Goal: Task Accomplishment & Management: Use online tool/utility

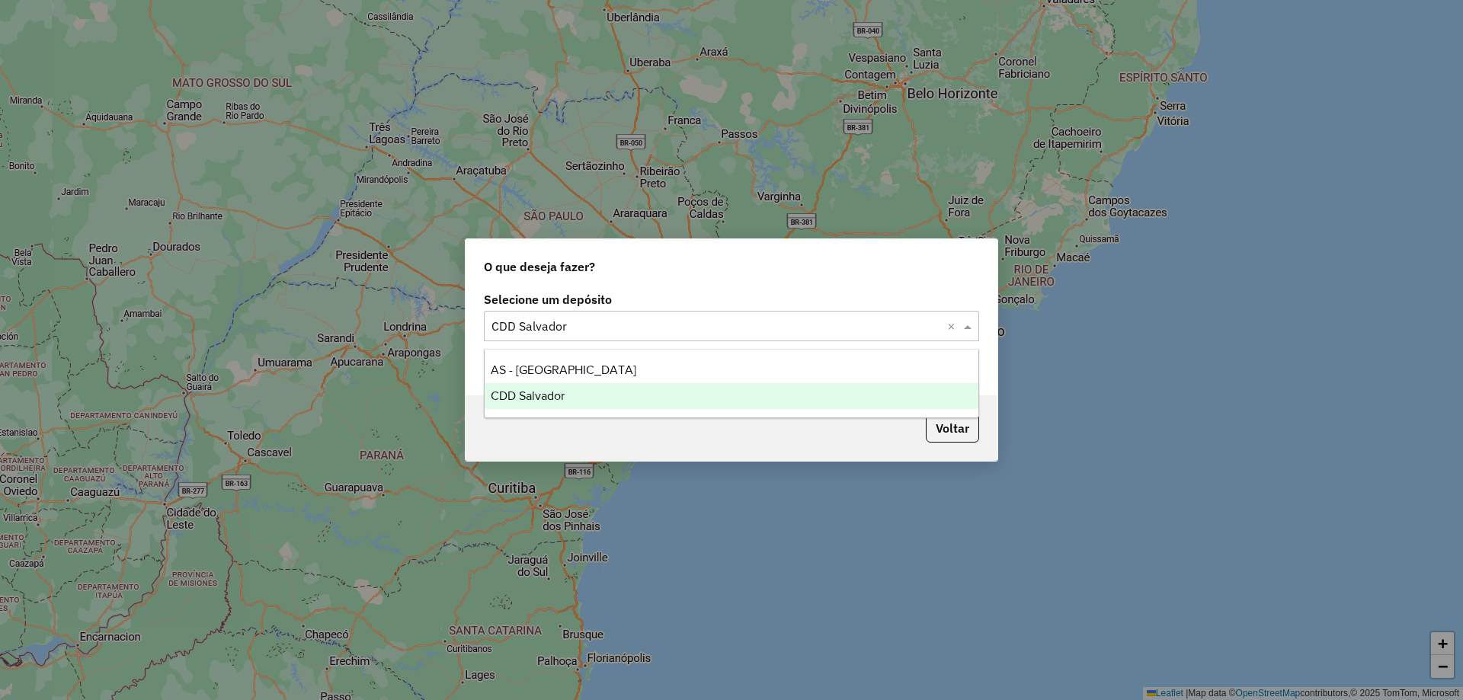
click at [671, 323] on input "text" at bounding box center [716, 327] width 450 height 18
click at [862, 440] on div "Voltar" at bounding box center [732, 428] width 532 height 66
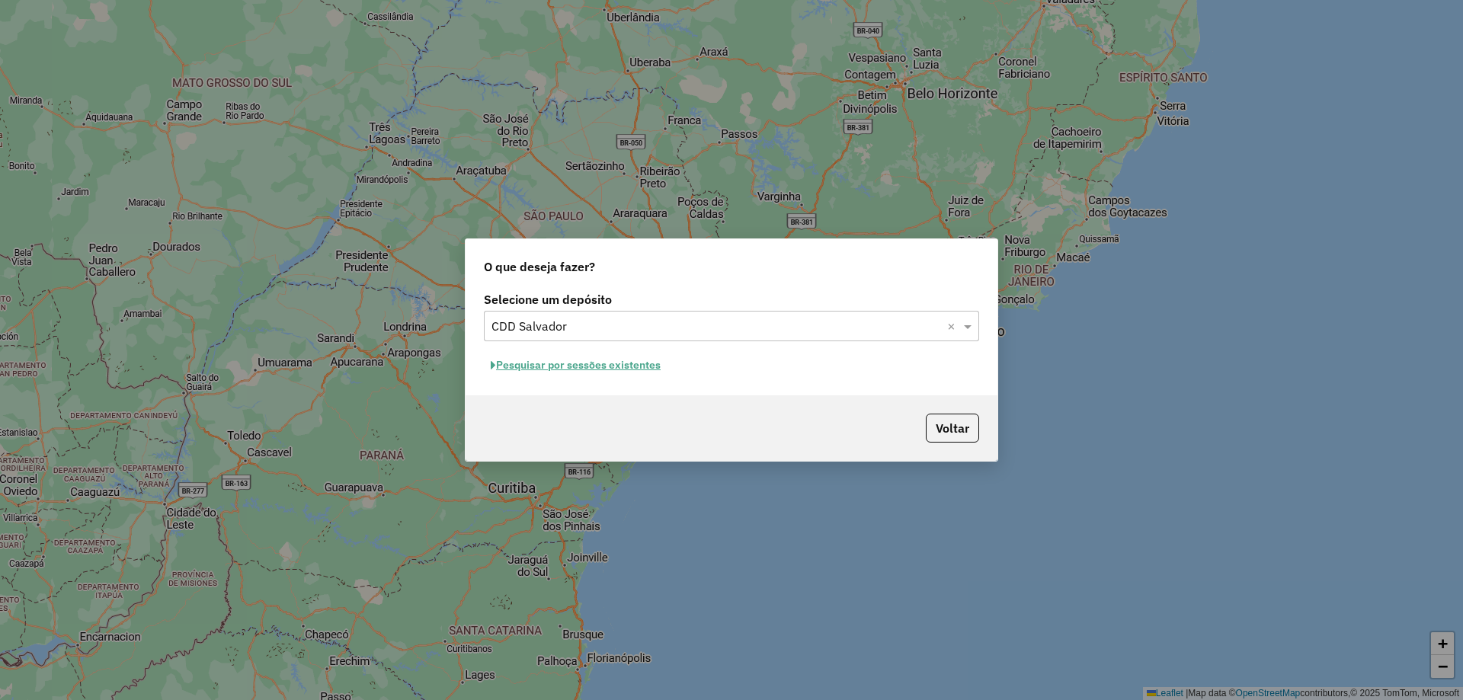
click at [588, 370] on button "Pesquisar por sessões existentes" at bounding box center [576, 366] width 184 height 24
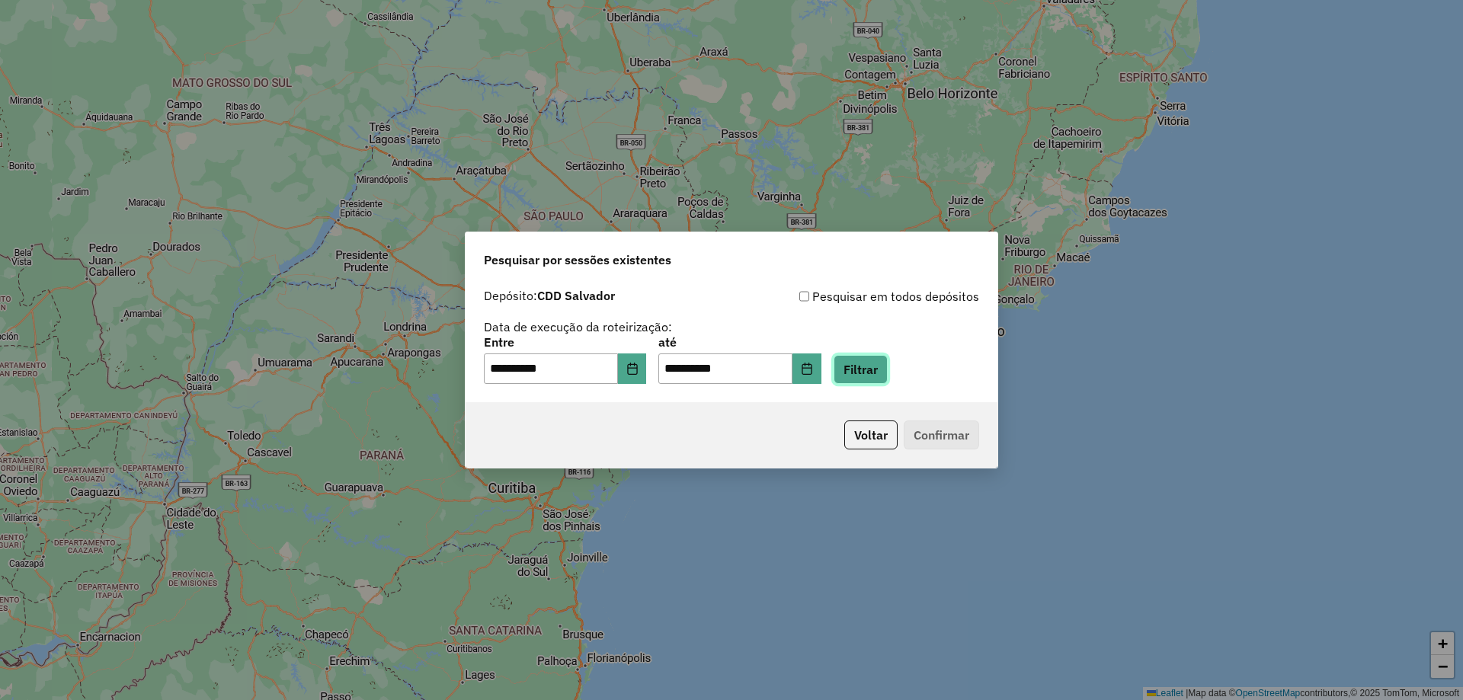
click at [888, 372] on button "Filtrar" at bounding box center [861, 369] width 54 height 29
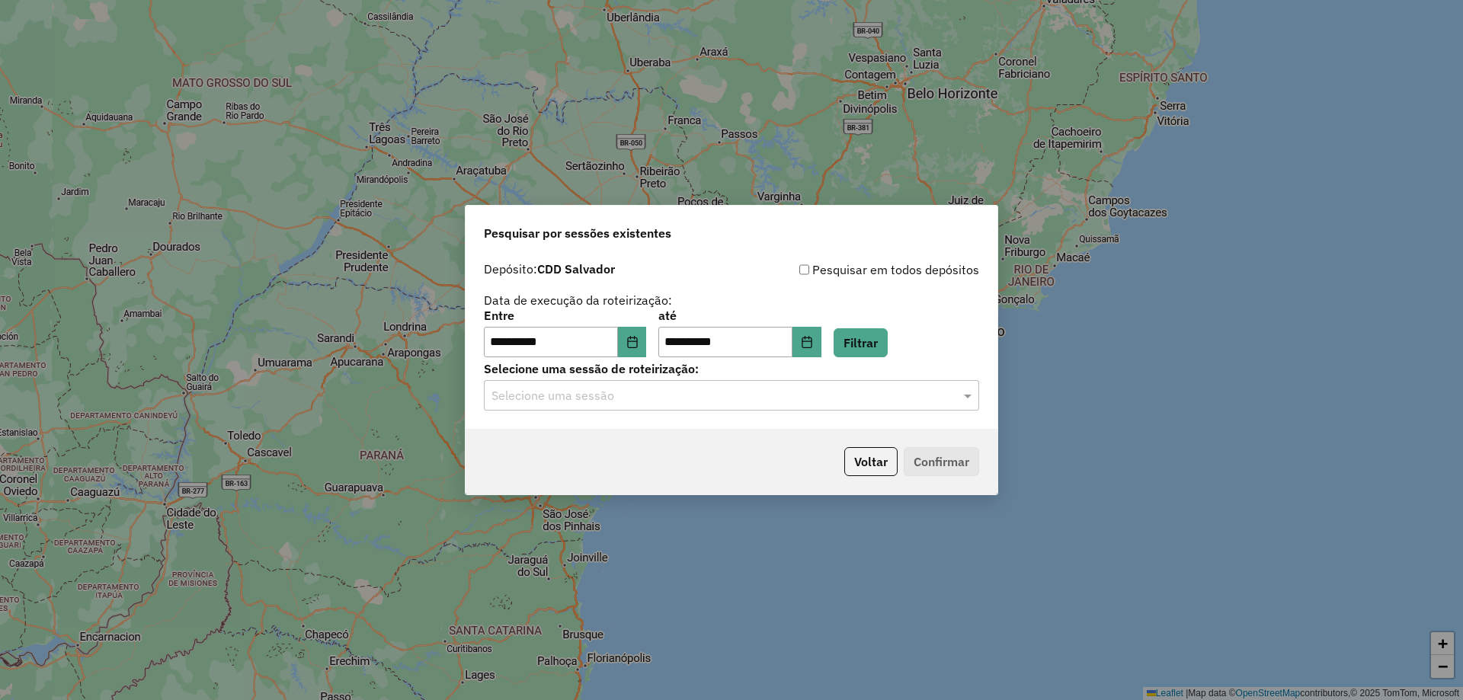
click at [689, 388] on input "text" at bounding box center [716, 396] width 450 height 18
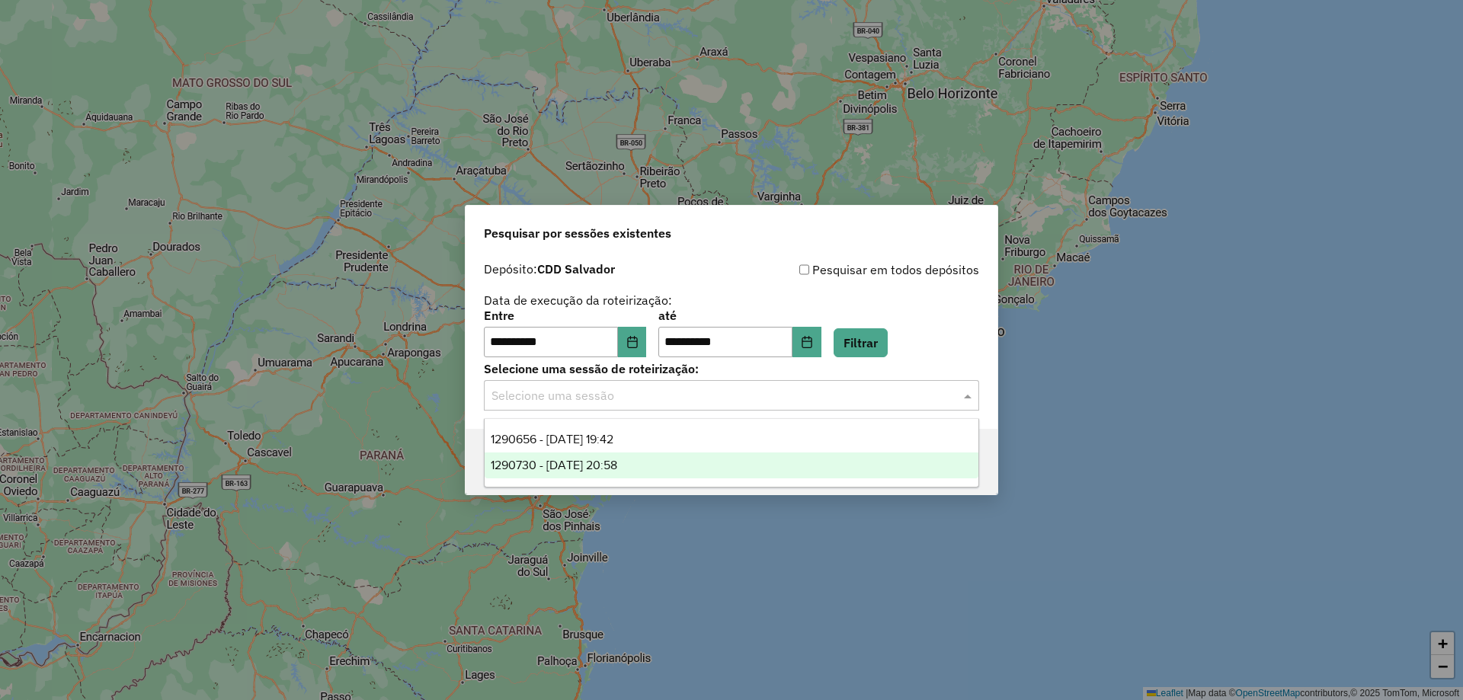
click at [613, 456] on div "1290730 - 08/10/2025 20:58" at bounding box center [732, 466] width 494 height 26
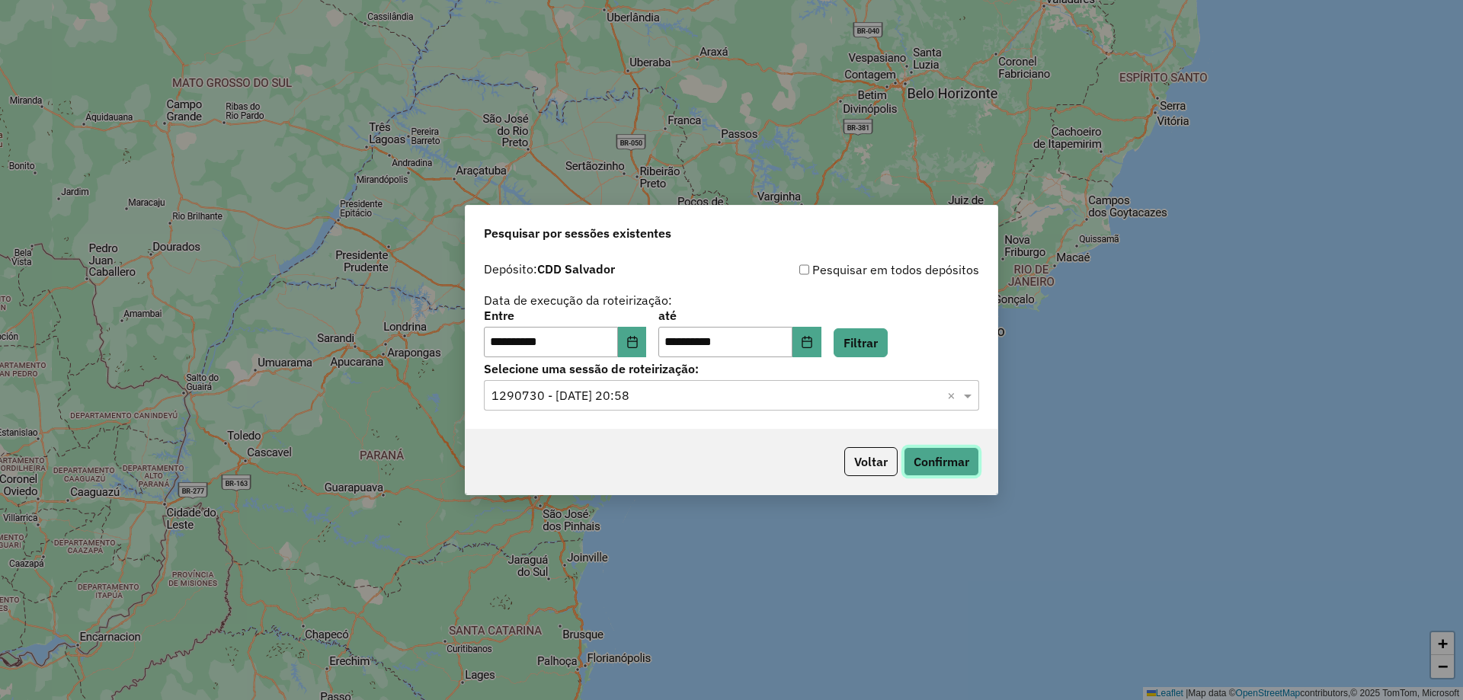
click at [930, 459] on button "Confirmar" at bounding box center [941, 461] width 75 height 29
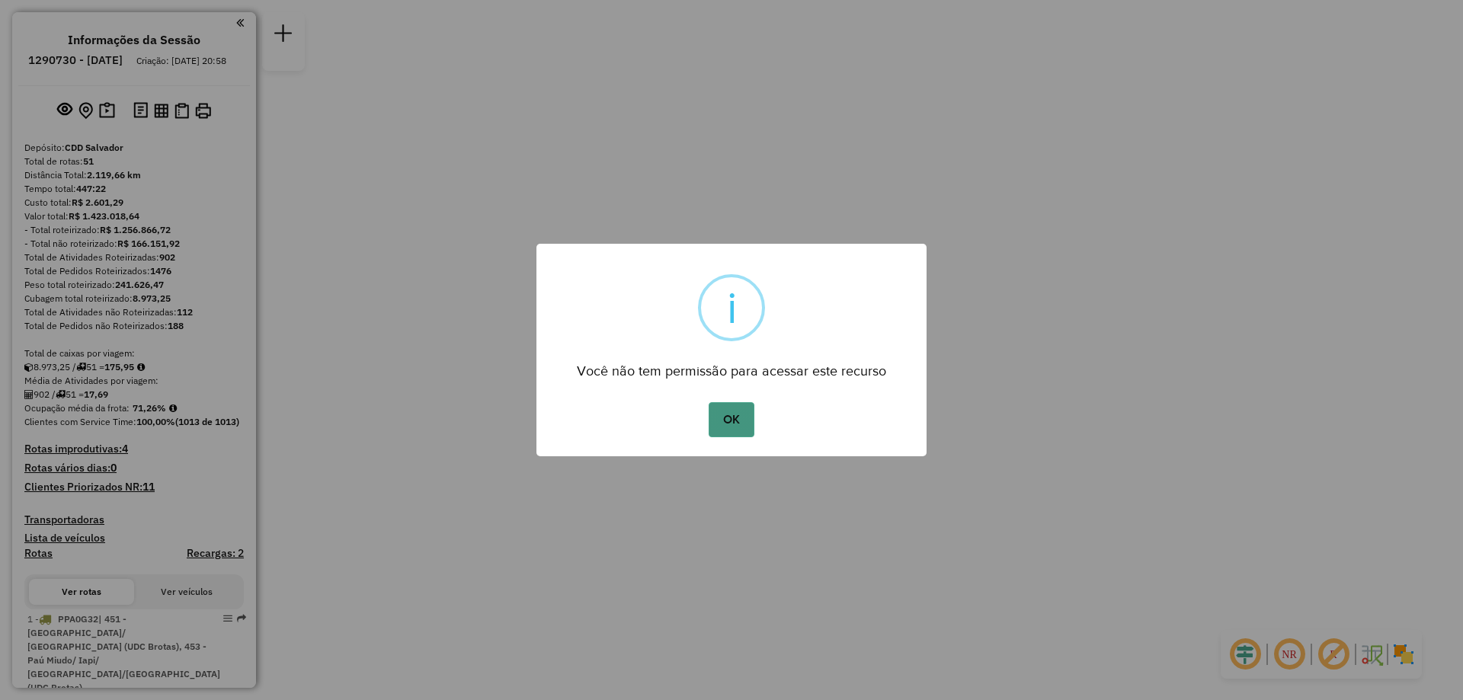
click at [740, 413] on button "OK" at bounding box center [731, 419] width 45 height 35
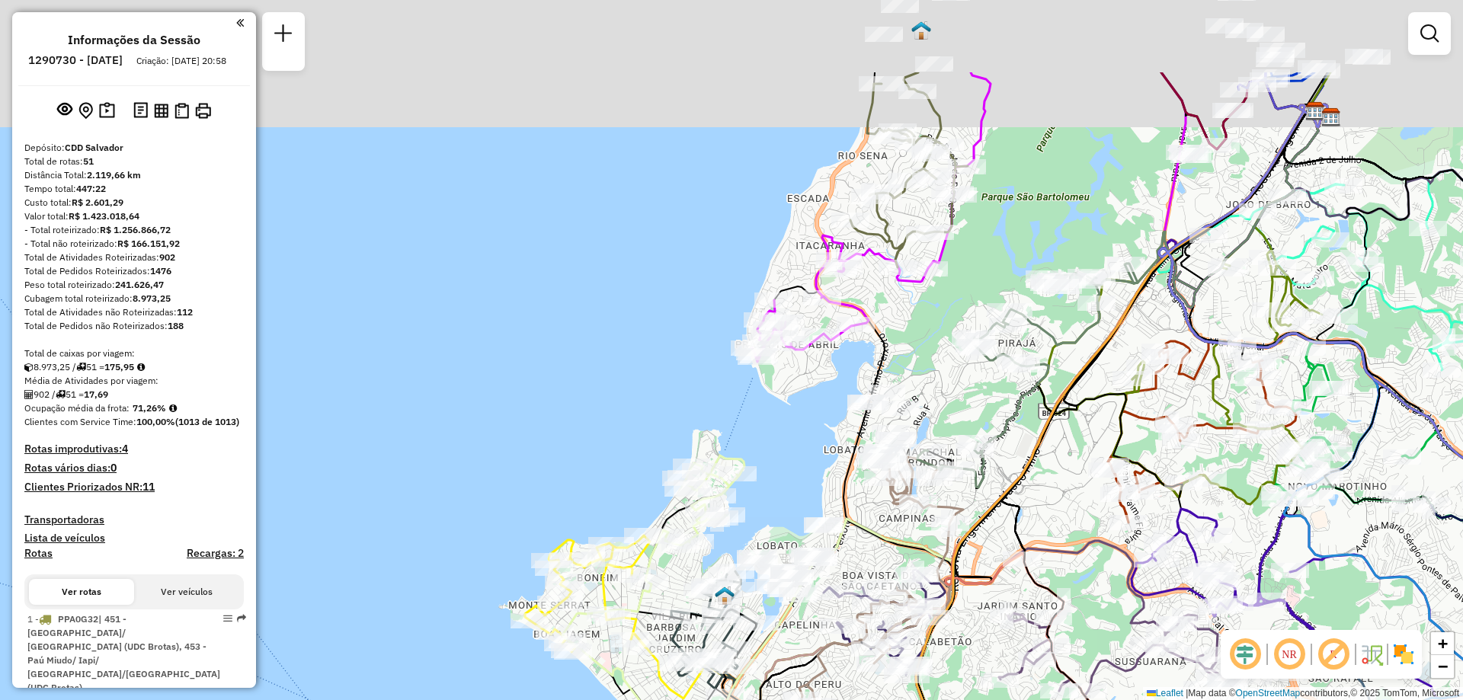
drag, startPoint x: 948, startPoint y: 424, endPoint x: 904, endPoint y: 514, distance: 100.9
click at [902, 536] on icon at bounding box center [947, 420] width 759 height 632
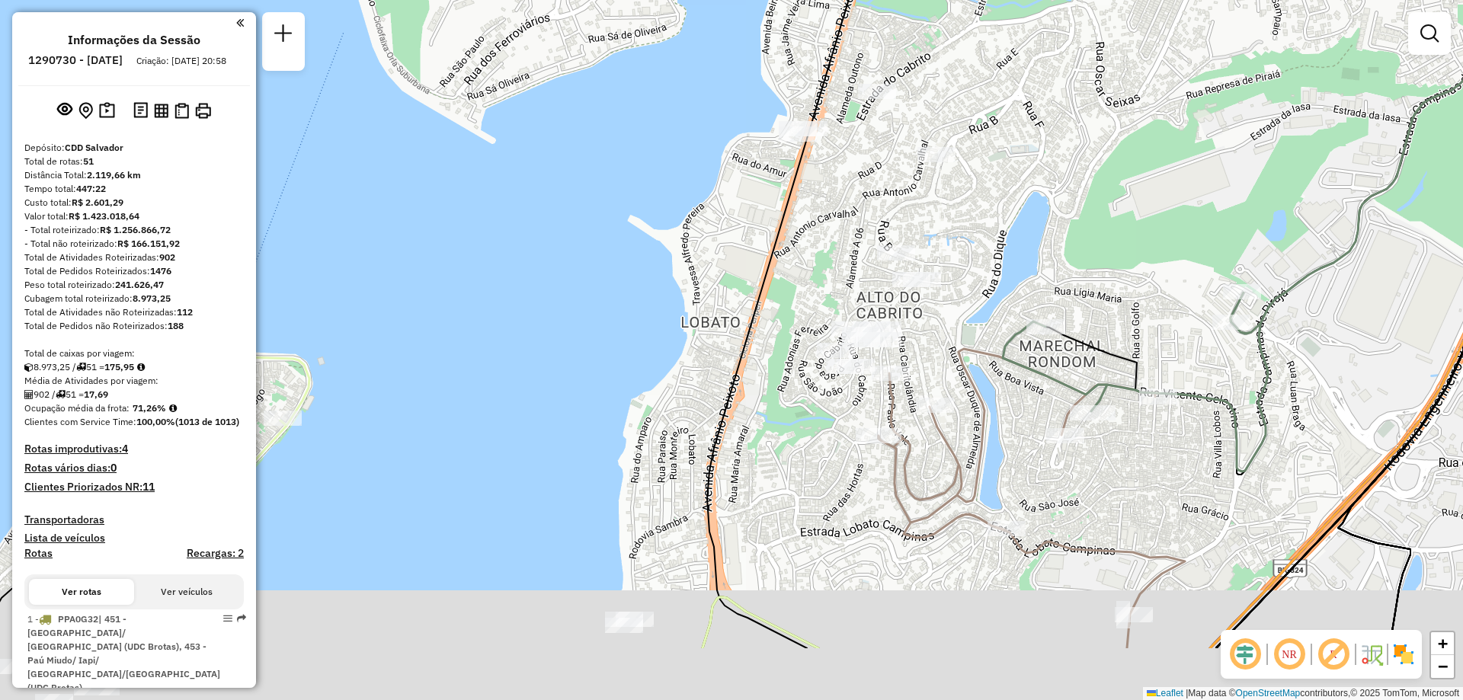
drag, startPoint x: 884, startPoint y: 542, endPoint x: 831, endPoint y: 426, distance: 127.2
click at [830, 419] on div "Janela de atendimento Grade de atendimento Capacidade Transportadoras Veículos …" at bounding box center [731, 350] width 1463 height 700
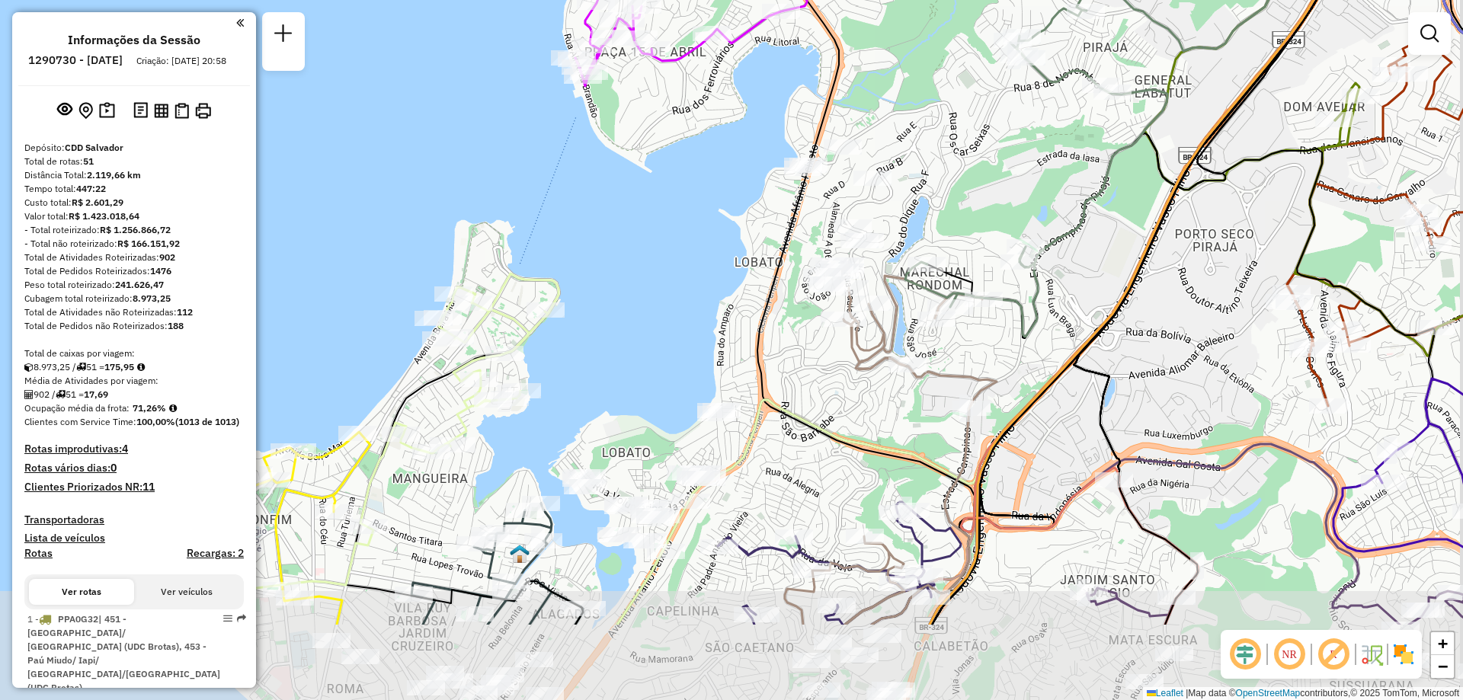
drag, startPoint x: 827, startPoint y: 455, endPoint x: 821, endPoint y: 433, distance: 22.7
click at [821, 433] on icon at bounding box center [1076, 204] width 919 height 840
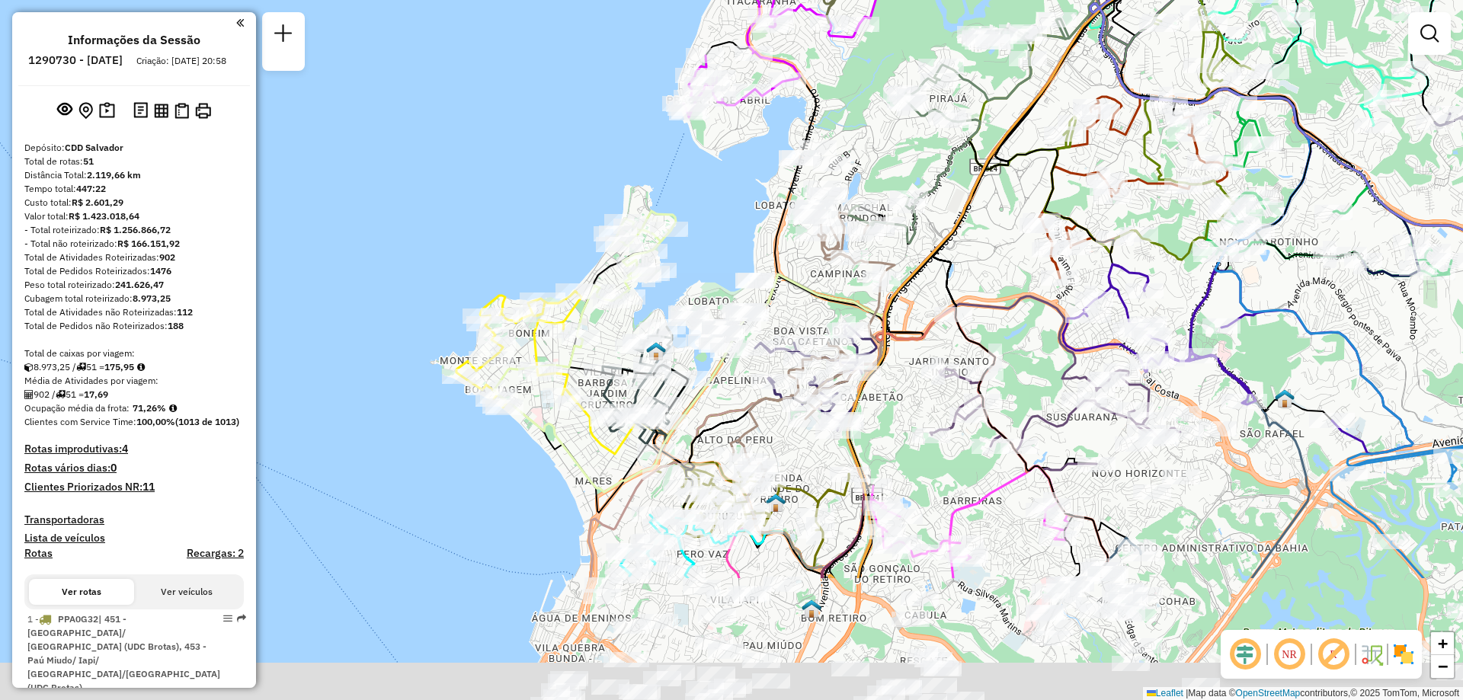
drag, startPoint x: 790, startPoint y: 602, endPoint x: 763, endPoint y: 424, distance: 180.4
click at [757, 412] on icon at bounding box center [813, 346] width 164 height 267
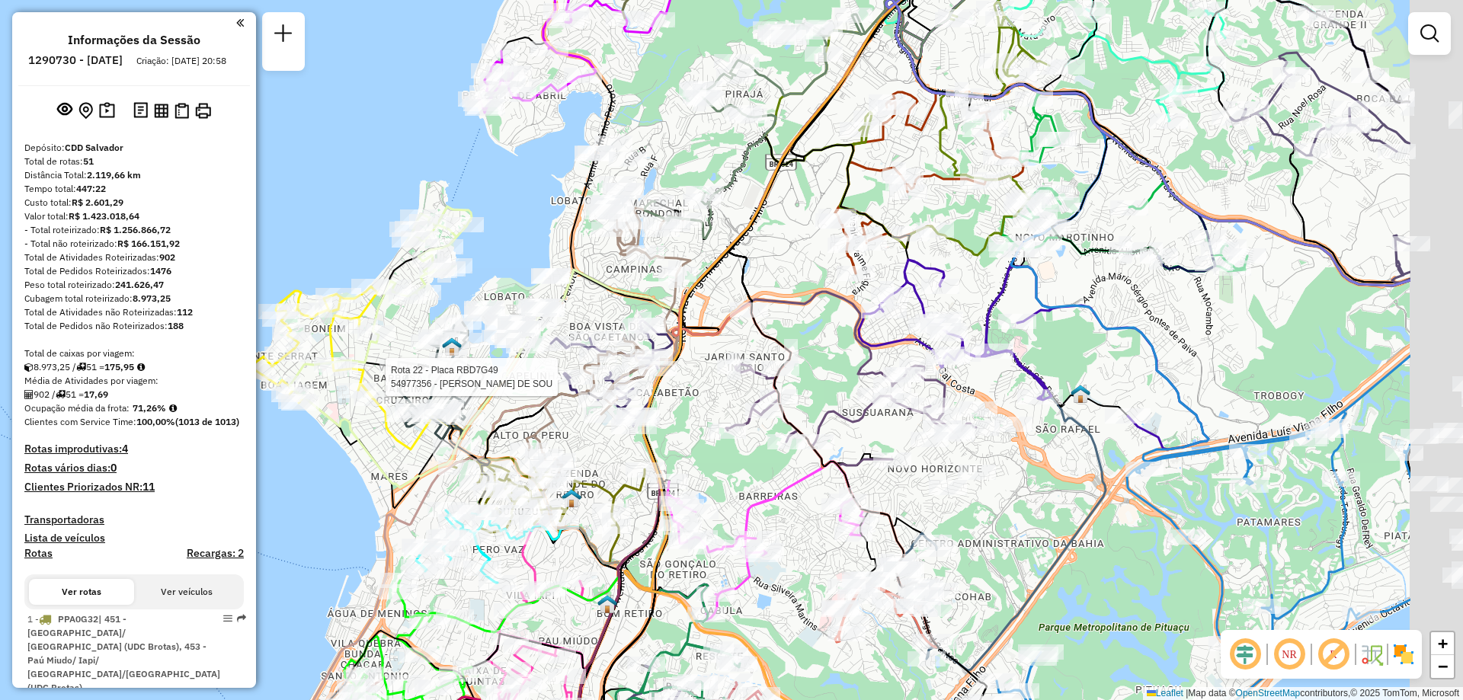
drag, startPoint x: 1061, startPoint y: 505, endPoint x: 888, endPoint y: 530, distance: 175.4
click at [899, 527] on div "Rota 22 - Placa RBD7G49 54977356 - EMERSON GOMES DE SOU Janela de atendimento G…" at bounding box center [731, 350] width 1463 height 700
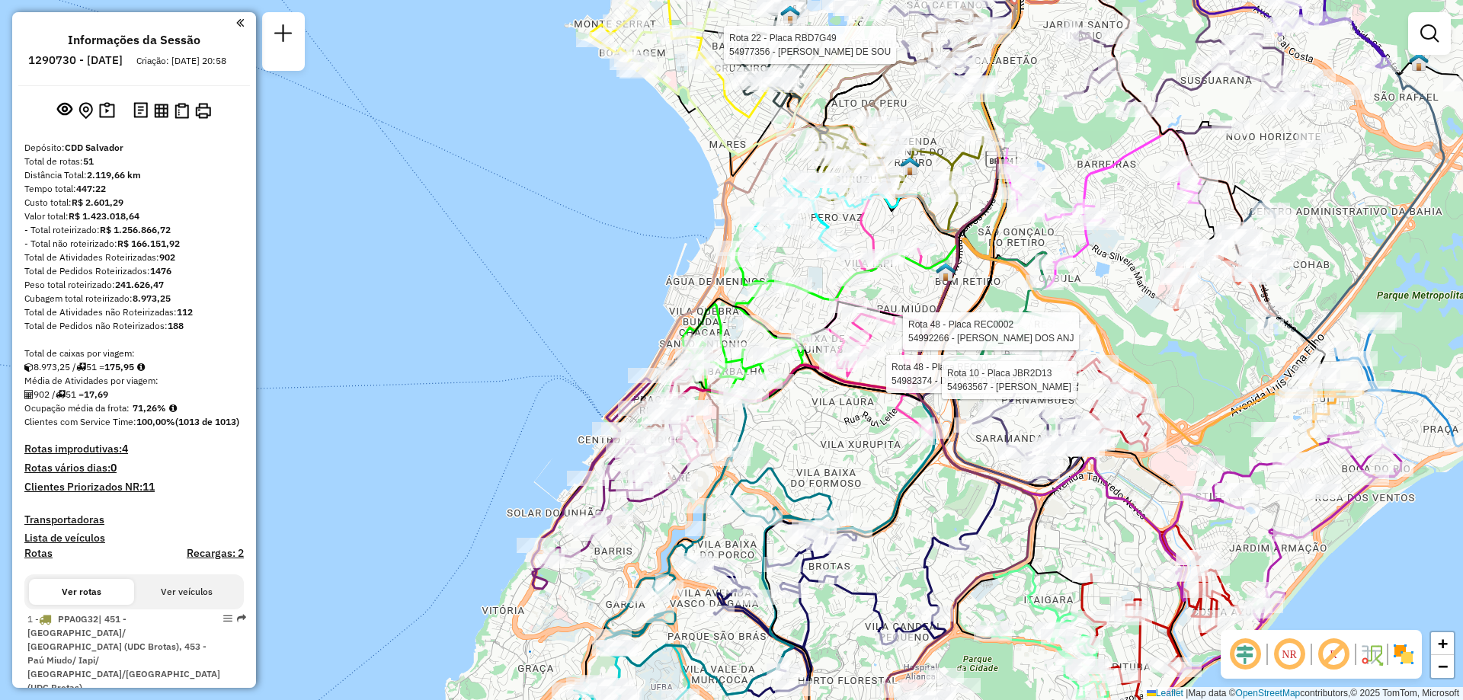
drag, startPoint x: 1032, startPoint y: 508, endPoint x: 1010, endPoint y: 596, distance: 90.6
click at [1010, 596] on icon at bounding box center [1013, 304] width 142 height 667
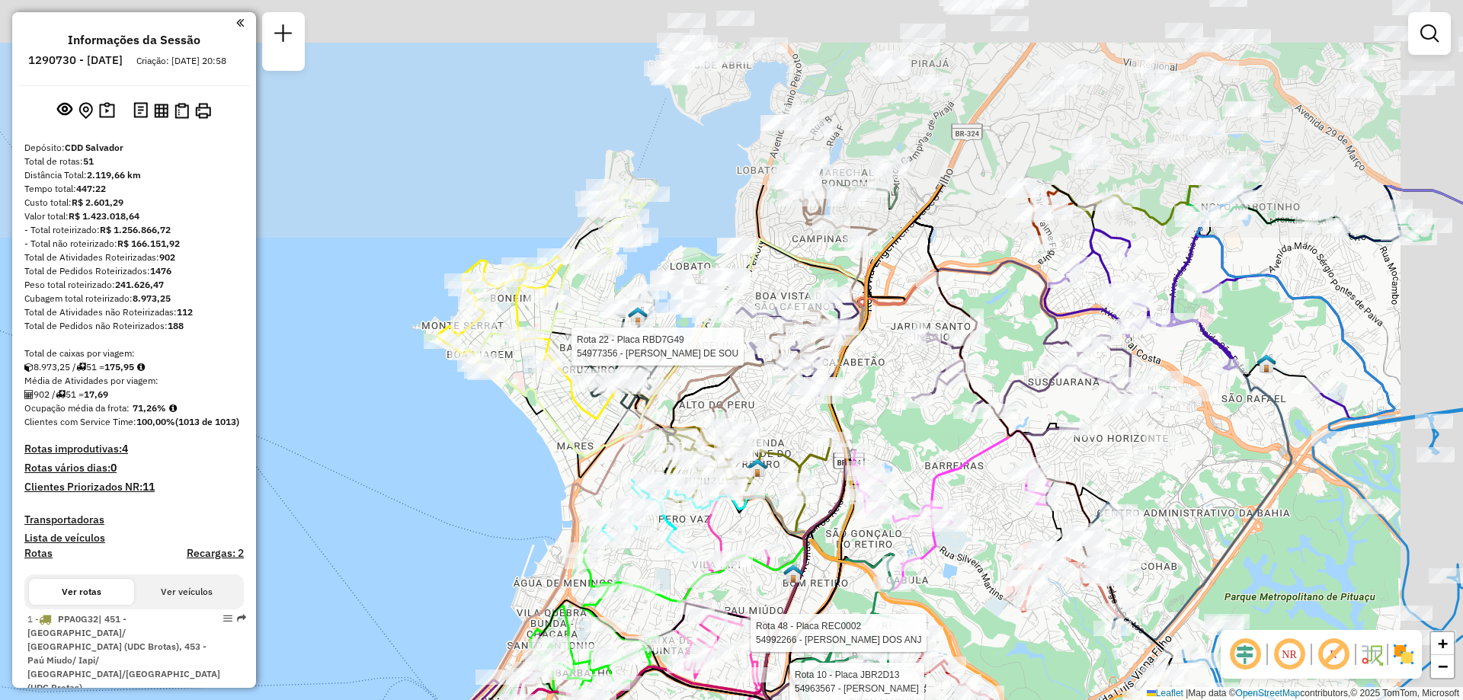
drag, startPoint x: 1108, startPoint y: 322, endPoint x: 952, endPoint y: 617, distance: 333.3
click at [952, 617] on div "Rota 22 - Placa RBD7G49 54977356 - EMERSON GOMES DE SOU Rota 48 - Placa REC0002…" at bounding box center [731, 350] width 1463 height 700
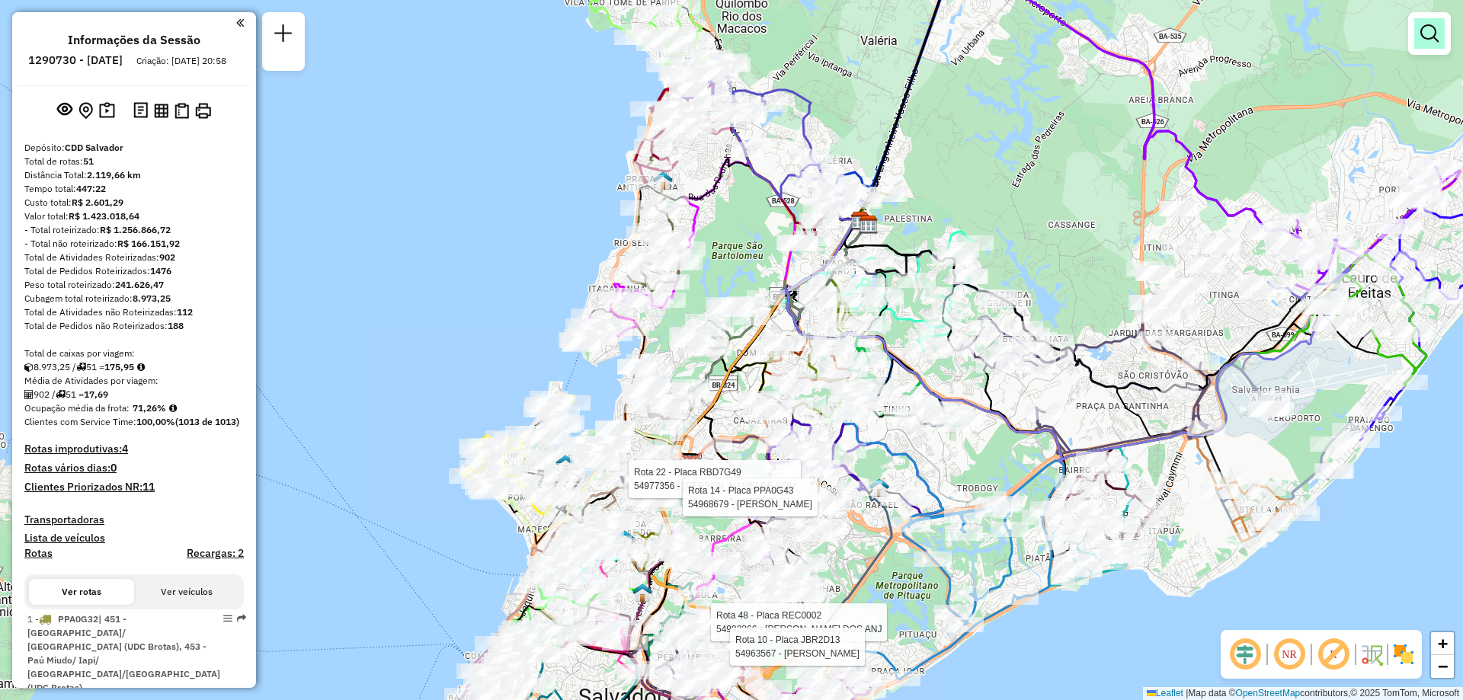
click at [1427, 37] on em at bounding box center [1429, 33] width 18 height 18
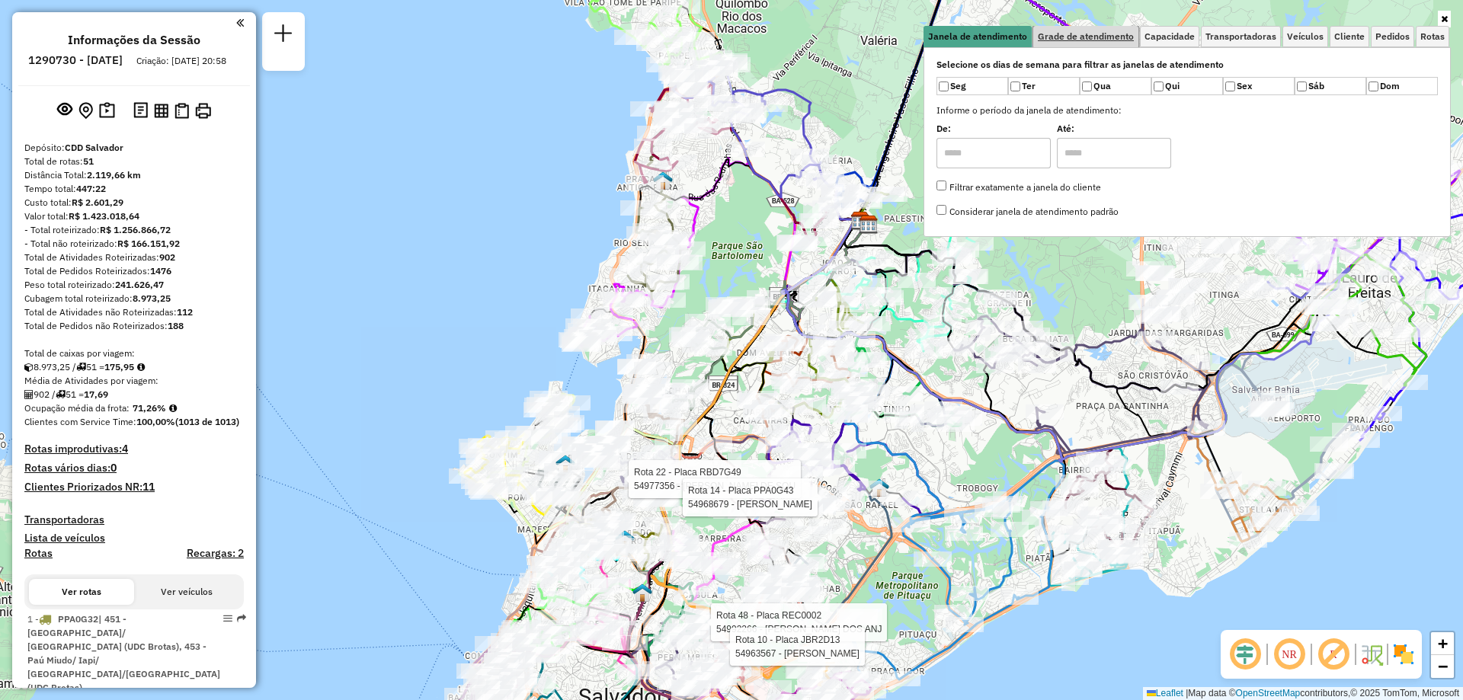
click at [1048, 36] on span "Grade de atendimento" at bounding box center [1086, 36] width 96 height 9
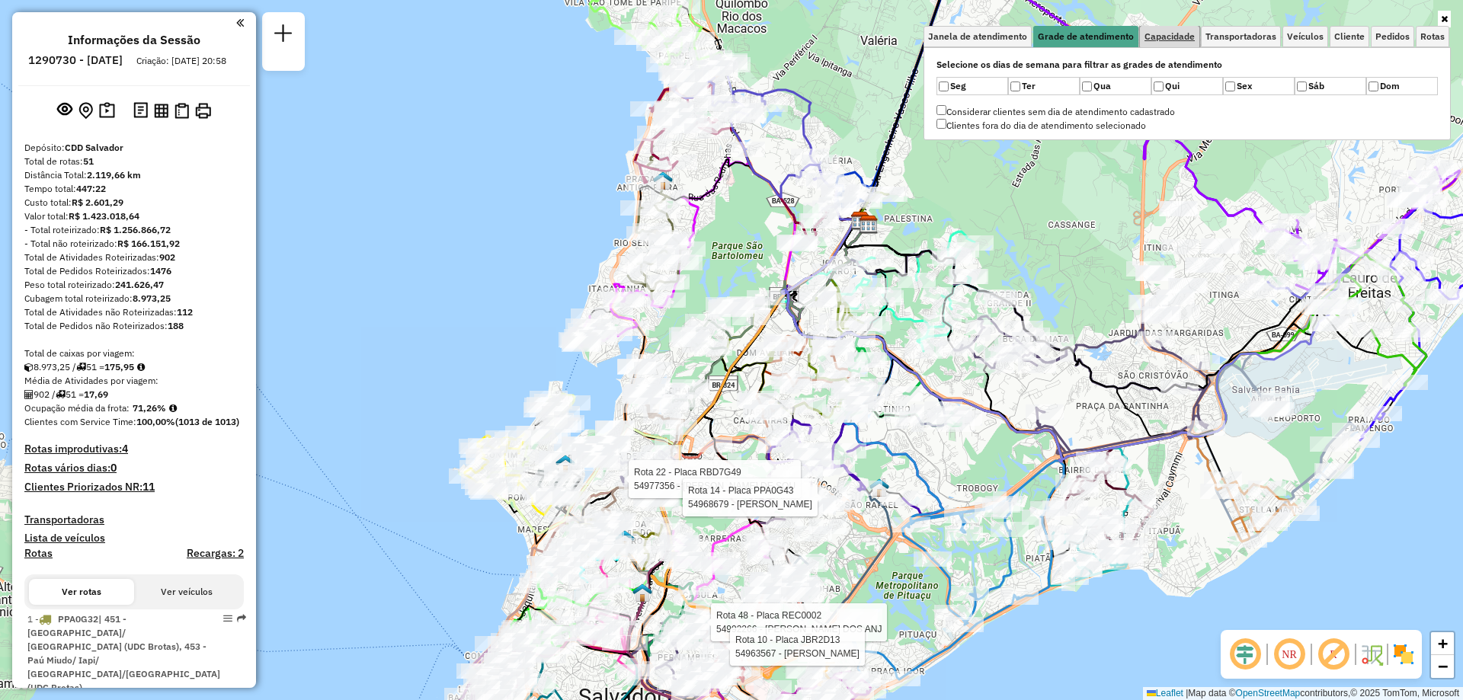
click at [1195, 40] on span "Capacidade" at bounding box center [1169, 36] width 50 height 9
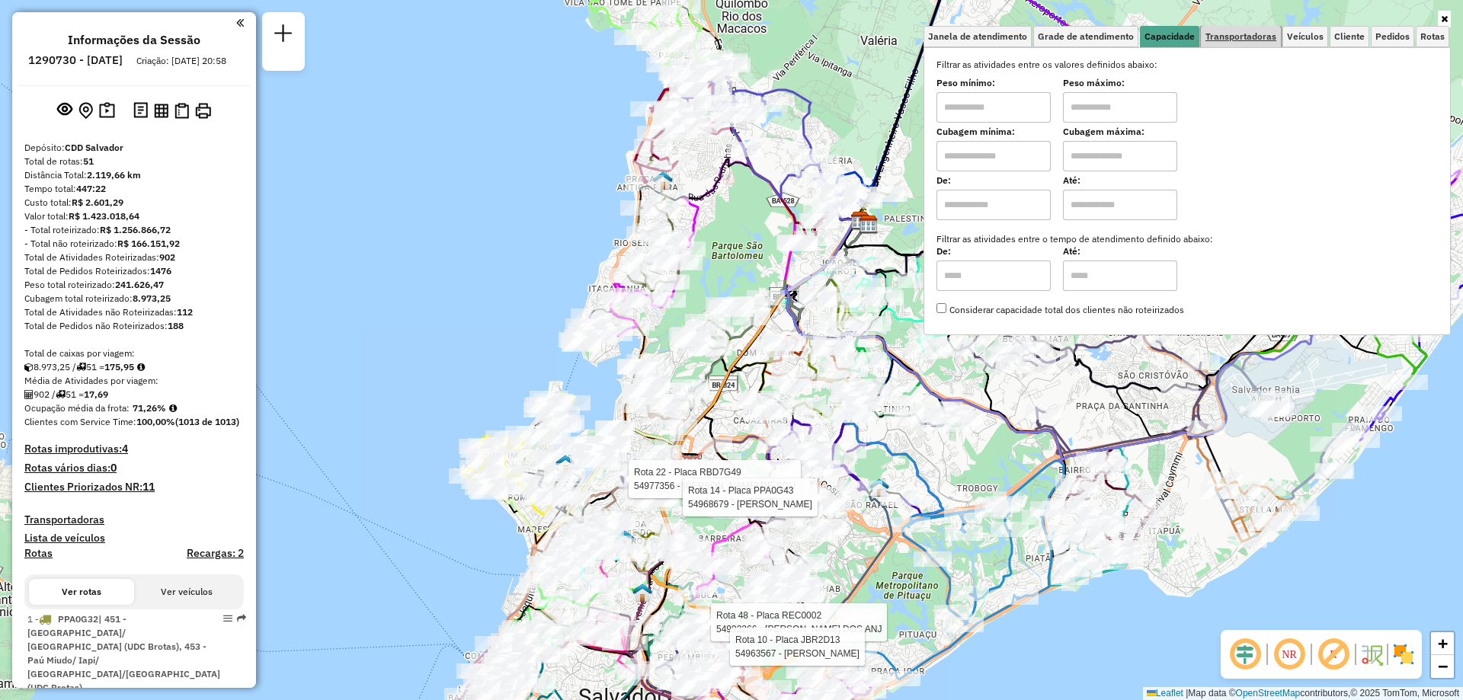
click at [1259, 37] on span "Transportadoras" at bounding box center [1240, 36] width 71 height 9
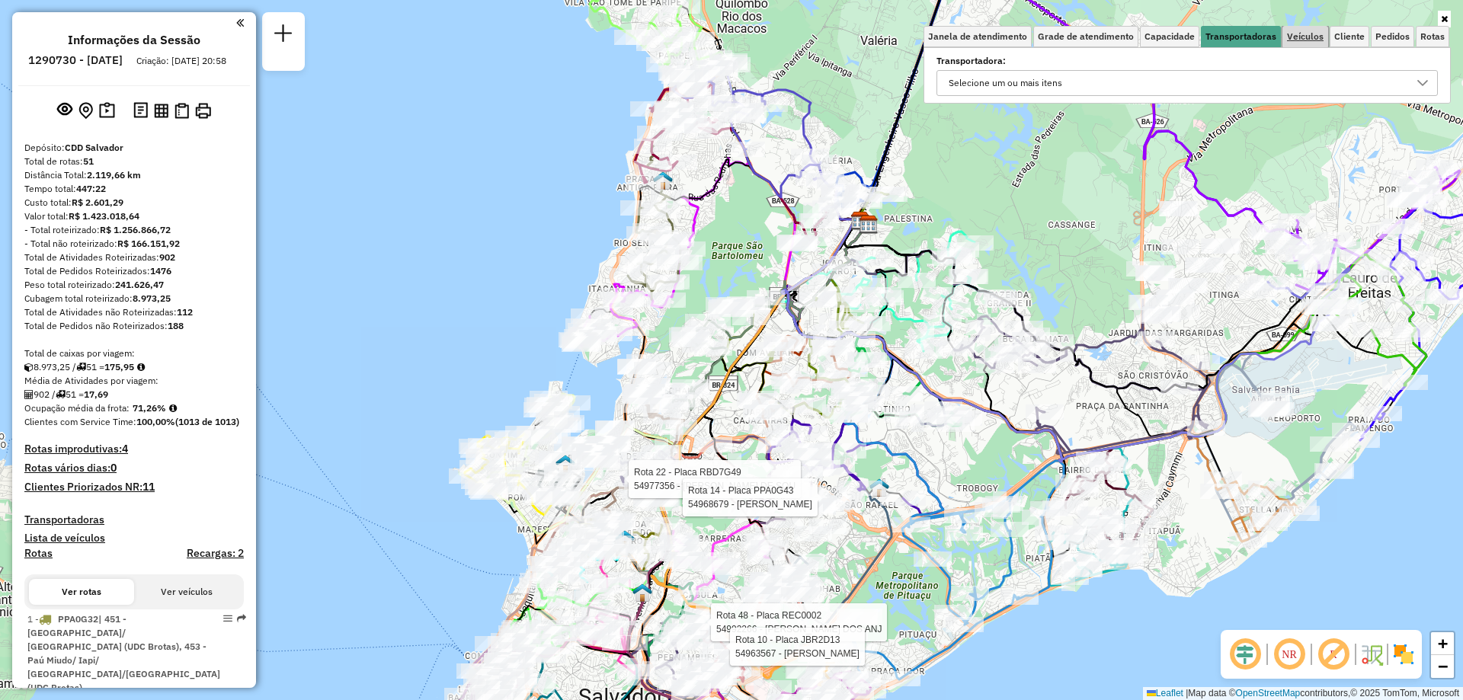
click at [1289, 43] on link "Veículos" at bounding box center [1305, 36] width 46 height 21
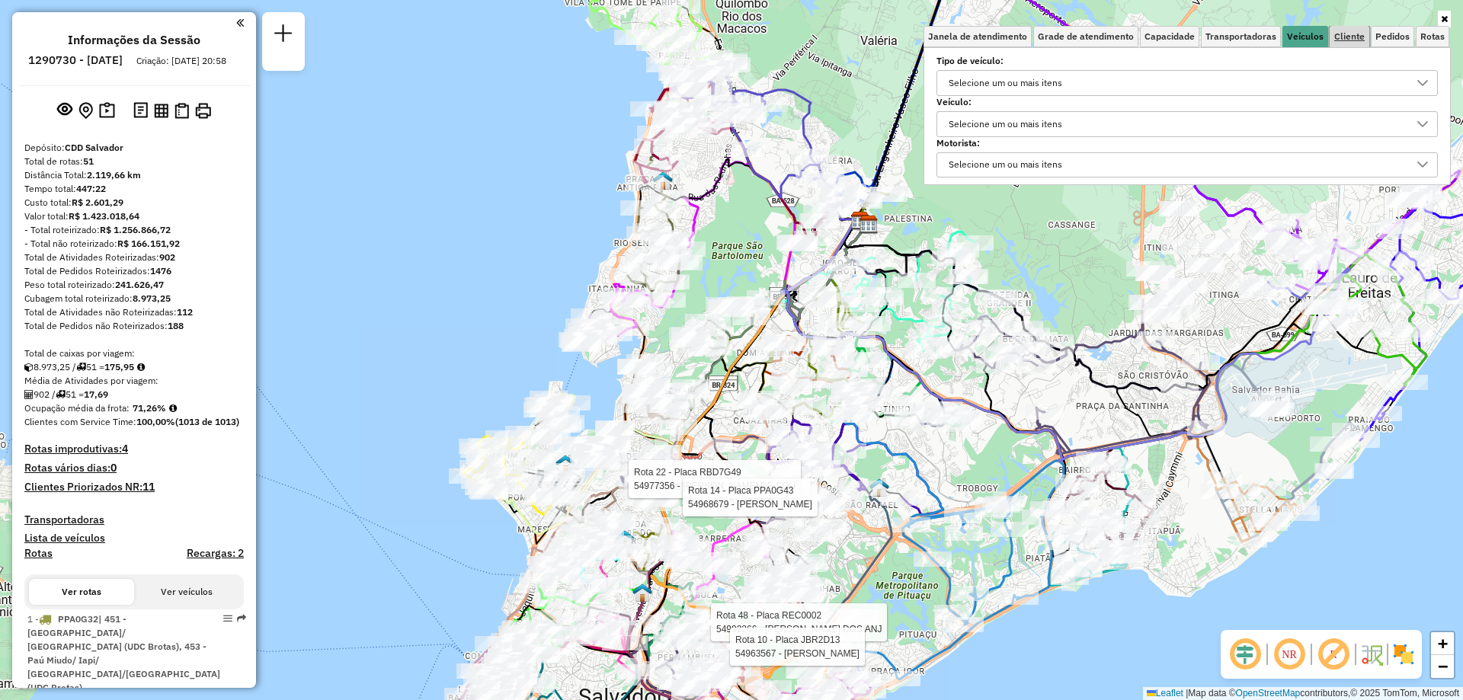
click at [1353, 46] on link "Cliente" at bounding box center [1350, 36] width 40 height 21
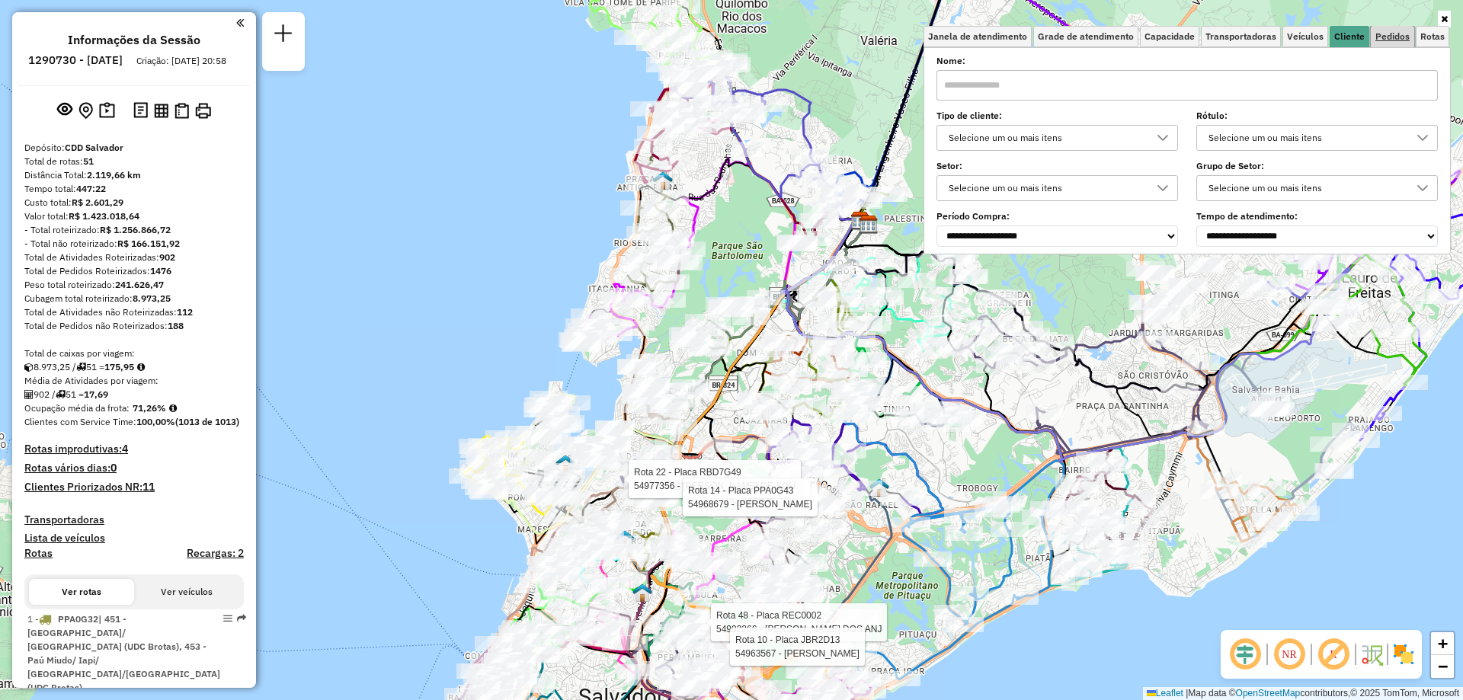
click at [1386, 42] on link "Pedidos" at bounding box center [1392, 36] width 43 height 21
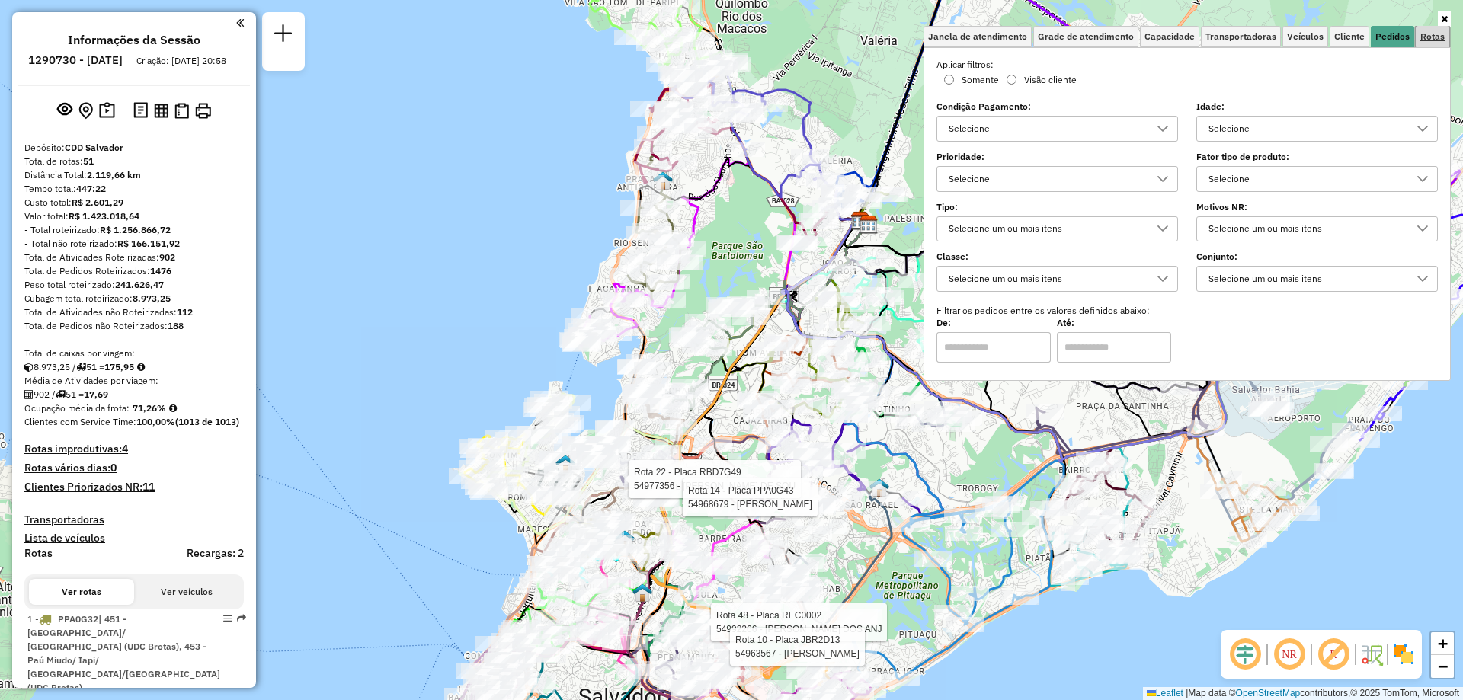
click at [1433, 39] on span "Rotas" at bounding box center [1432, 36] width 24 height 9
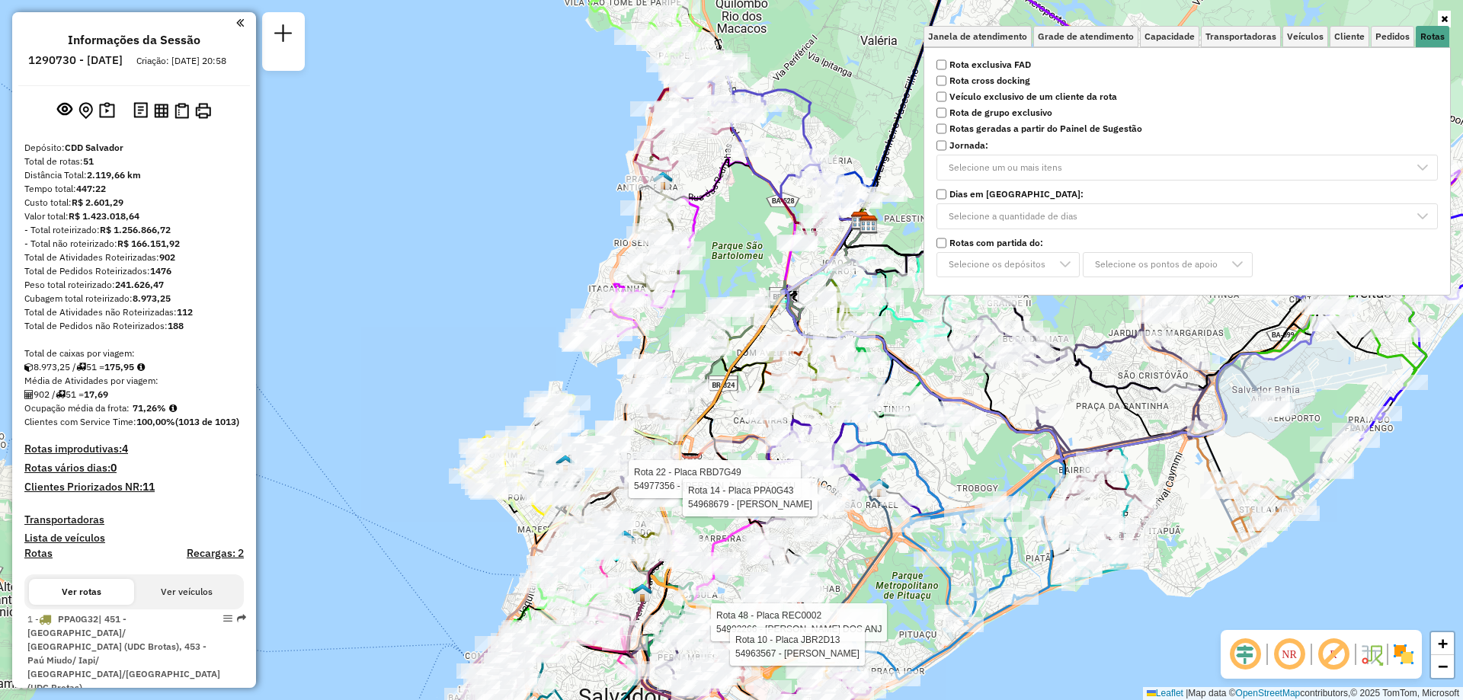
click at [1448, 20] on link at bounding box center [1444, 19] width 13 height 17
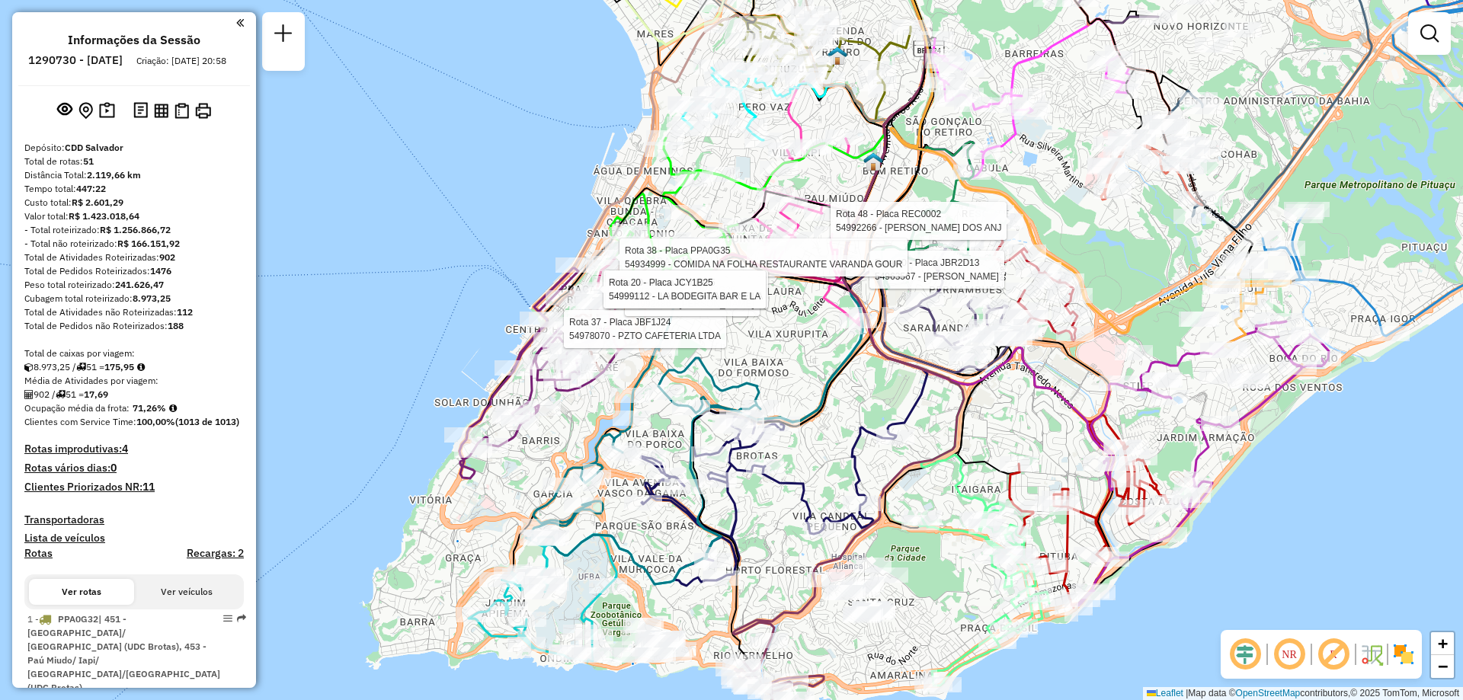
drag, startPoint x: 734, startPoint y: 535, endPoint x: 770, endPoint y: 495, distance: 53.4
click at [770, 495] on div "Rota 22 - Placa RBD7G49 54977356 - EMERSON GOMES DE SOU Rota 48 - Placa REC0002…" at bounding box center [731, 350] width 1463 height 700
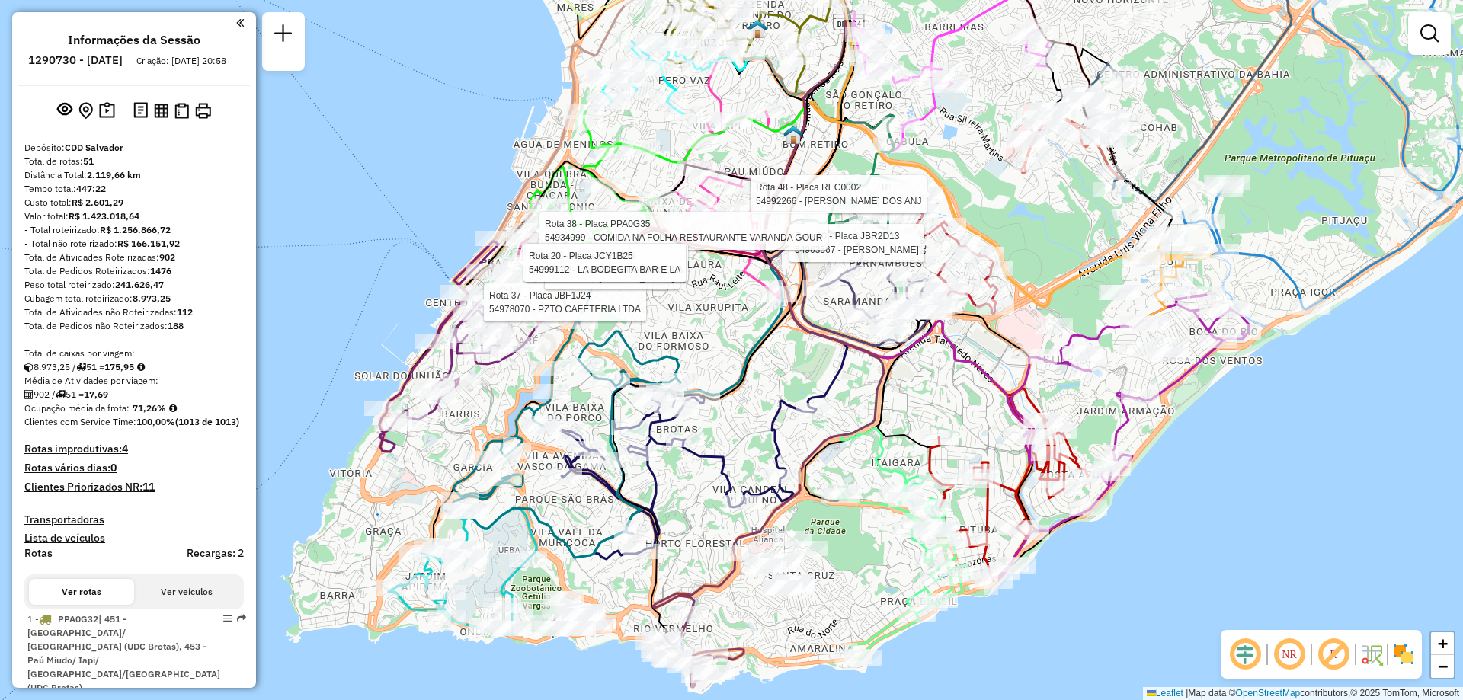
drag, startPoint x: 970, startPoint y: 539, endPoint x: 881, endPoint y: 517, distance: 91.8
click at [881, 517] on div "Rota 22 - Placa RBD7G49 54977356 - EMERSON GOMES DE SOU Rota 48 - Placa REC0002…" at bounding box center [731, 350] width 1463 height 700
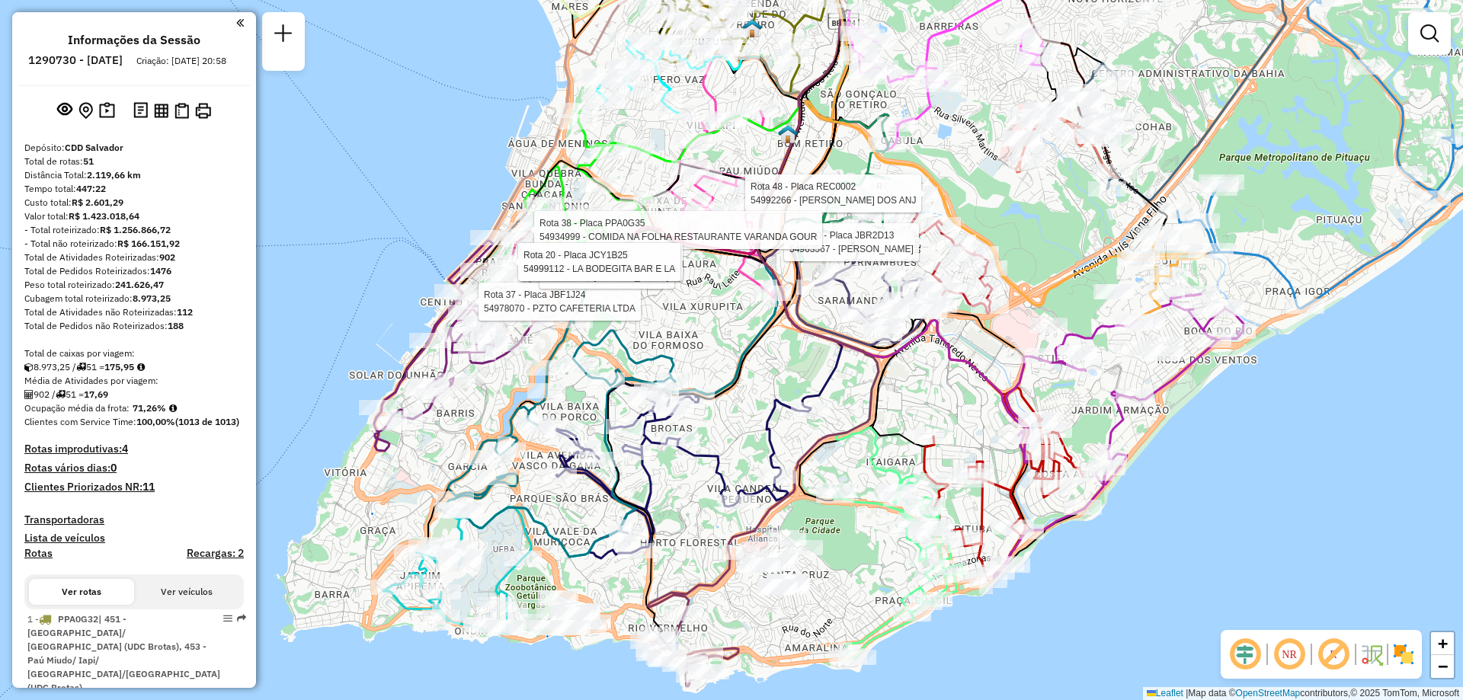
click at [1300, 651] on em at bounding box center [1289, 654] width 37 height 37
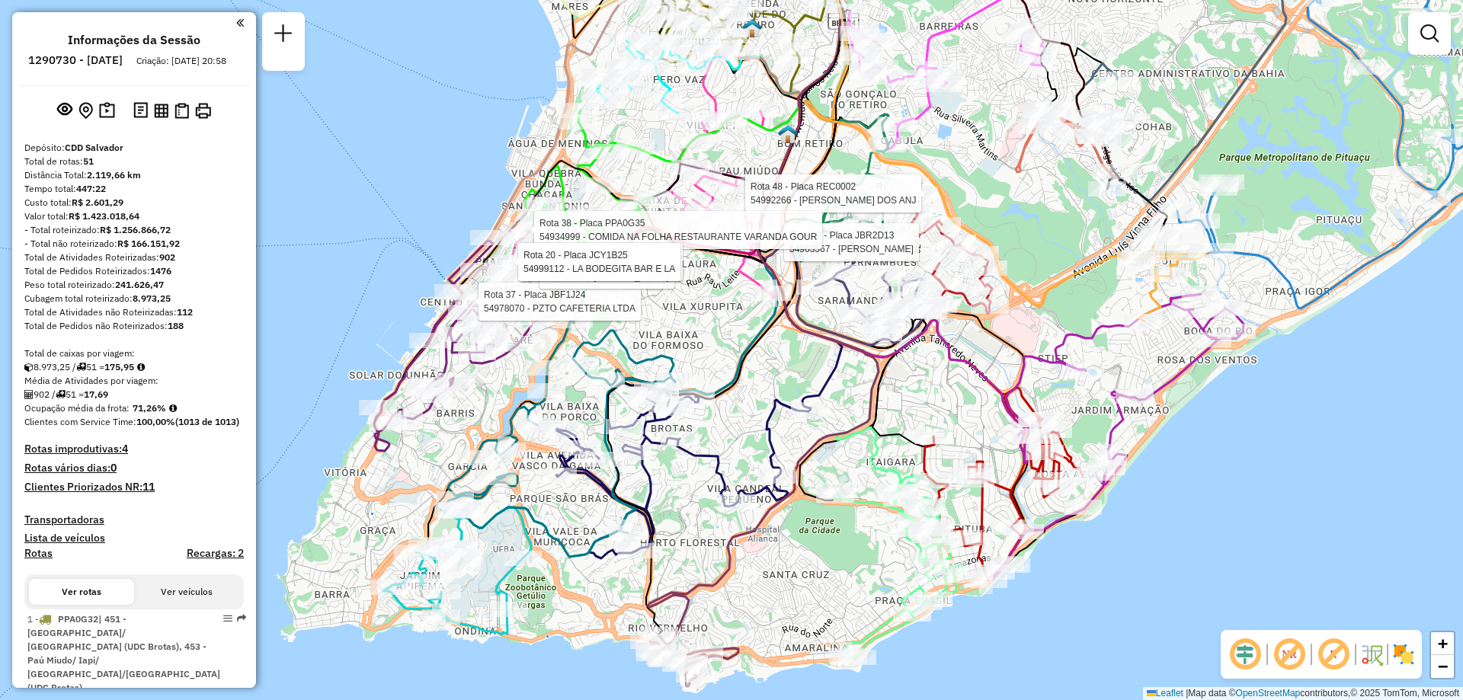
click at [1300, 651] on em at bounding box center [1289, 654] width 37 height 37
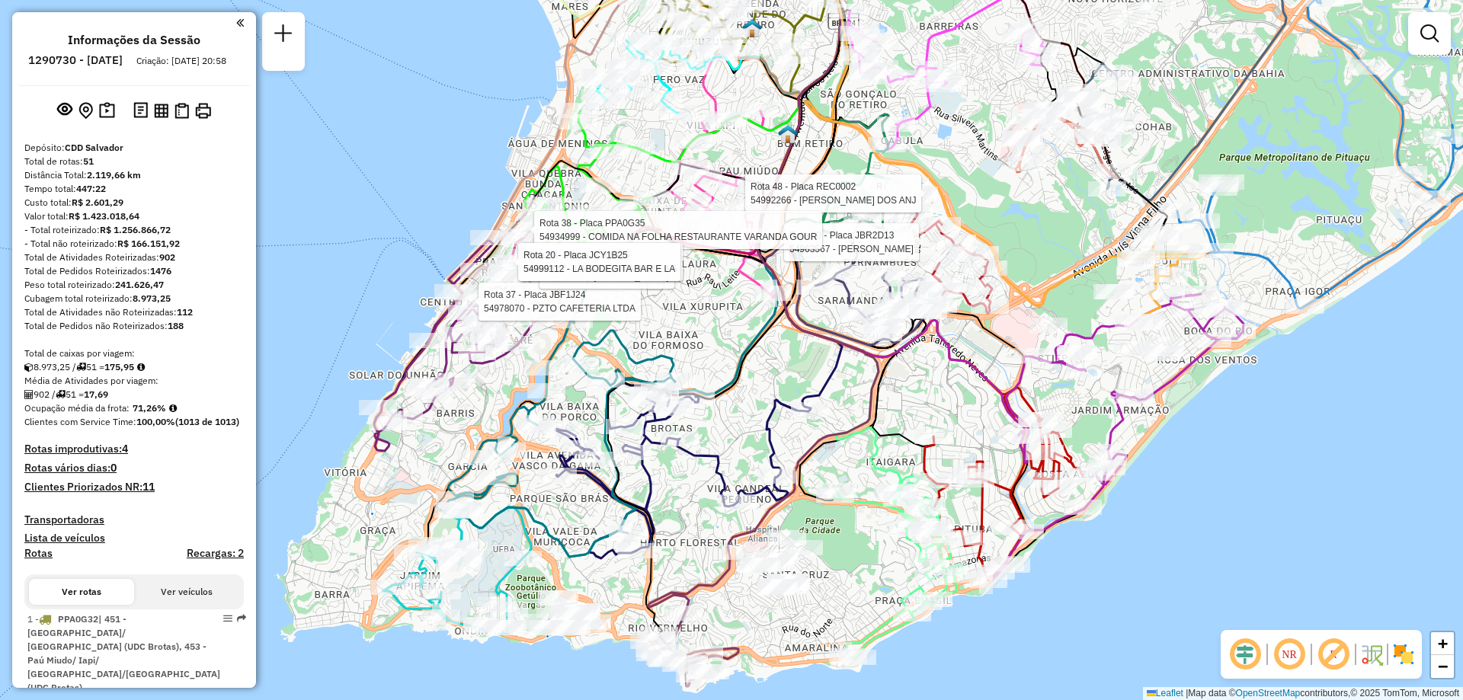
click at [1300, 651] on em at bounding box center [1289, 654] width 37 height 37
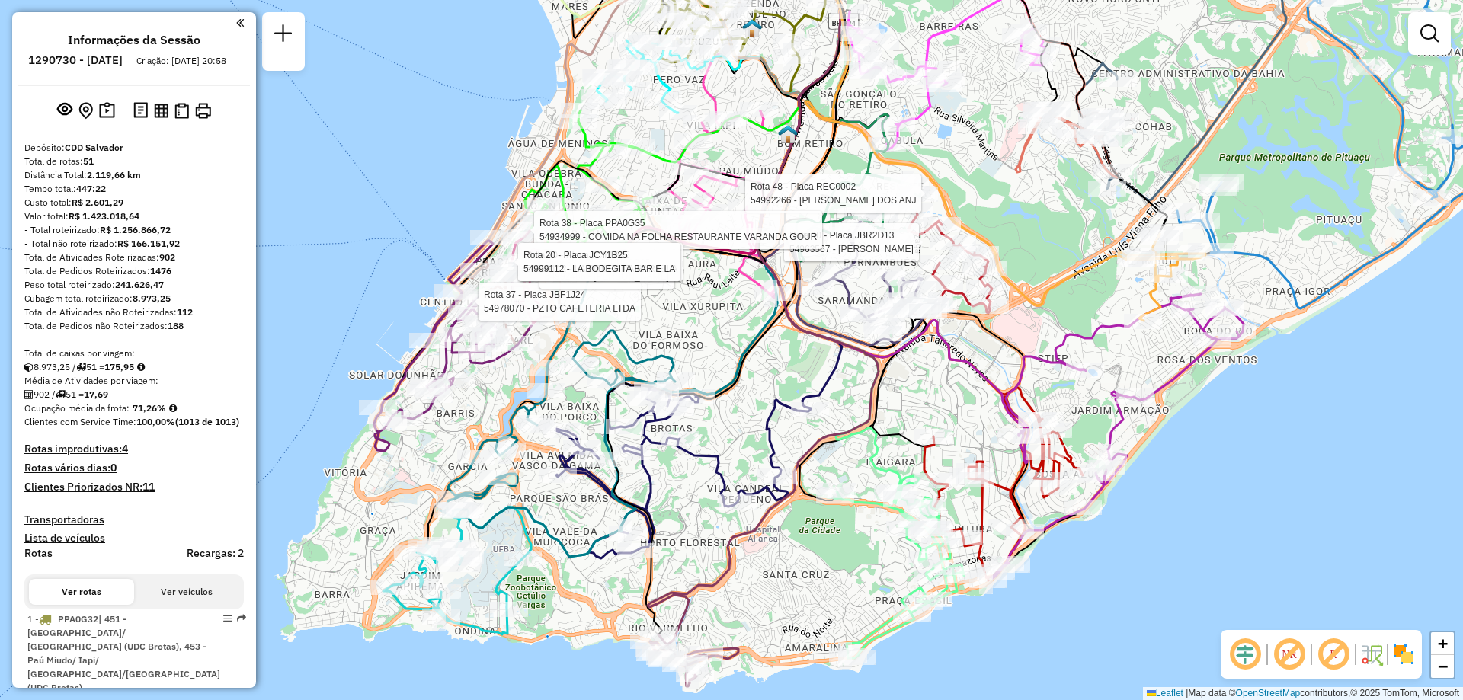
click at [1300, 651] on em at bounding box center [1289, 654] width 37 height 37
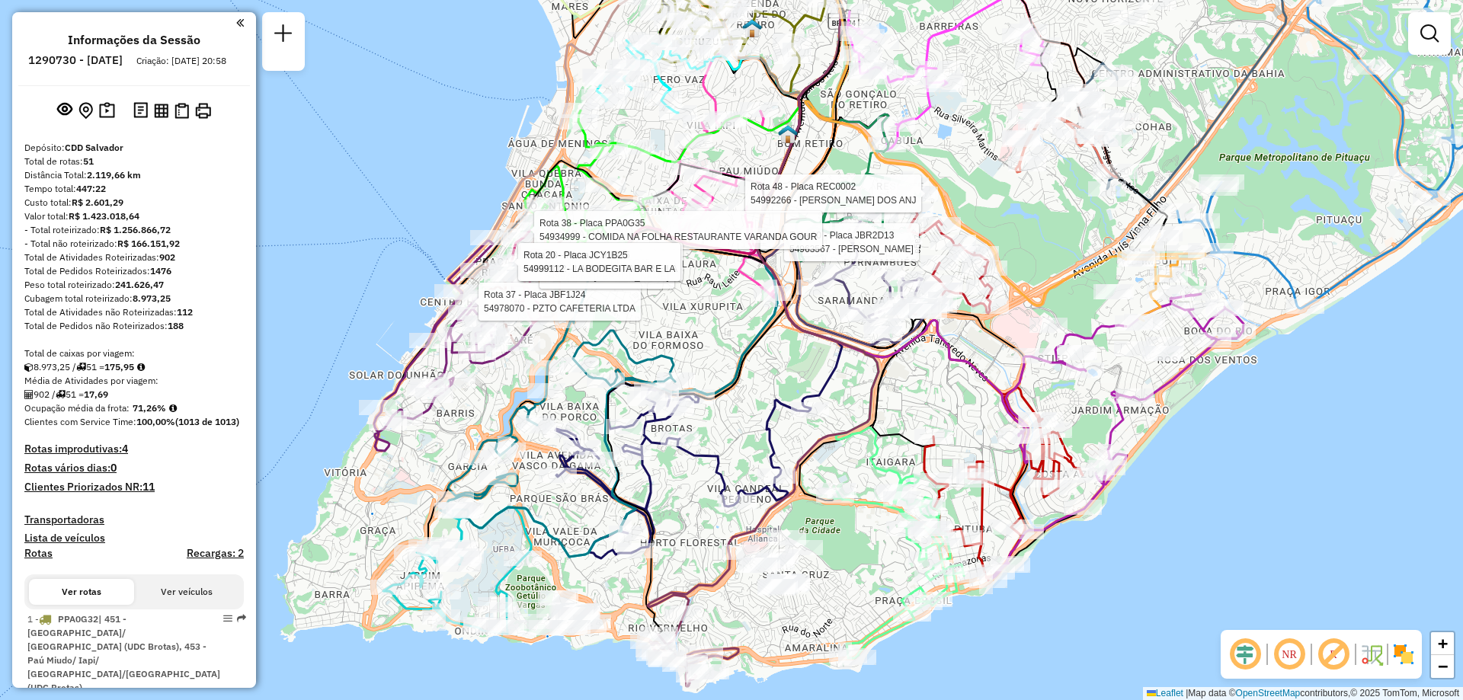
click at [1300, 651] on em at bounding box center [1289, 654] width 37 height 37
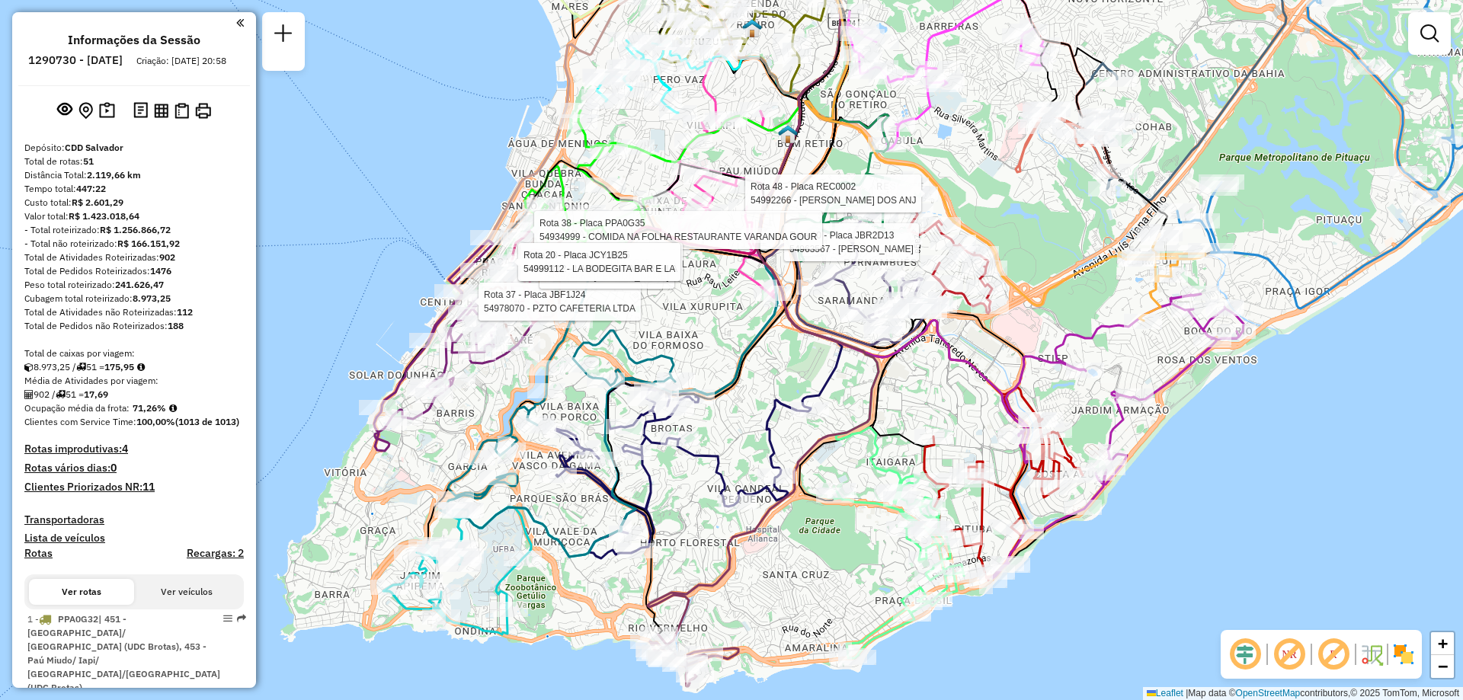
click at [1300, 651] on em at bounding box center [1289, 654] width 37 height 37
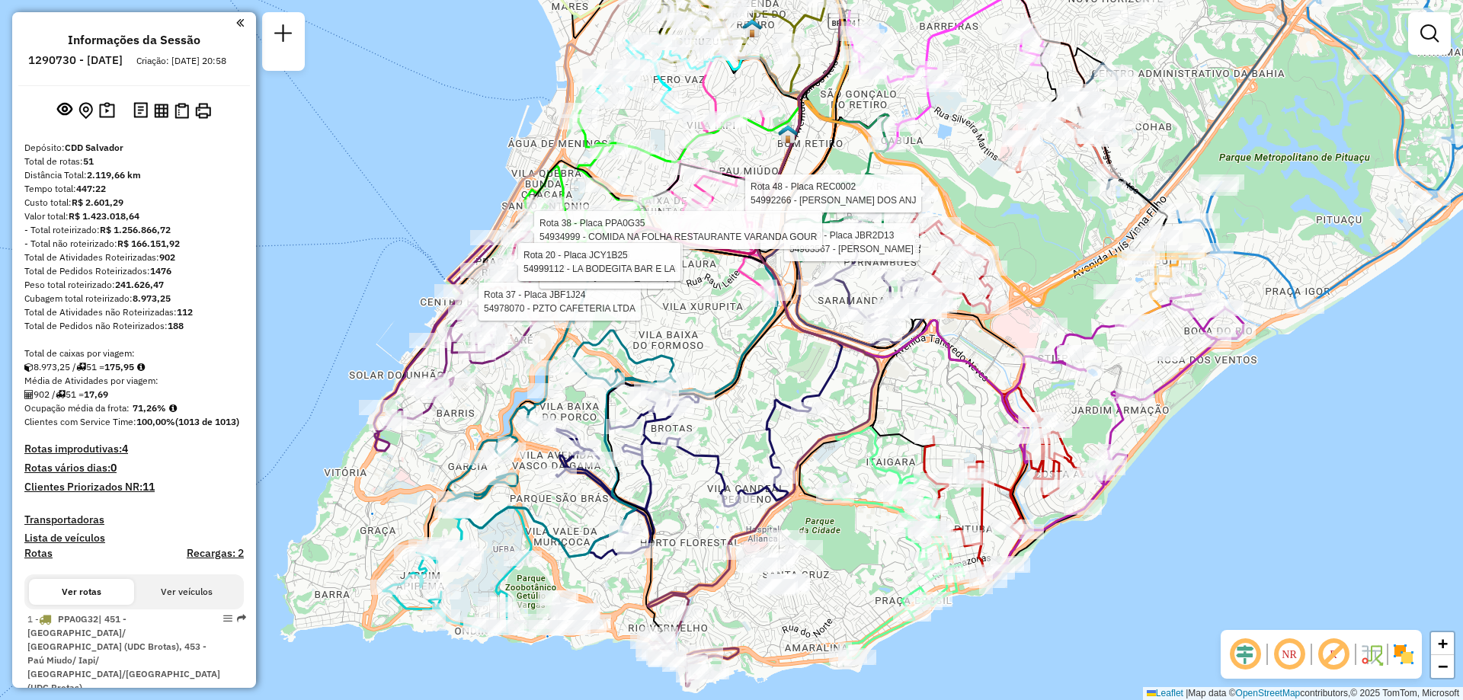
click at [1300, 651] on em at bounding box center [1289, 654] width 37 height 37
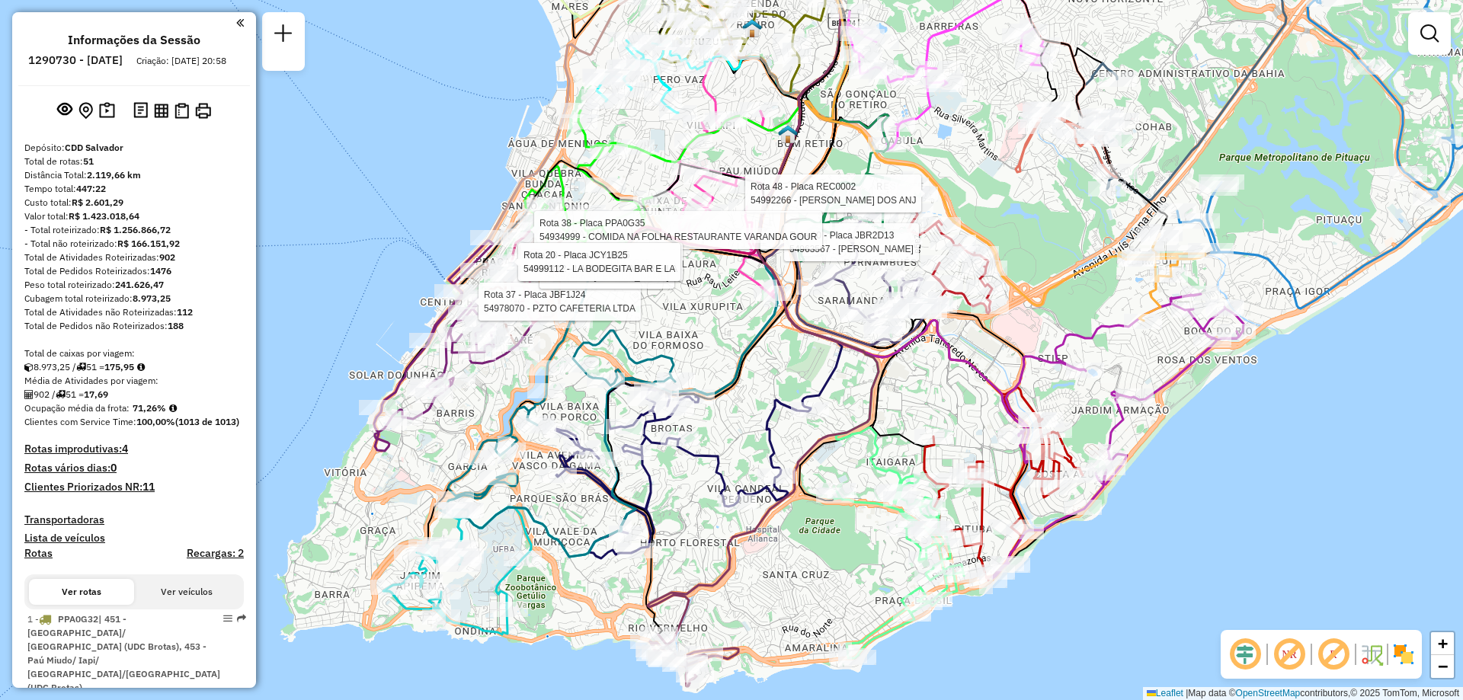
click at [1300, 651] on em at bounding box center [1289, 654] width 37 height 37
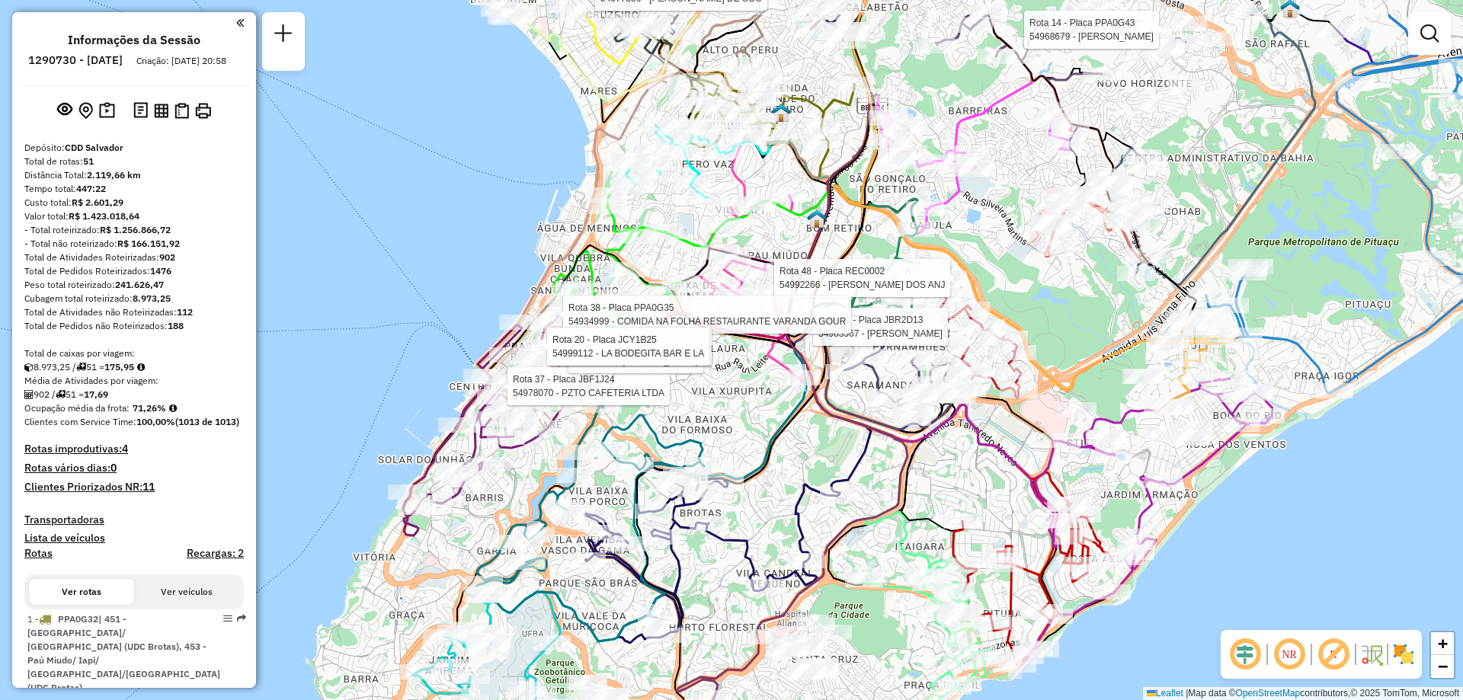
drag, startPoint x: 788, startPoint y: 136, endPoint x: 817, endPoint y: 220, distance: 89.4
click at [817, 220] on img at bounding box center [817, 219] width 20 height 20
click at [821, 224] on img at bounding box center [817, 219] width 20 height 20
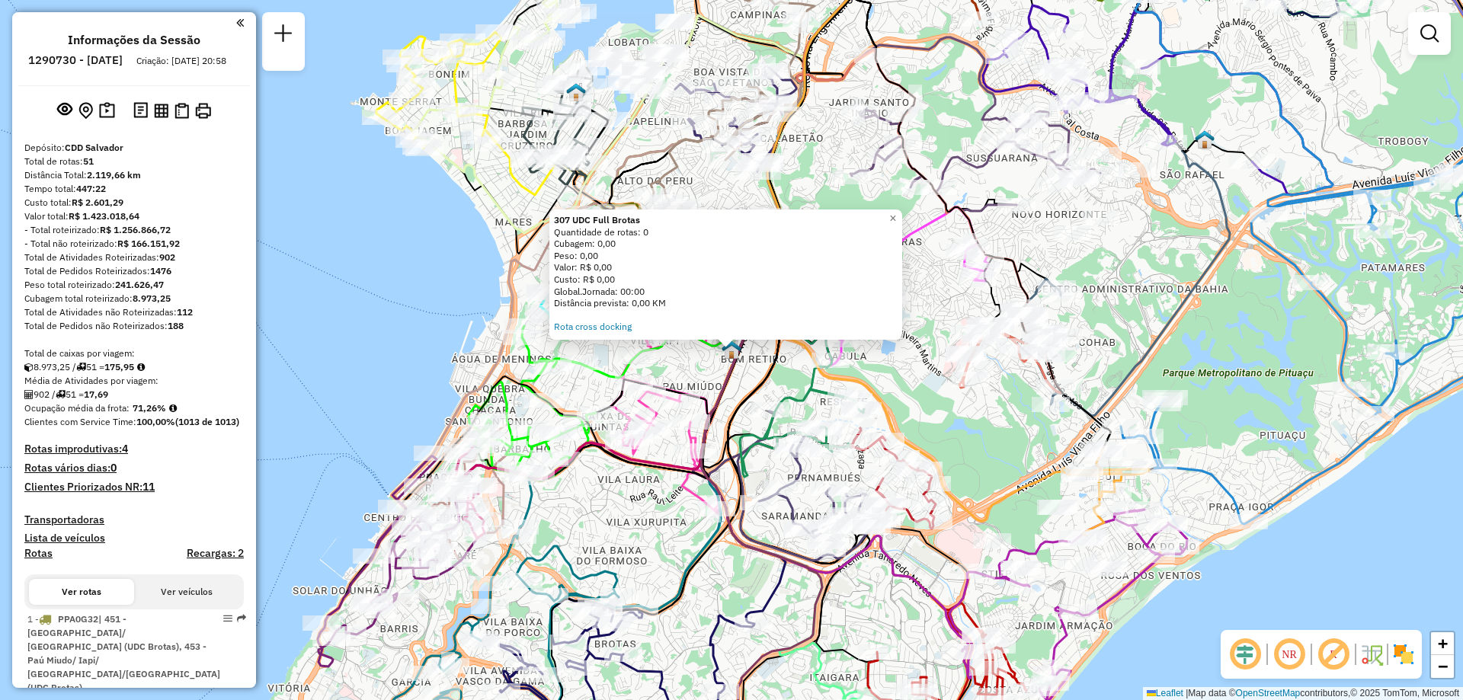
click at [574, 91] on img at bounding box center [576, 92] width 20 height 20
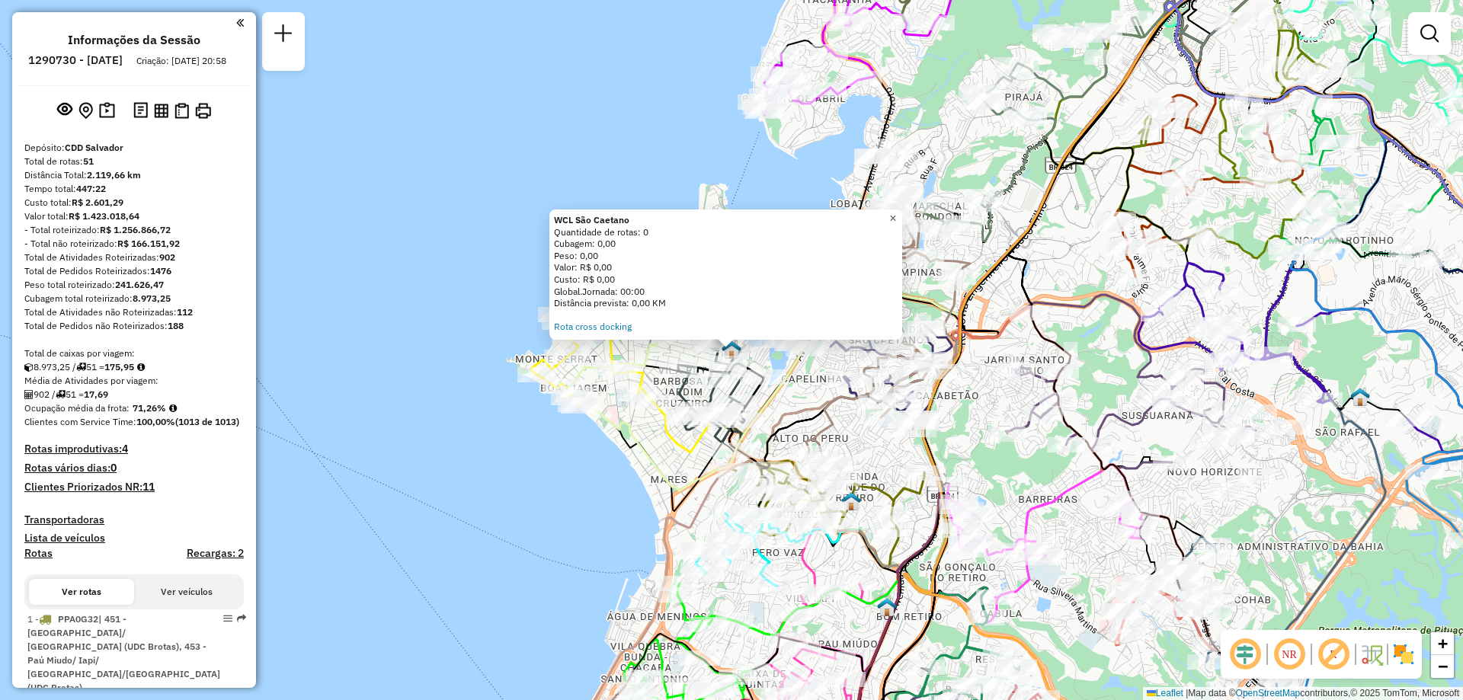
click at [896, 212] on span "×" at bounding box center [892, 218] width 7 height 13
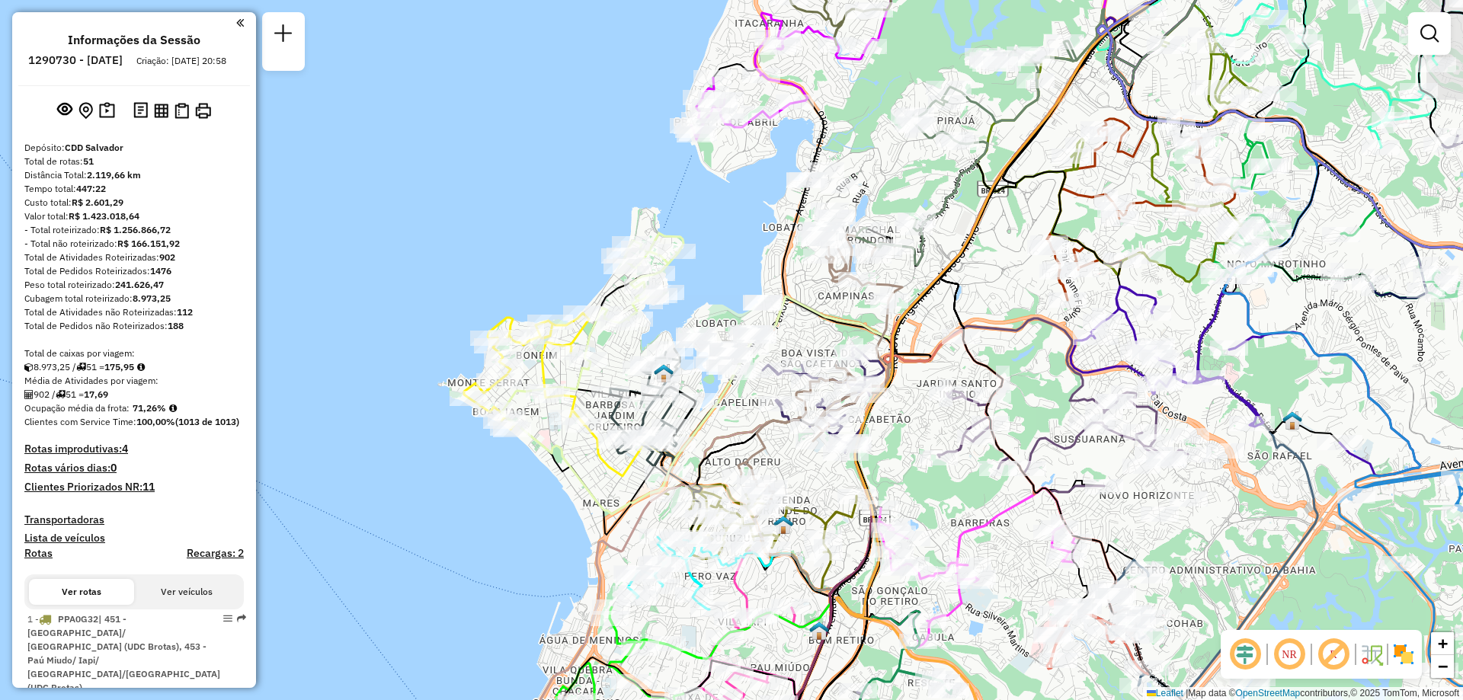
drag, startPoint x: 1050, startPoint y: 504, endPoint x: 965, endPoint y: 532, distance: 89.1
click at [965, 532] on icon at bounding box center [976, 567] width 197 height 158
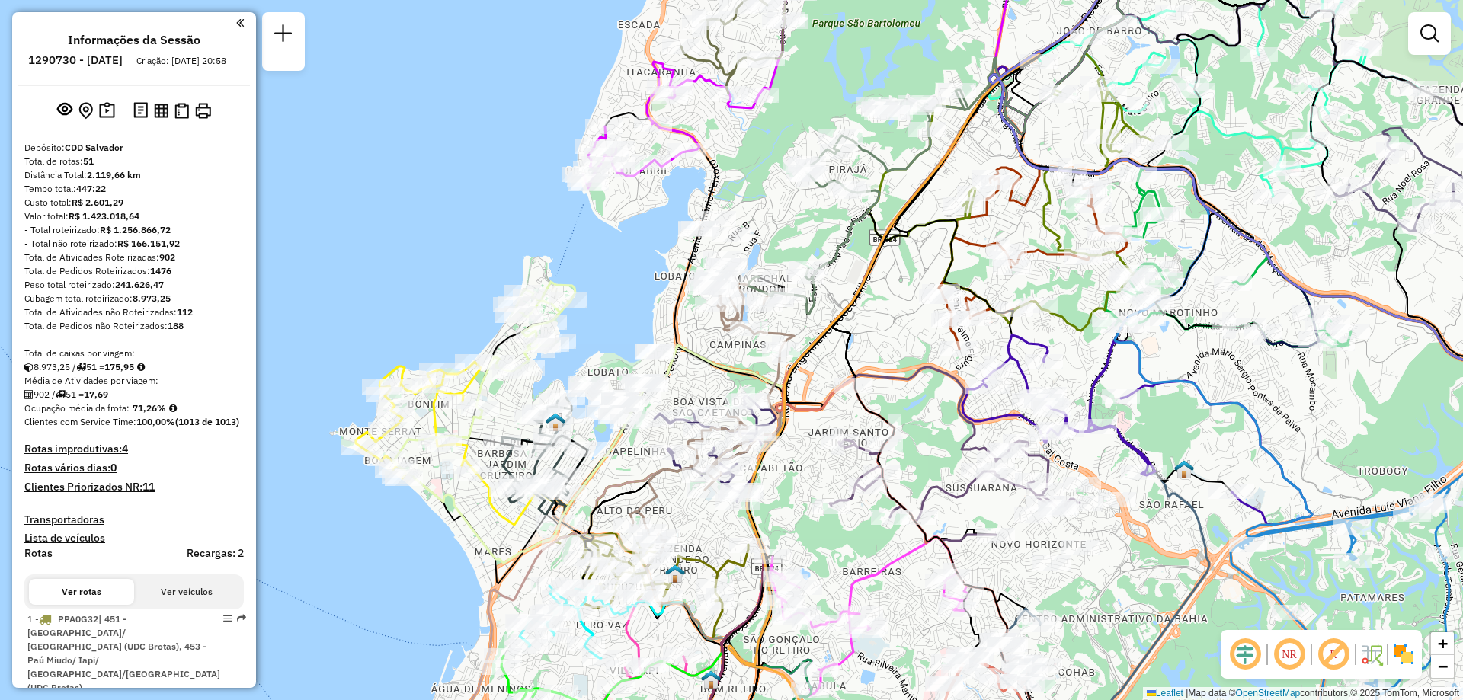
drag, startPoint x: 1031, startPoint y: 463, endPoint x: 920, endPoint y: 514, distance: 121.4
click at [920, 514] on div "Janela de atendimento Grade de atendimento Capacidade Transportadoras Veículos …" at bounding box center [731, 350] width 1463 height 700
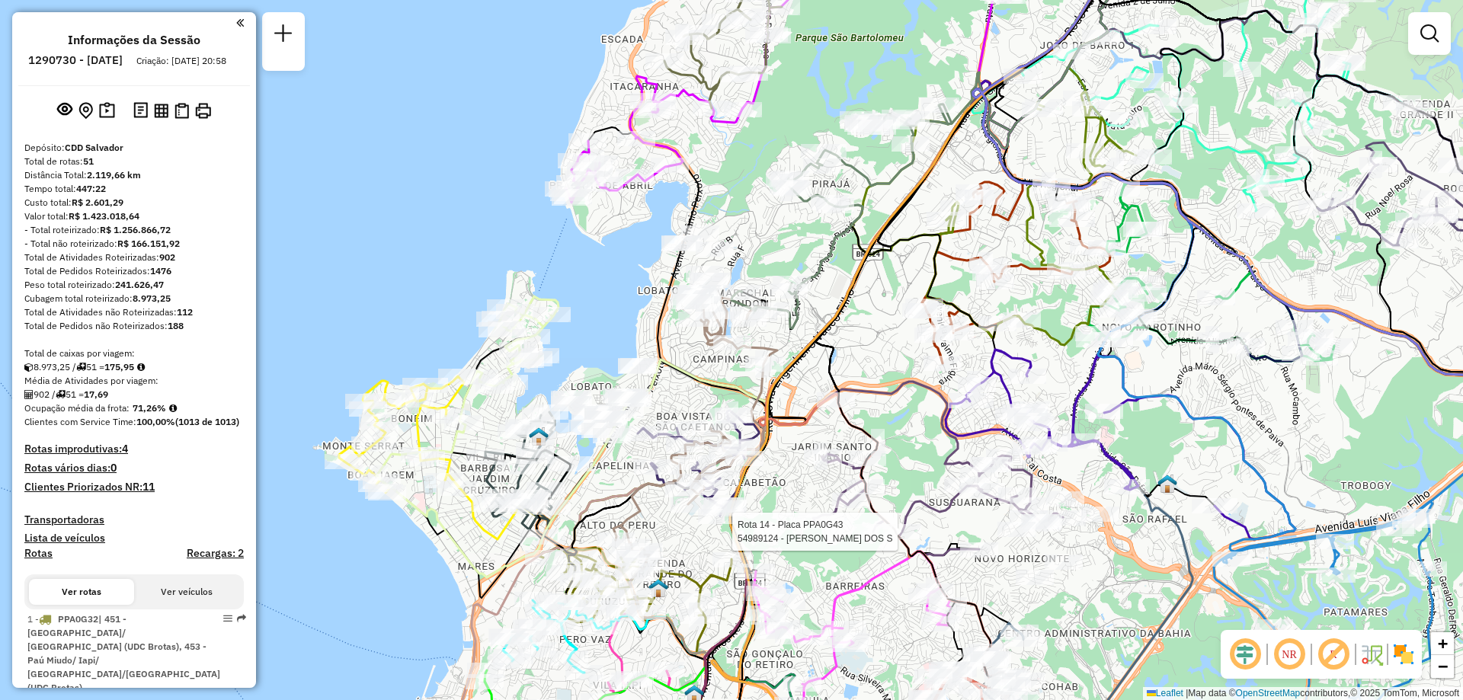
drag, startPoint x: 910, startPoint y: 462, endPoint x: 916, endPoint y: 469, distance: 9.2
click at [916, 469] on div "Rota 14 - Placa PPA0G43 54989124 - SIDNEI SANTANA DOS S Janela de atendimento G…" at bounding box center [731, 350] width 1463 height 700
click at [1243, 660] on em at bounding box center [1245, 654] width 37 height 37
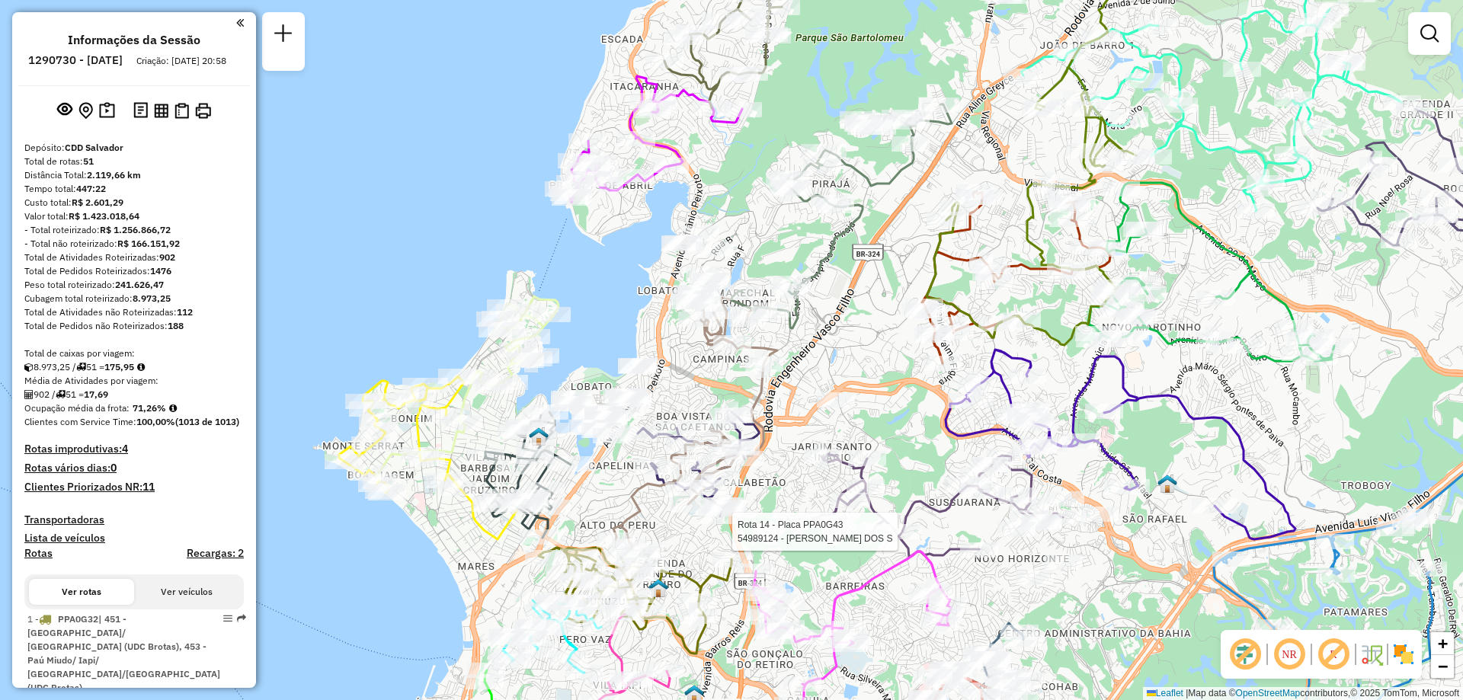
click at [1243, 660] on em at bounding box center [1245, 654] width 37 height 37
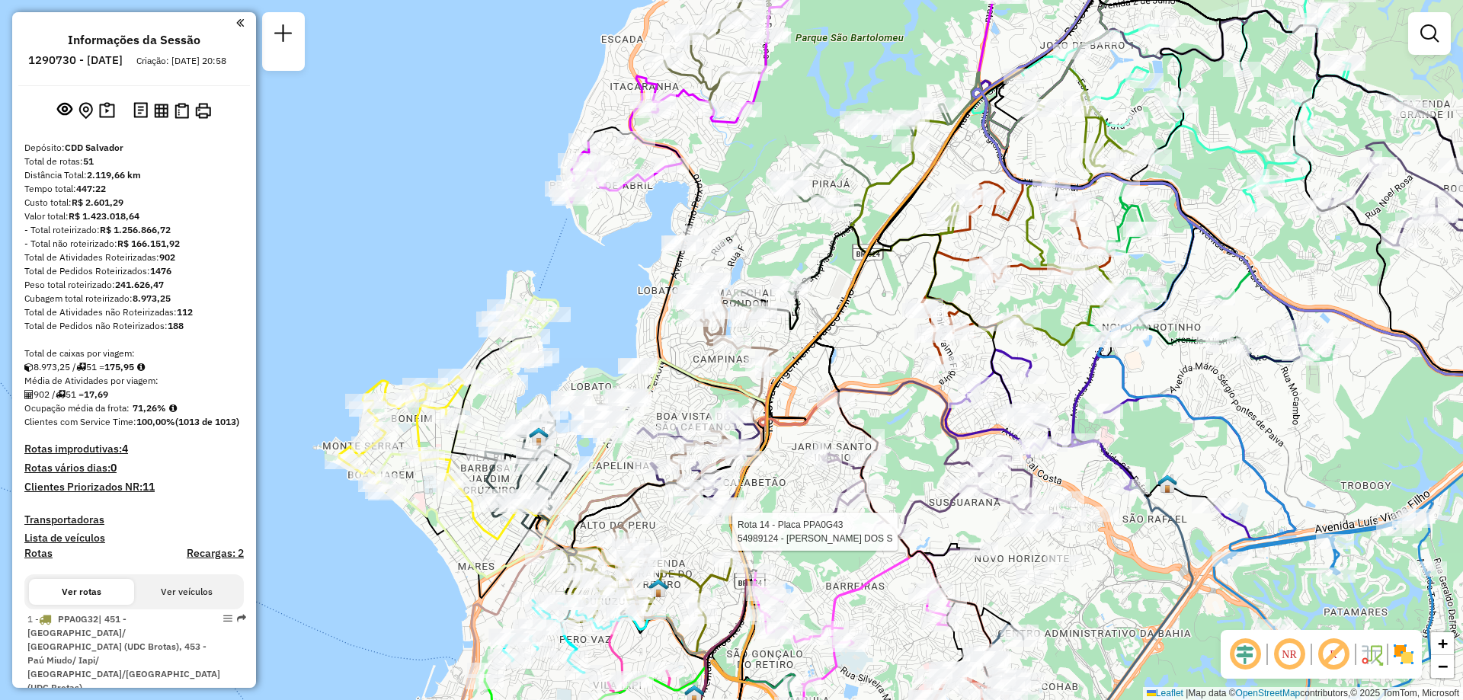
click at [1285, 661] on em at bounding box center [1289, 654] width 37 height 37
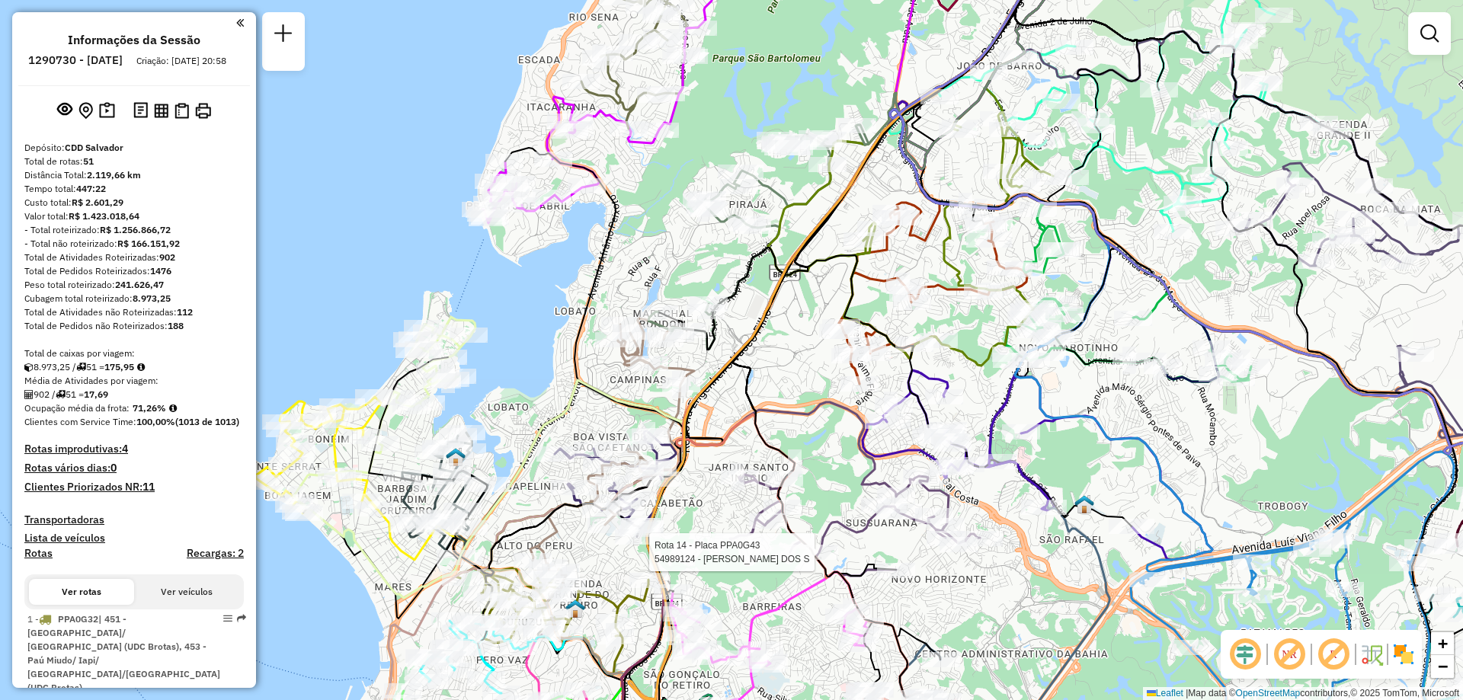
drag, startPoint x: 856, startPoint y: 398, endPoint x: 777, endPoint y: 411, distance: 80.3
click at [777, 411] on icon at bounding box center [868, 231] width 382 height 530
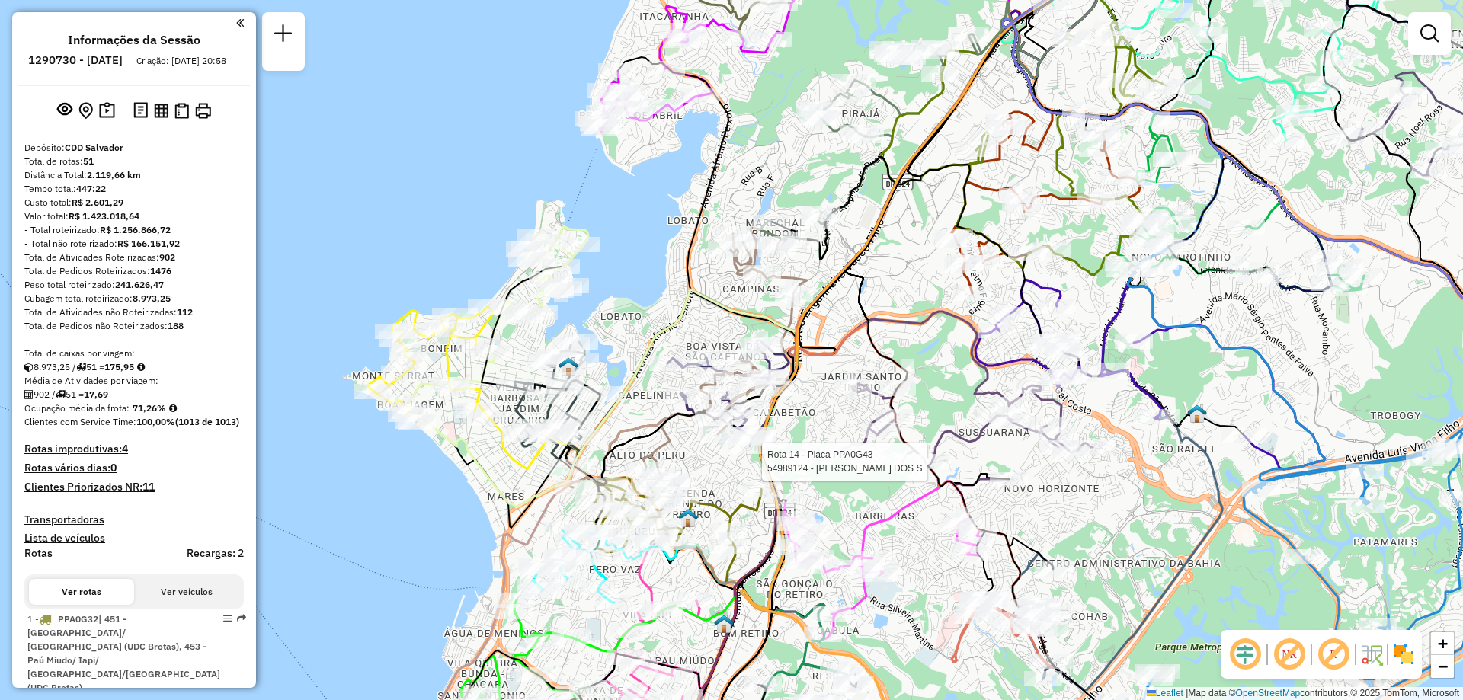
click at [693, 520] on img at bounding box center [688, 518] width 20 height 20
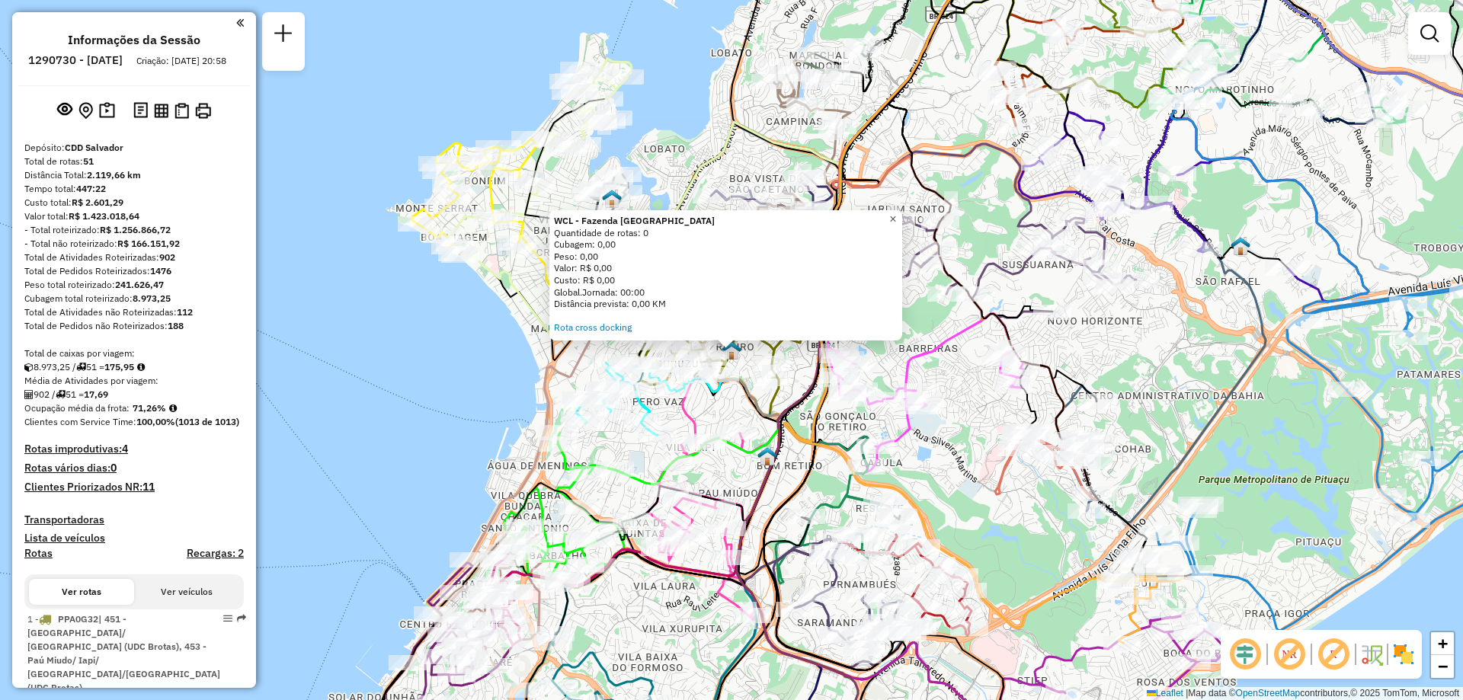
click at [896, 215] on span "×" at bounding box center [892, 219] width 7 height 13
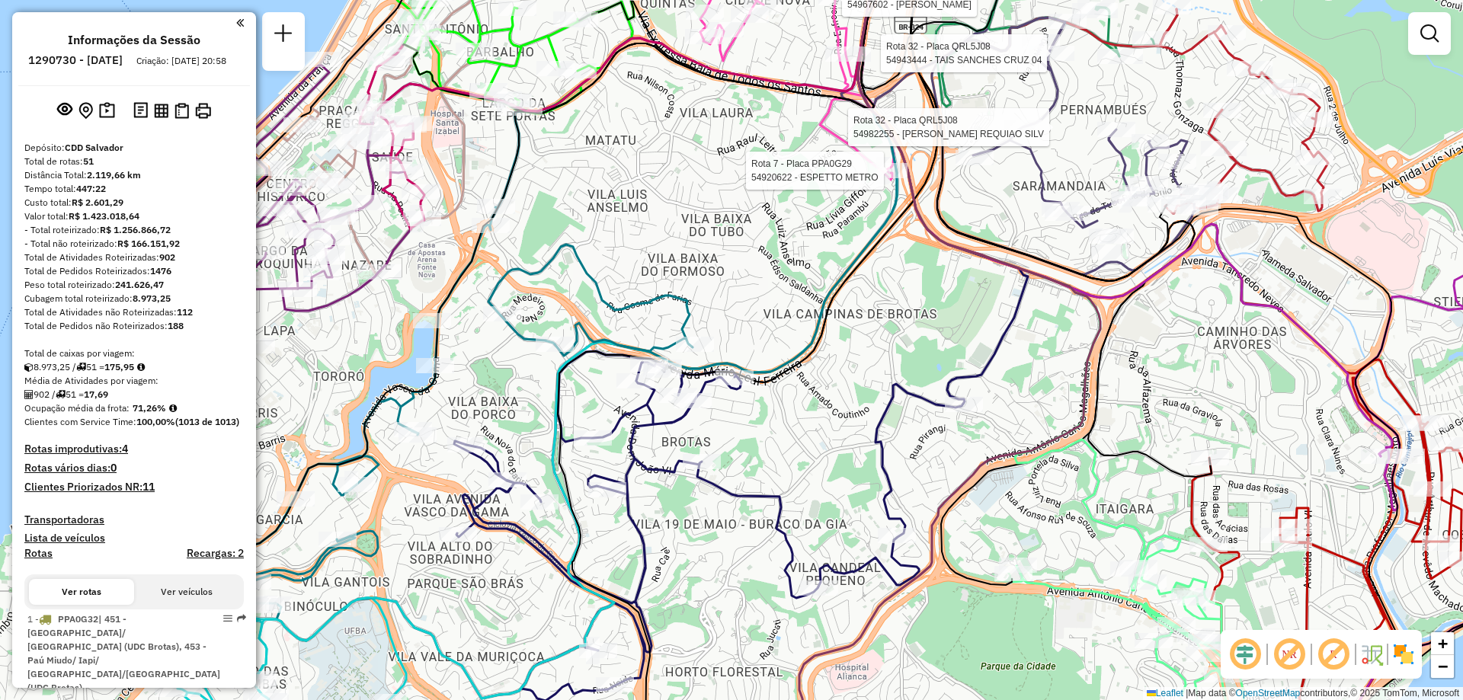
drag, startPoint x: 640, startPoint y: 497, endPoint x: 787, endPoint y: 484, distance: 147.6
click at [786, 482] on div "Rota 32 - Placa QRL5J08 54943444 - TAIS SANCHES CRUZ 04 Rota 32 - Placa QRL5J08…" at bounding box center [731, 350] width 1463 height 700
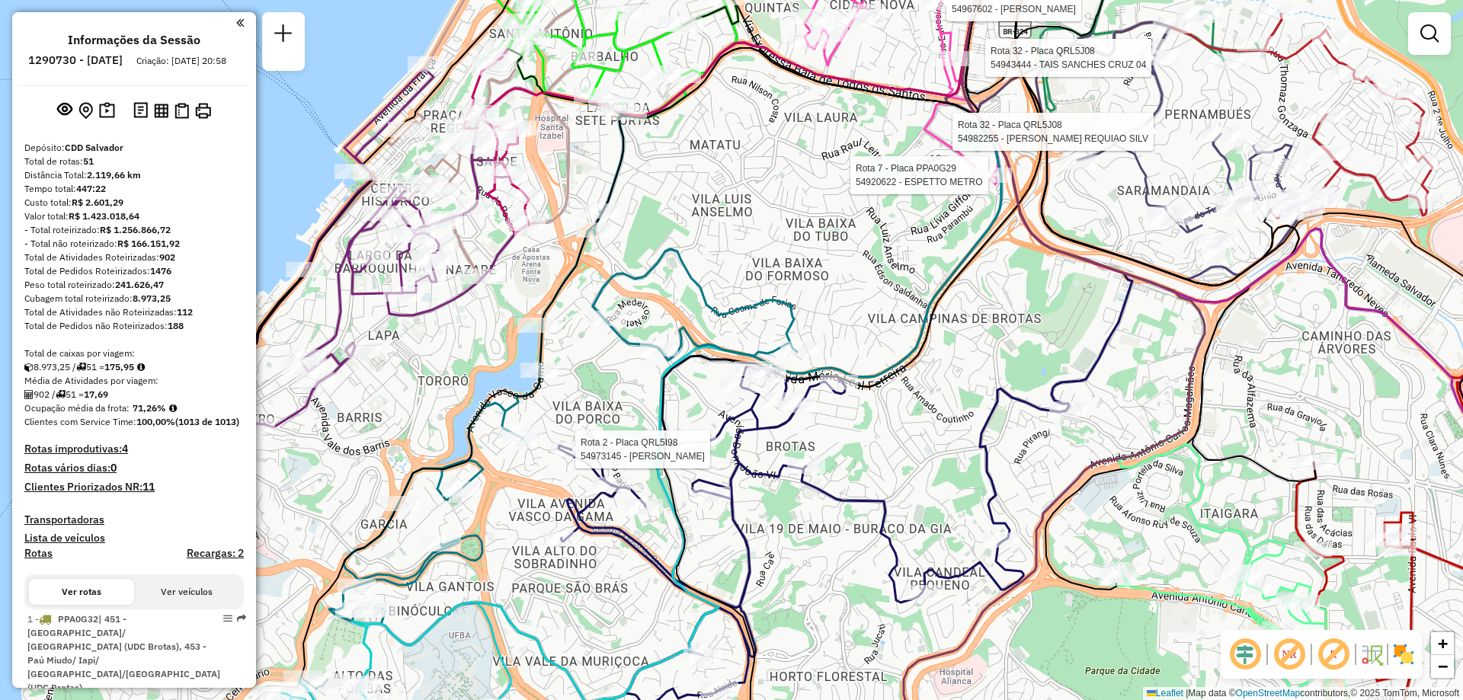
select select "**********"
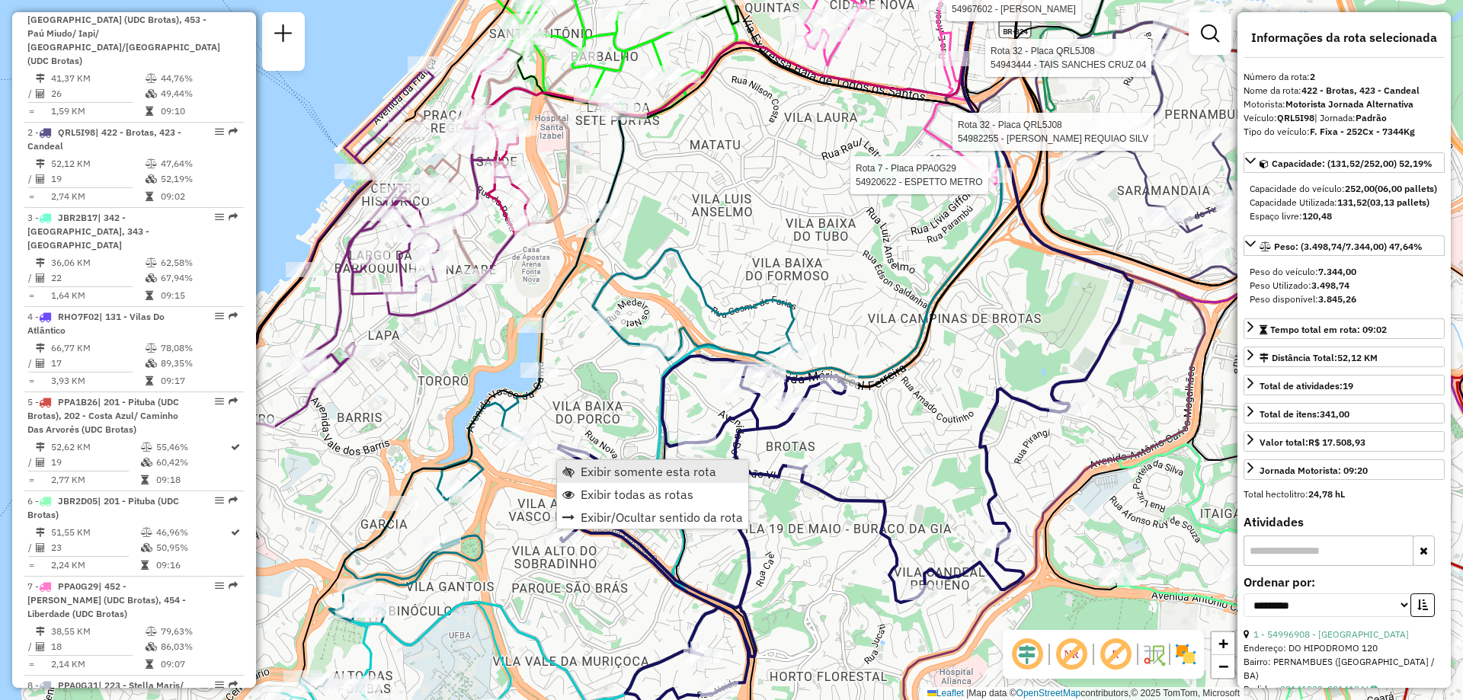
scroll to position [738, 0]
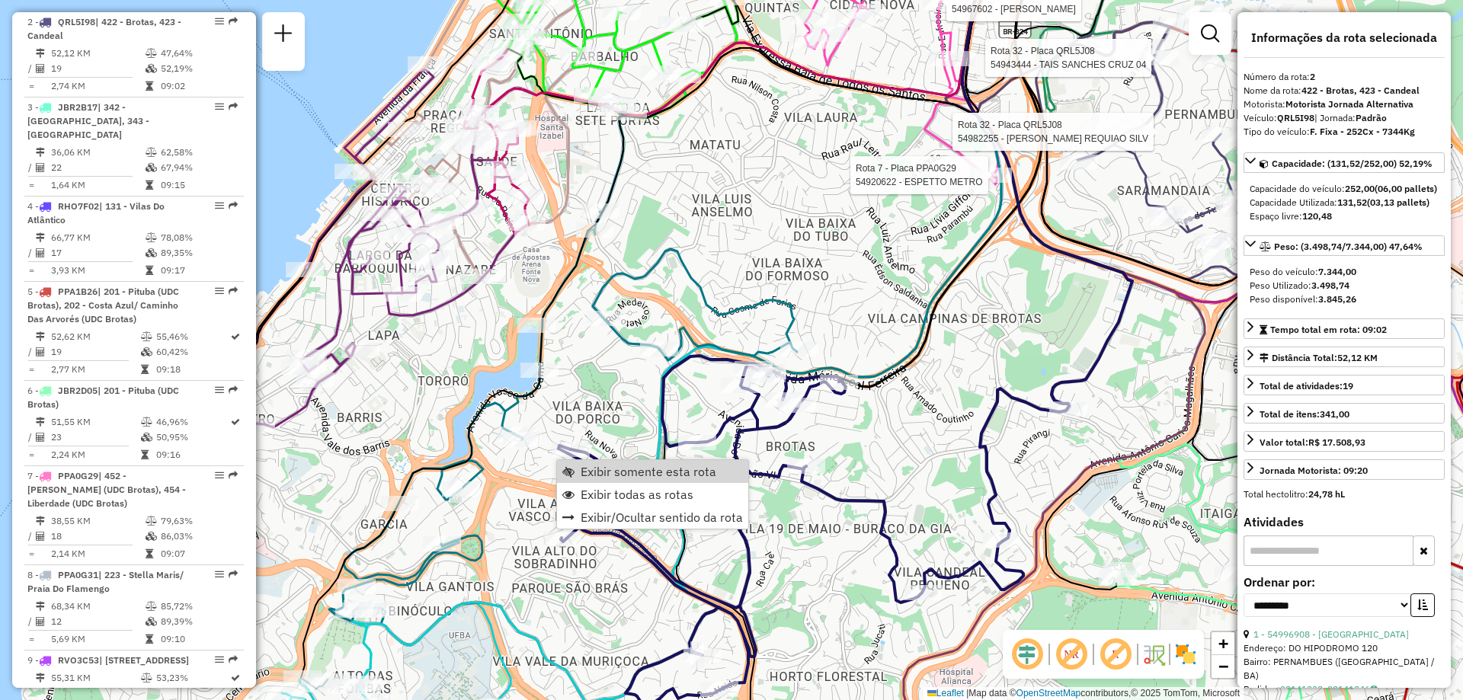
click at [560, 401] on div "Rota 32 - Placa QRL5J08 54943444 - TAIS SANCHES CRUZ 04 Rota 32 - Placa QRL5J08…" at bounding box center [731, 350] width 1463 height 700
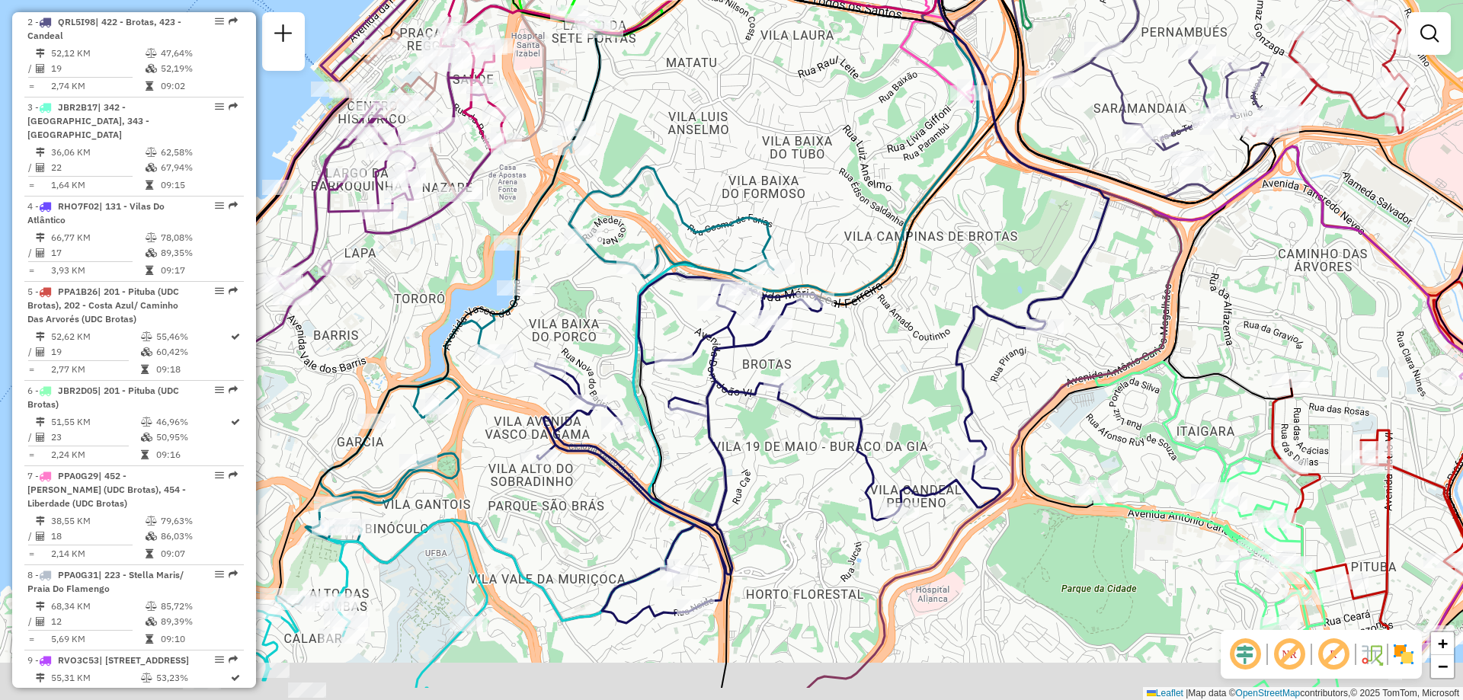
drag, startPoint x: 675, startPoint y: 529, endPoint x: 651, endPoint y: 444, distance: 88.0
click at [651, 444] on icon at bounding box center [847, 268] width 418 height 840
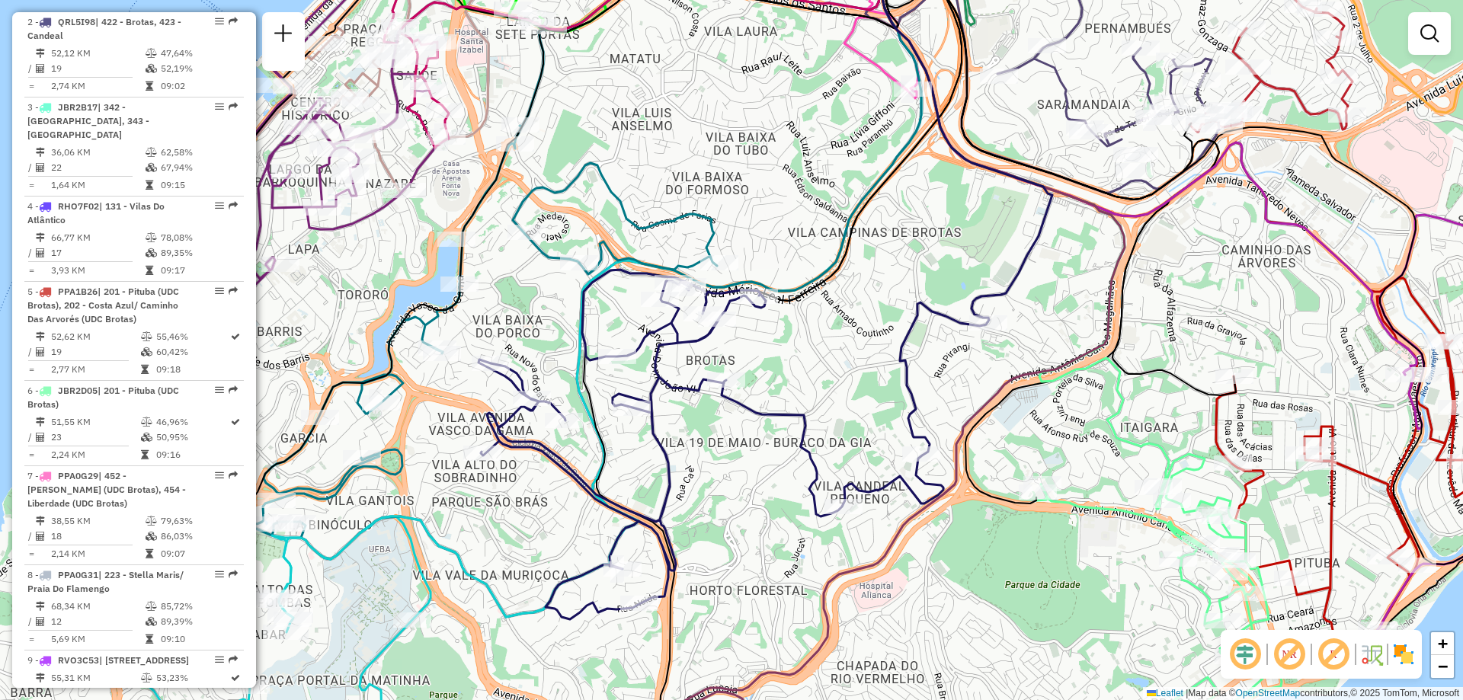
drag, startPoint x: 645, startPoint y: 581, endPoint x: 582, endPoint y: 578, distance: 63.3
click at [582, 578] on icon at bounding box center [732, 445] width 509 height 350
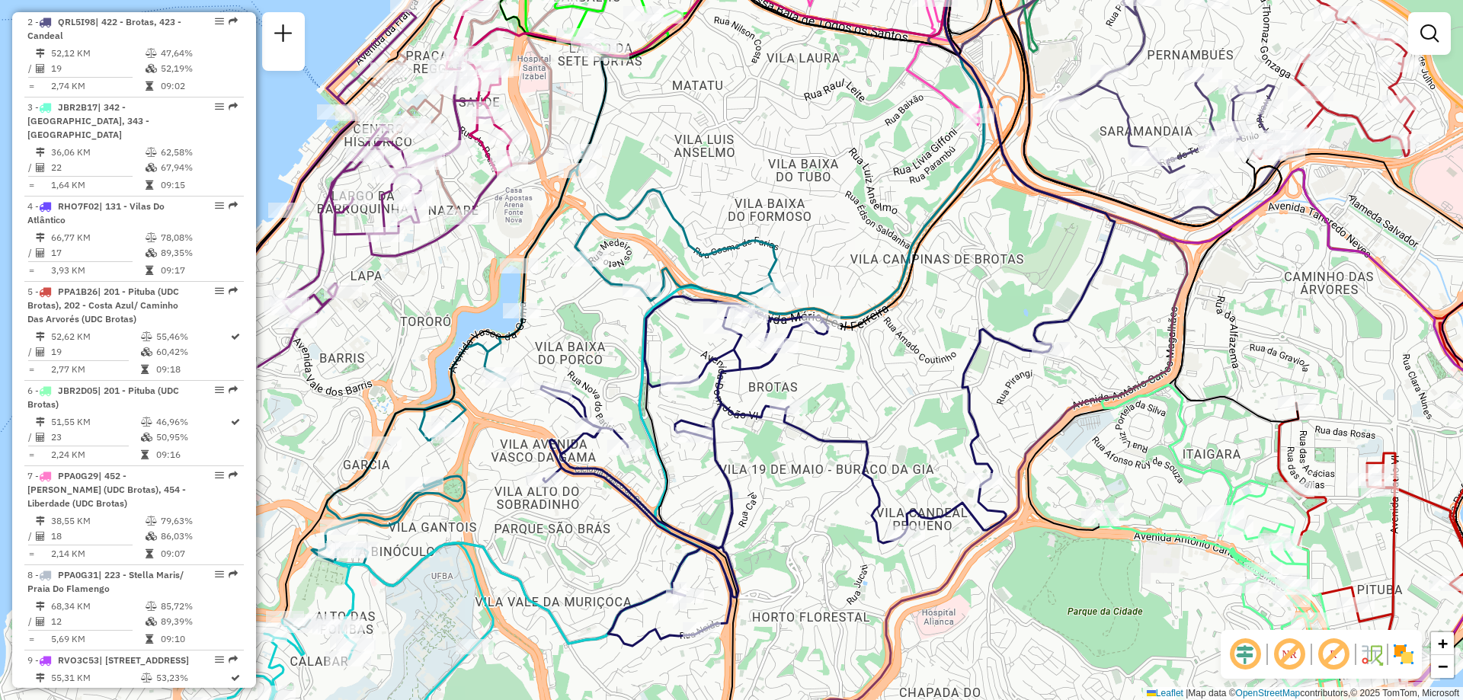
drag, startPoint x: 617, startPoint y: 466, endPoint x: 687, endPoint y: 494, distance: 75.6
click at [687, 494] on div "Janela de atendimento Grade de atendimento Capacidade Transportadoras Veículos …" at bounding box center [731, 350] width 1463 height 700
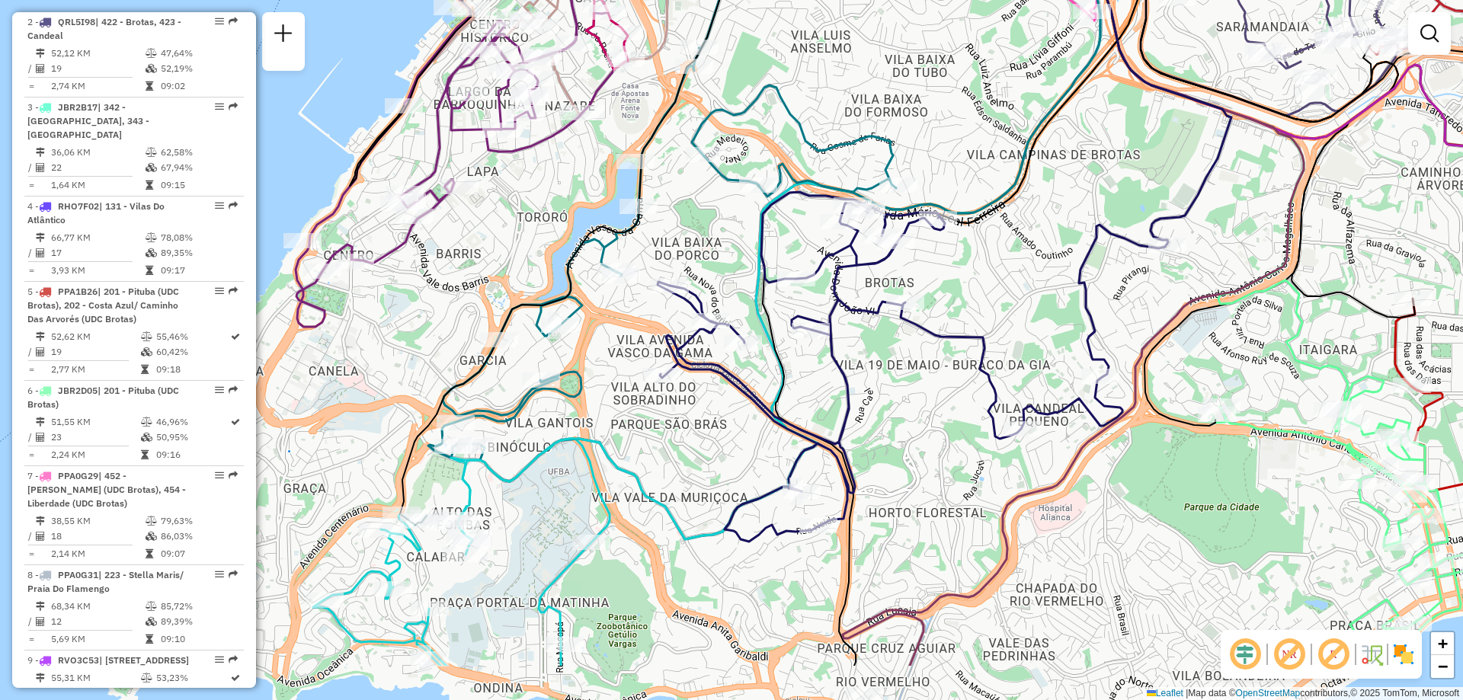
drag, startPoint x: 501, startPoint y: 584, endPoint x: 615, endPoint y: 482, distance: 153.2
click at [615, 482] on div "Janela de atendimento Grade de atendimento Capacidade Transportadoras Veículos …" at bounding box center [731, 350] width 1463 height 700
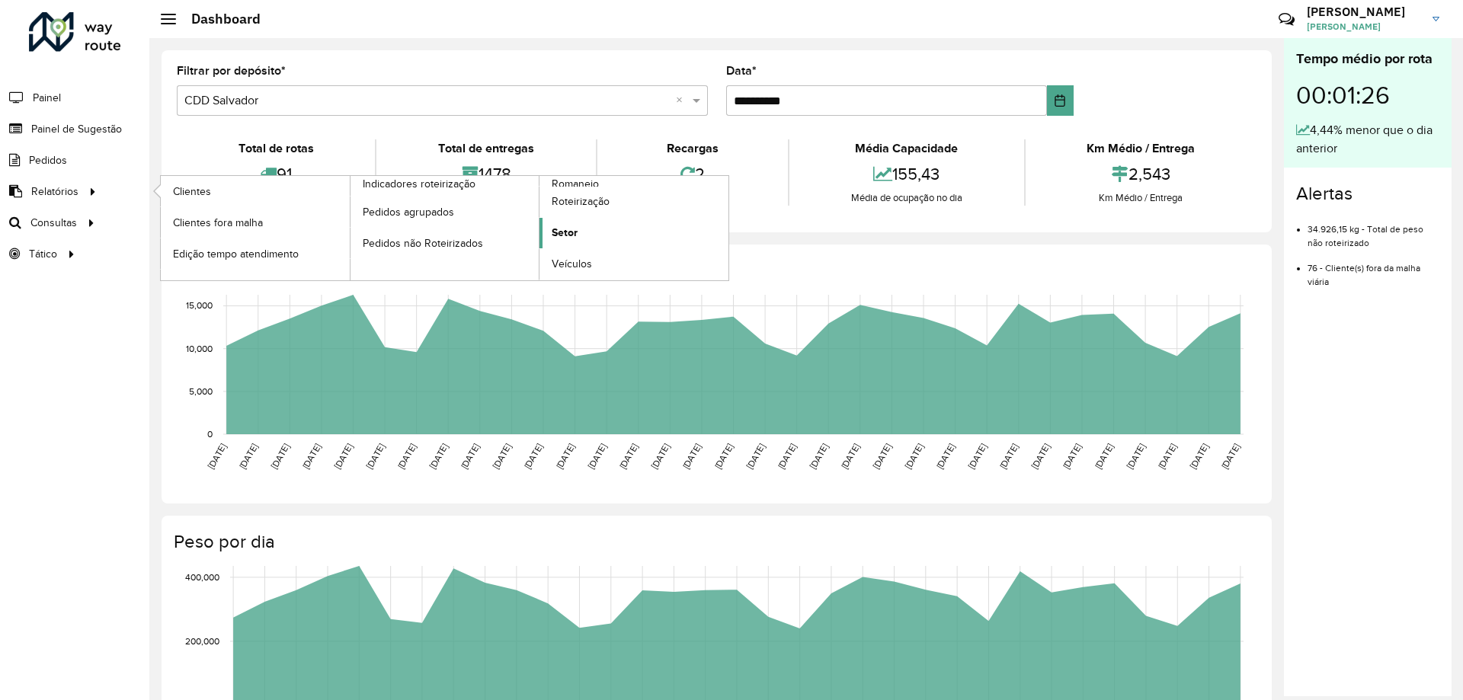
click at [565, 232] on span "Setor" at bounding box center [565, 233] width 26 height 16
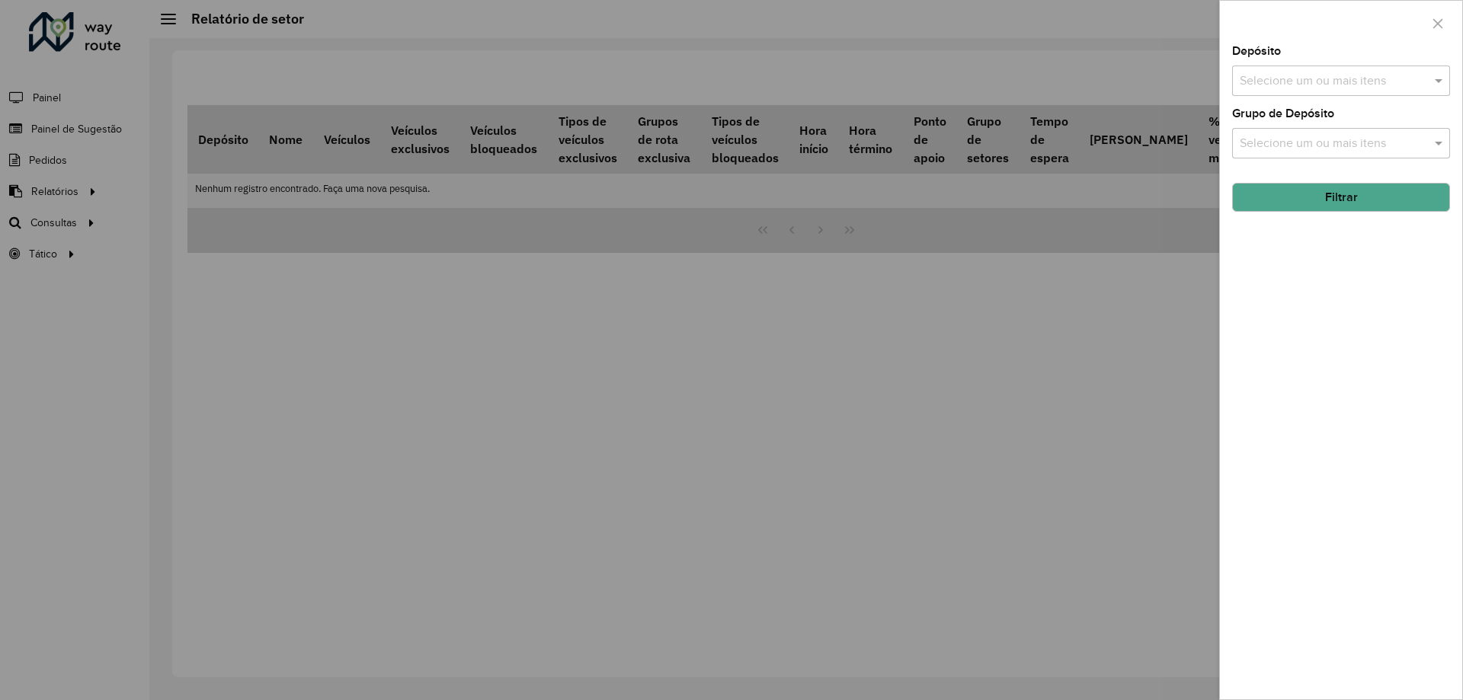
click at [1333, 81] on input "text" at bounding box center [1333, 81] width 195 height 18
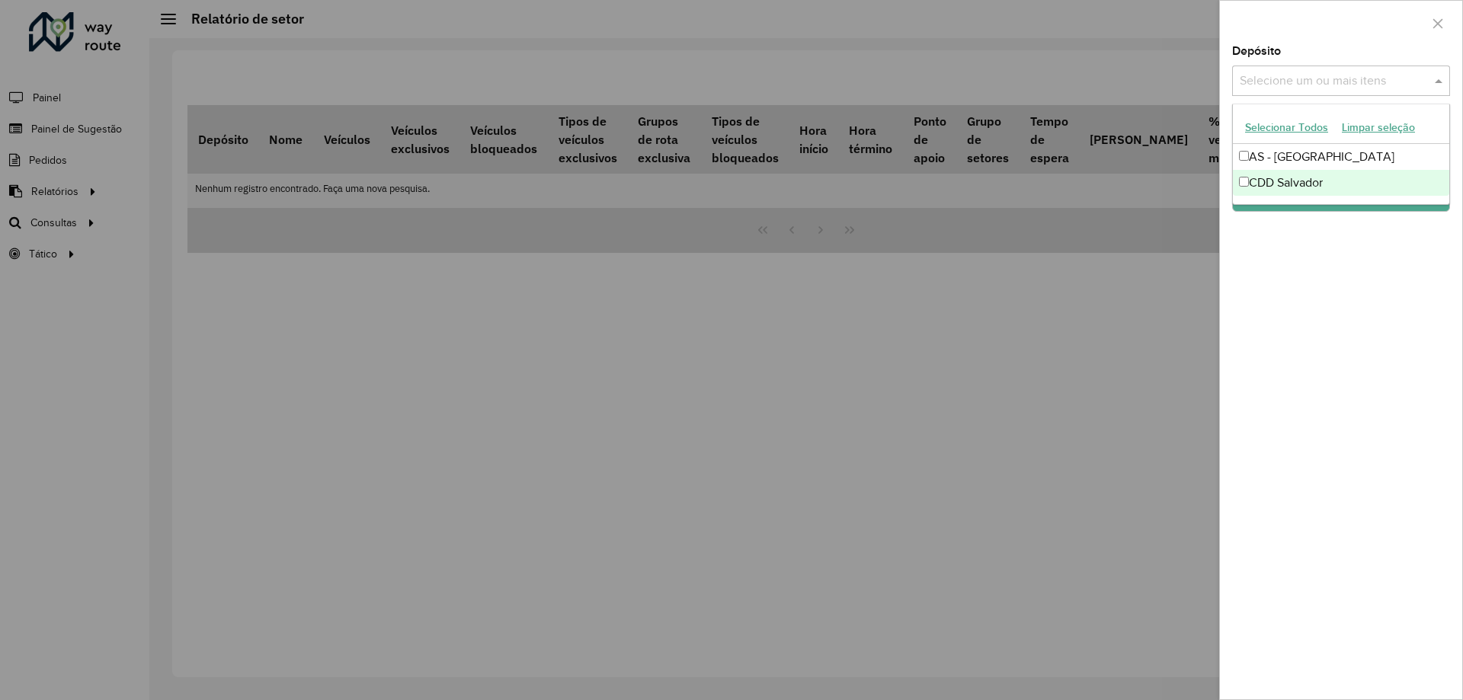
click at [1272, 183] on div "CDD Salvador" at bounding box center [1341, 183] width 216 height 26
click at [1315, 325] on div "Depósito Selecione um ou mais itens CDD Salvador × × Grupo de Depósito Selecion…" at bounding box center [1341, 373] width 242 height 654
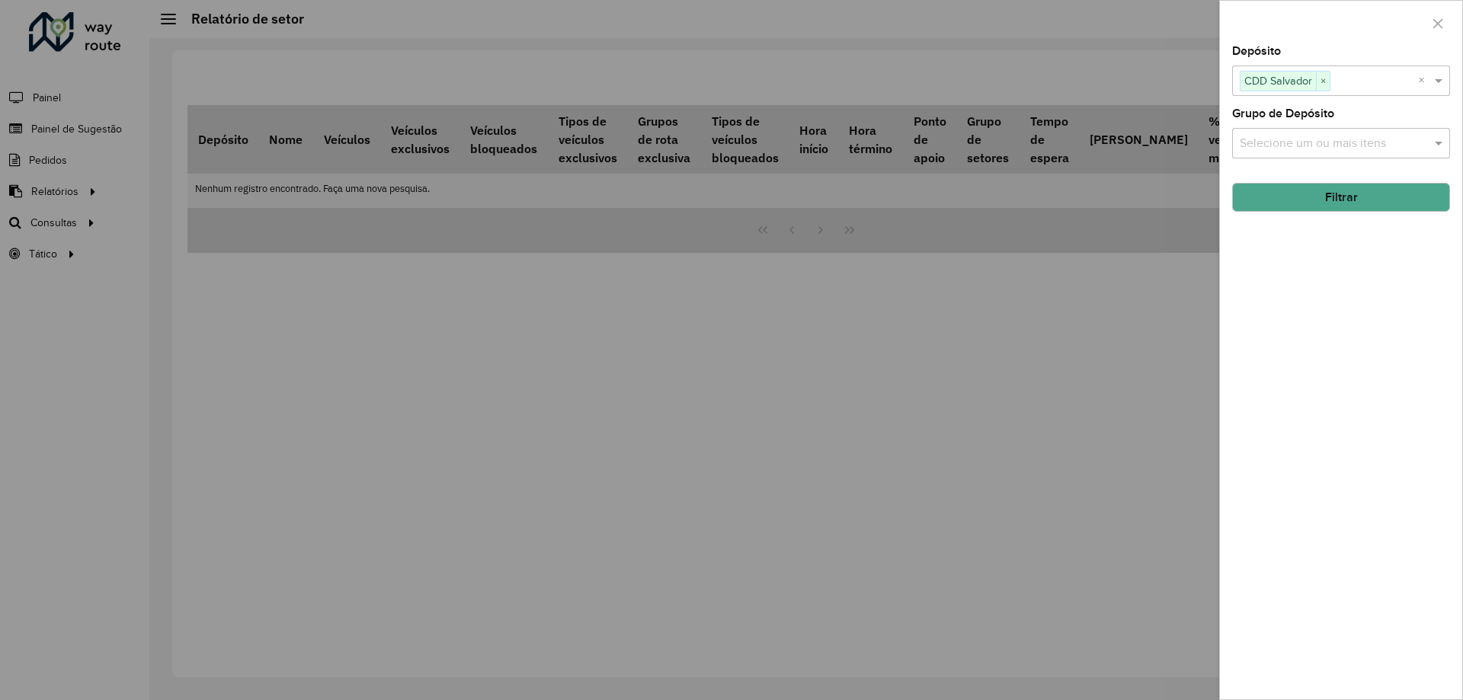
click at [1312, 197] on button "Filtrar" at bounding box center [1341, 197] width 218 height 29
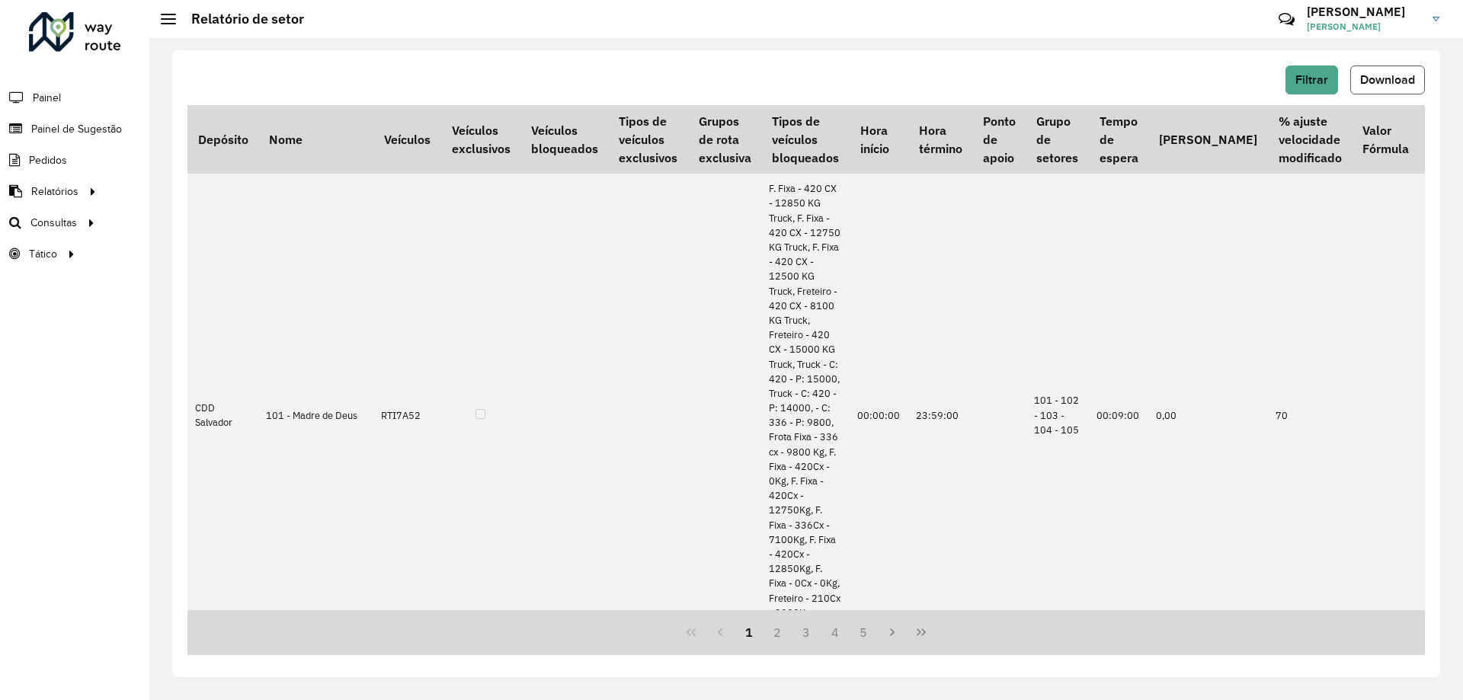
click at [1370, 80] on span "Download" at bounding box center [1387, 79] width 55 height 13
click at [1376, 85] on span "Download" at bounding box center [1387, 79] width 55 height 13
click at [222, 220] on span "Roteirização" at bounding box center [204, 223] width 62 height 16
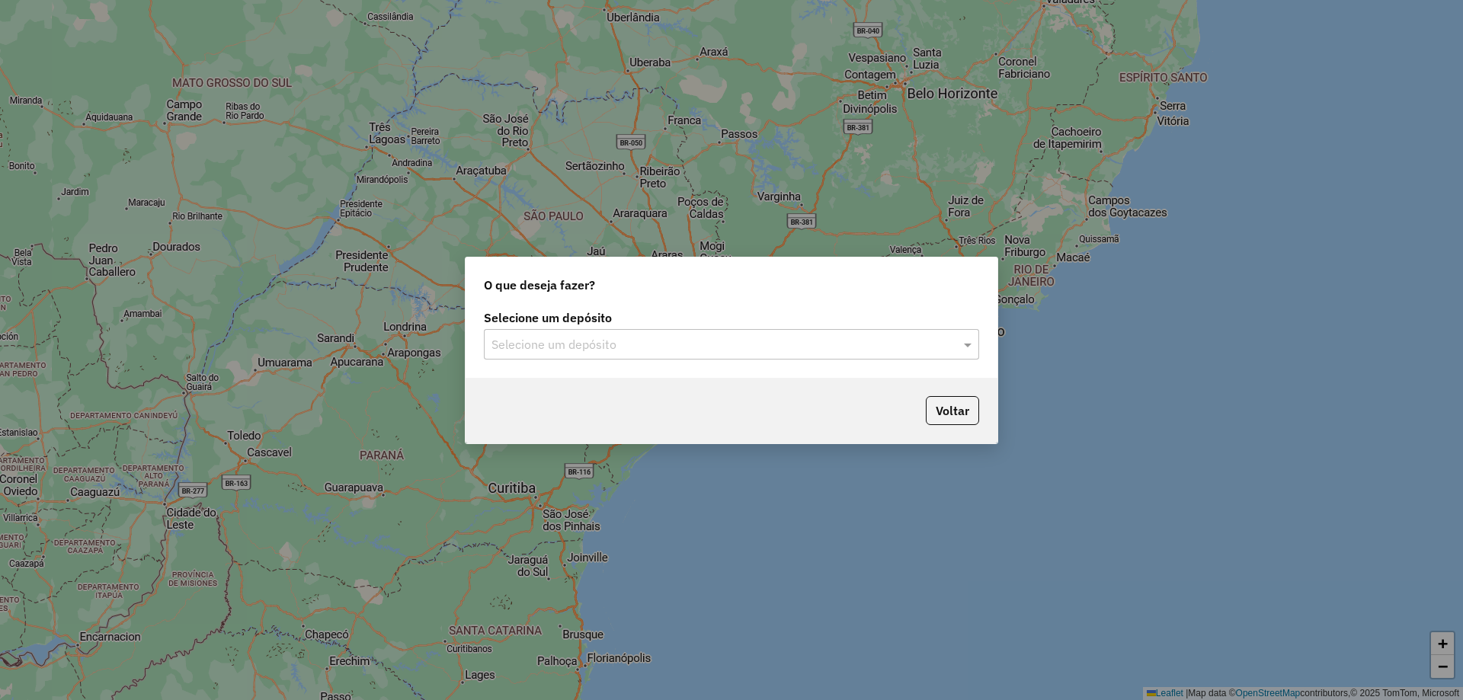
click at [636, 341] on input "text" at bounding box center [716, 345] width 450 height 18
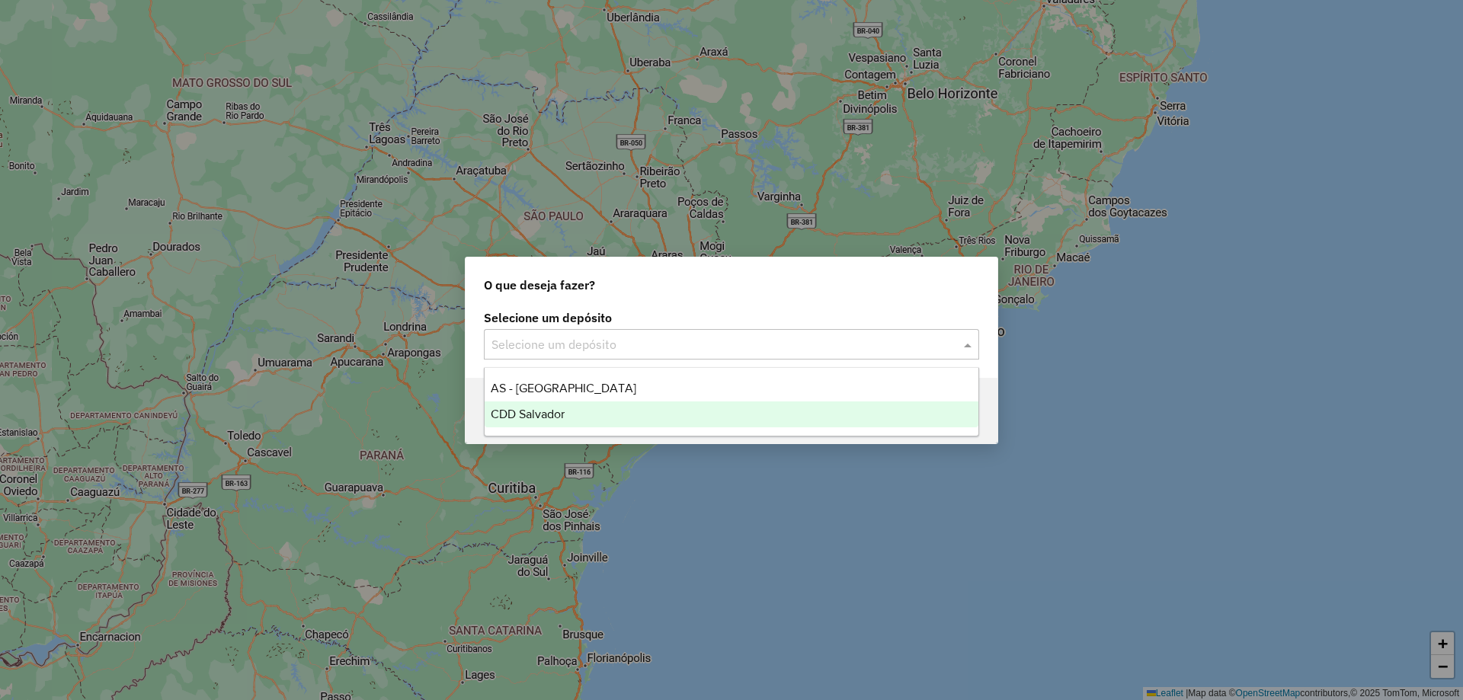
click at [579, 417] on div "CDD Salvador" at bounding box center [732, 415] width 494 height 26
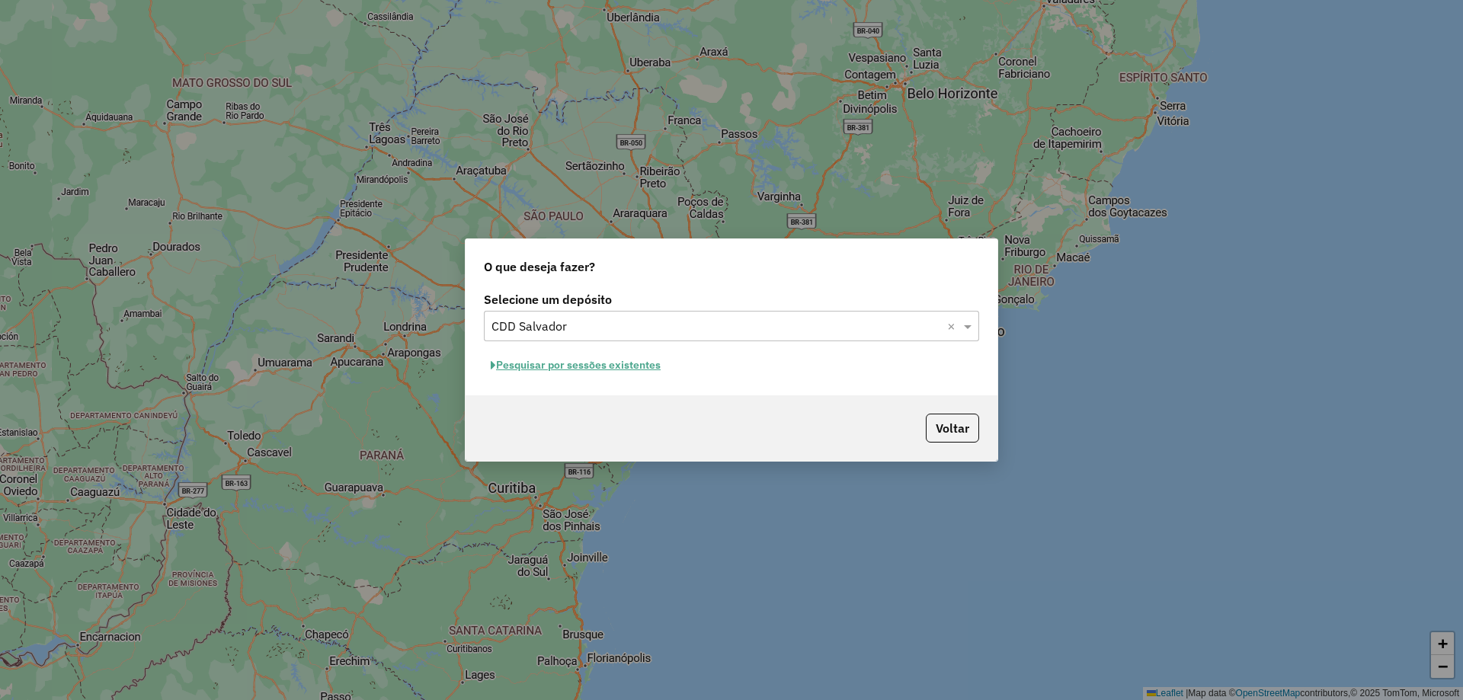
click at [601, 366] on button "Pesquisar por sessões existentes" at bounding box center [576, 366] width 184 height 24
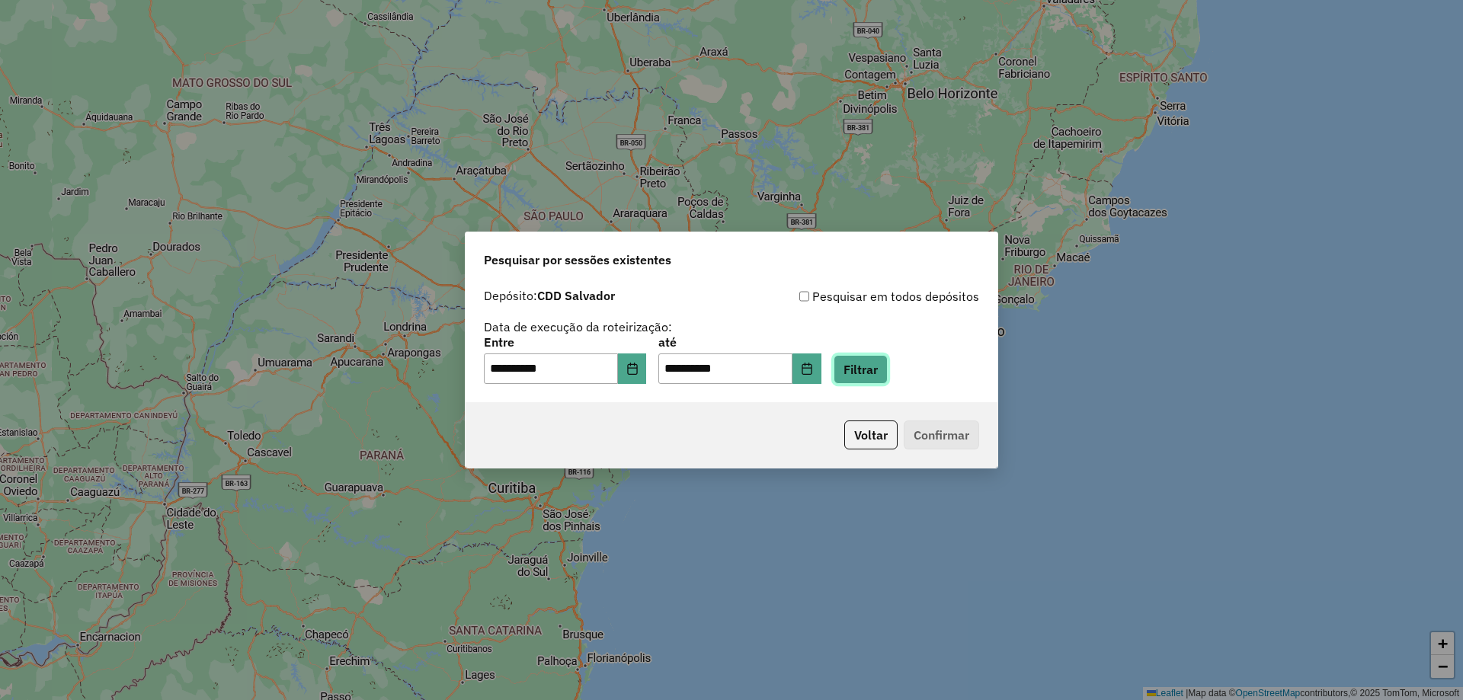
click at [870, 373] on button "Filtrar" at bounding box center [861, 369] width 54 height 29
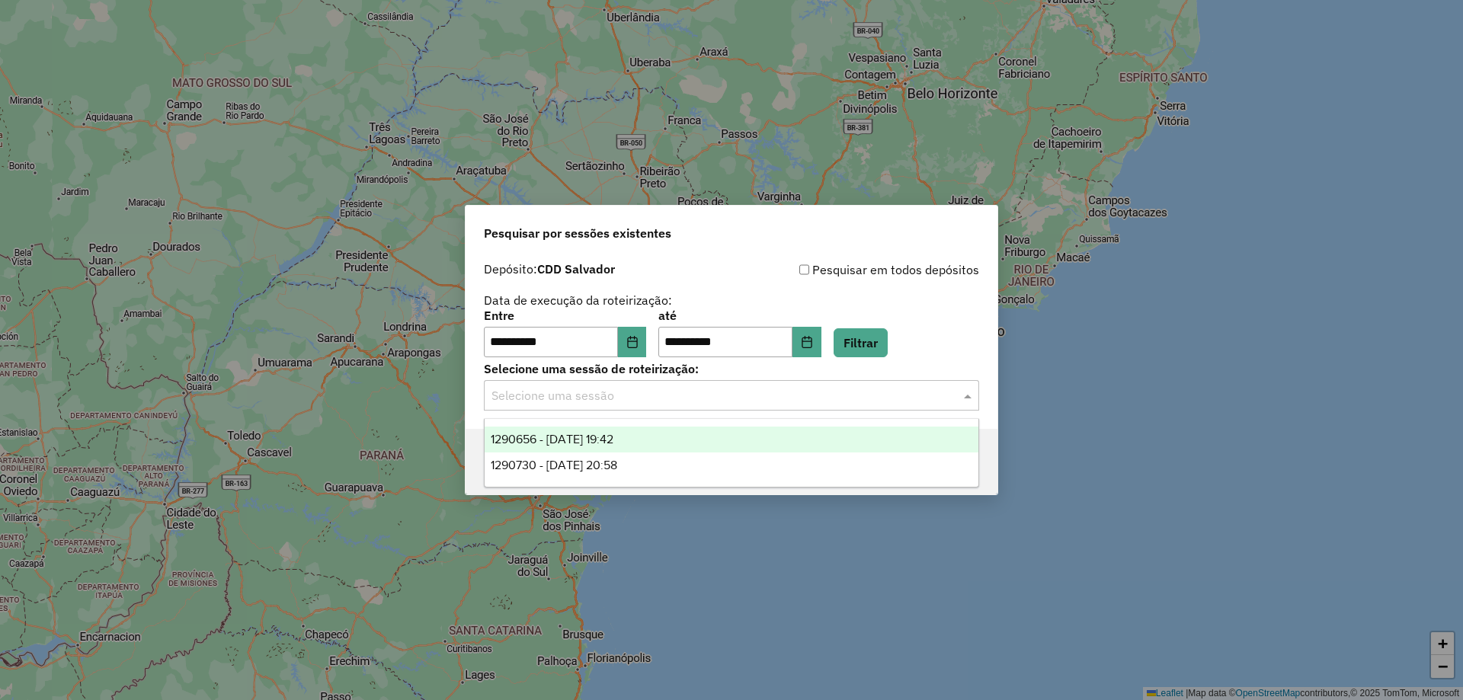
click at [642, 399] on input "text" at bounding box center [716, 396] width 450 height 18
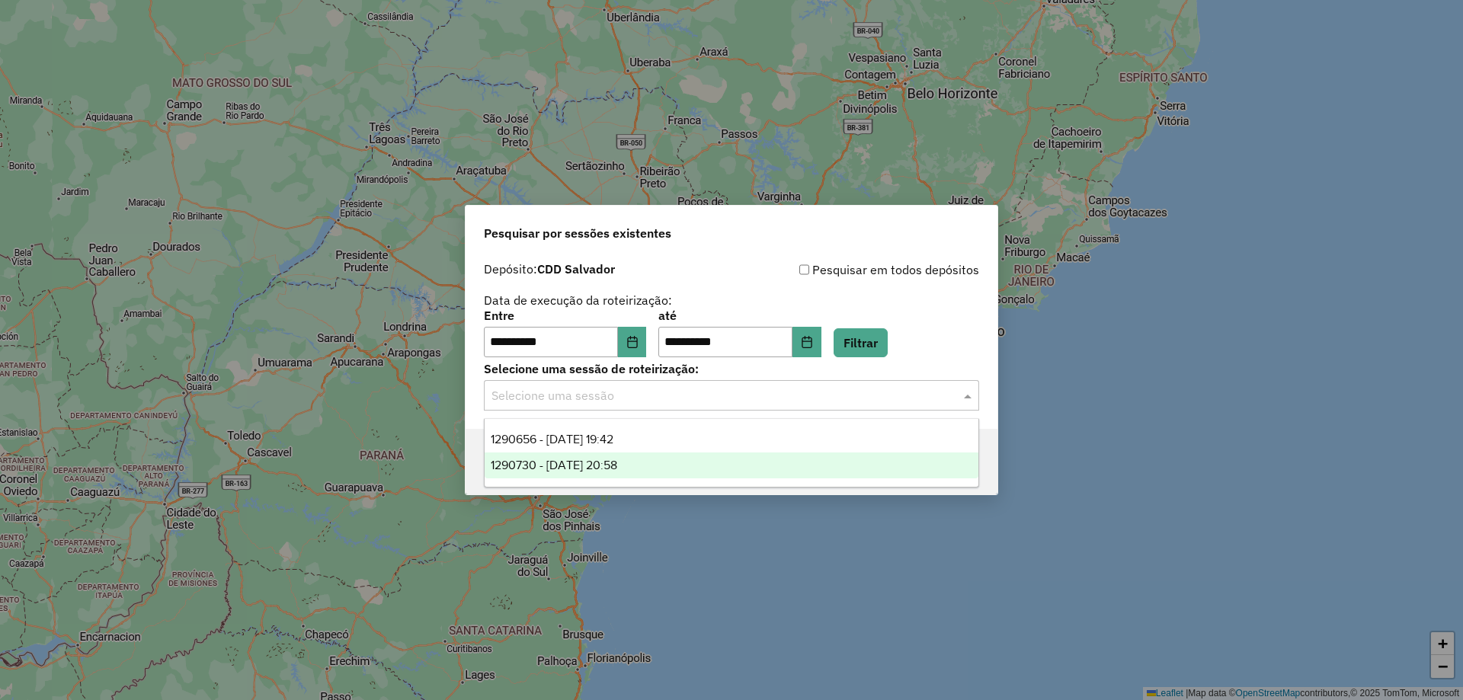
click at [594, 467] on span "1290730 - 08/10/2025 20:58" at bounding box center [554, 465] width 126 height 13
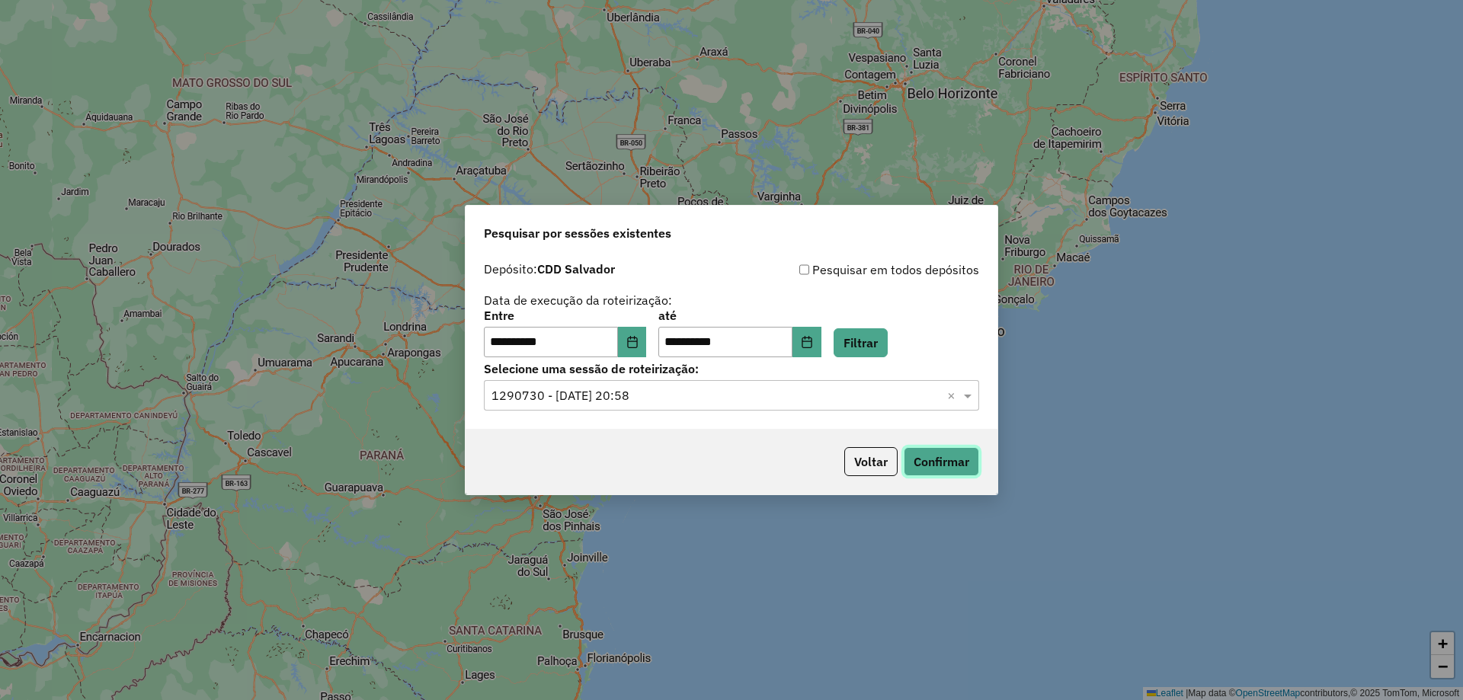
click at [964, 462] on button "Confirmar" at bounding box center [941, 461] width 75 height 29
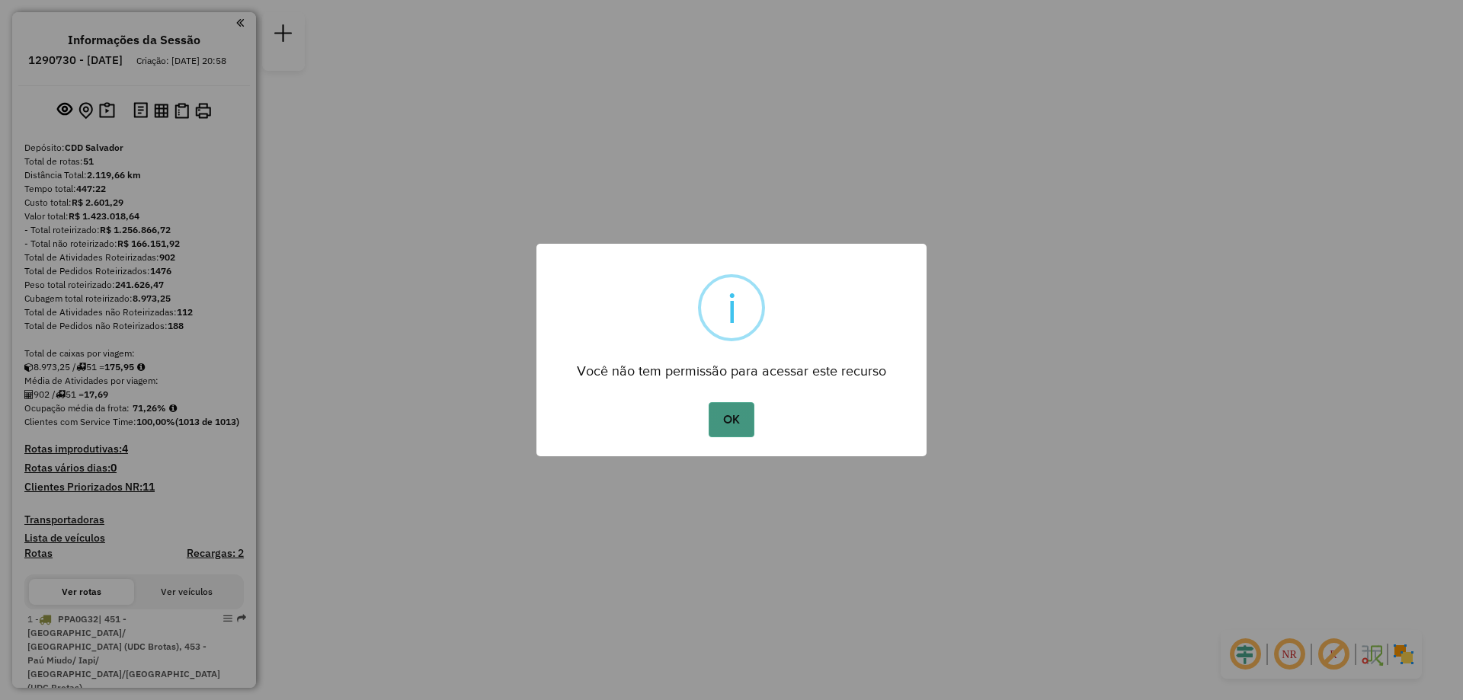
drag, startPoint x: 758, startPoint y: 425, endPoint x: 747, endPoint y: 429, distance: 12.0
click at [757, 425] on div "OK No Cancel" at bounding box center [731, 419] width 390 height 43
click at [746, 429] on button "OK" at bounding box center [731, 419] width 45 height 35
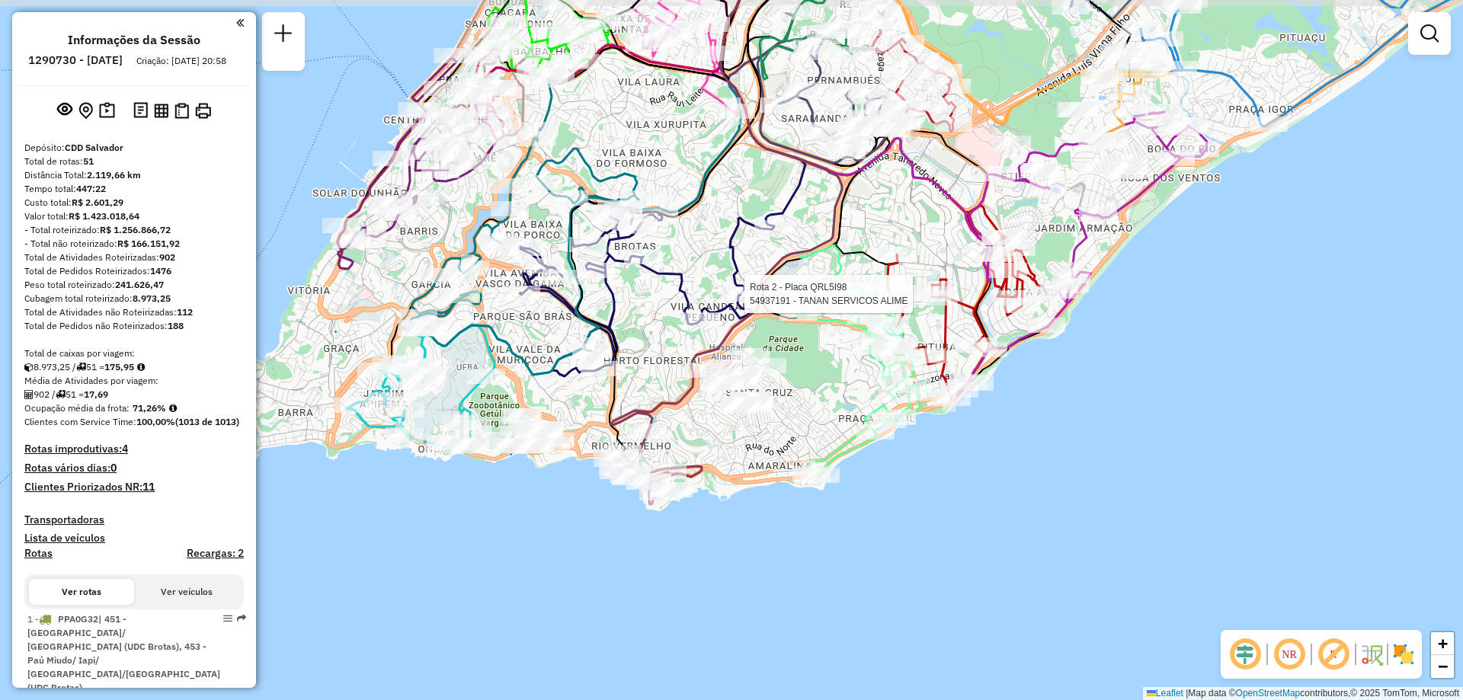
drag, startPoint x: 593, startPoint y: 495, endPoint x: 615, endPoint y: 507, distance: 24.9
click at [615, 507] on div "Rota 2 - Placa QRL5I98 54937191 - TANAN SERVICOS ALIME Janela de atendimento Gr…" at bounding box center [731, 350] width 1463 height 700
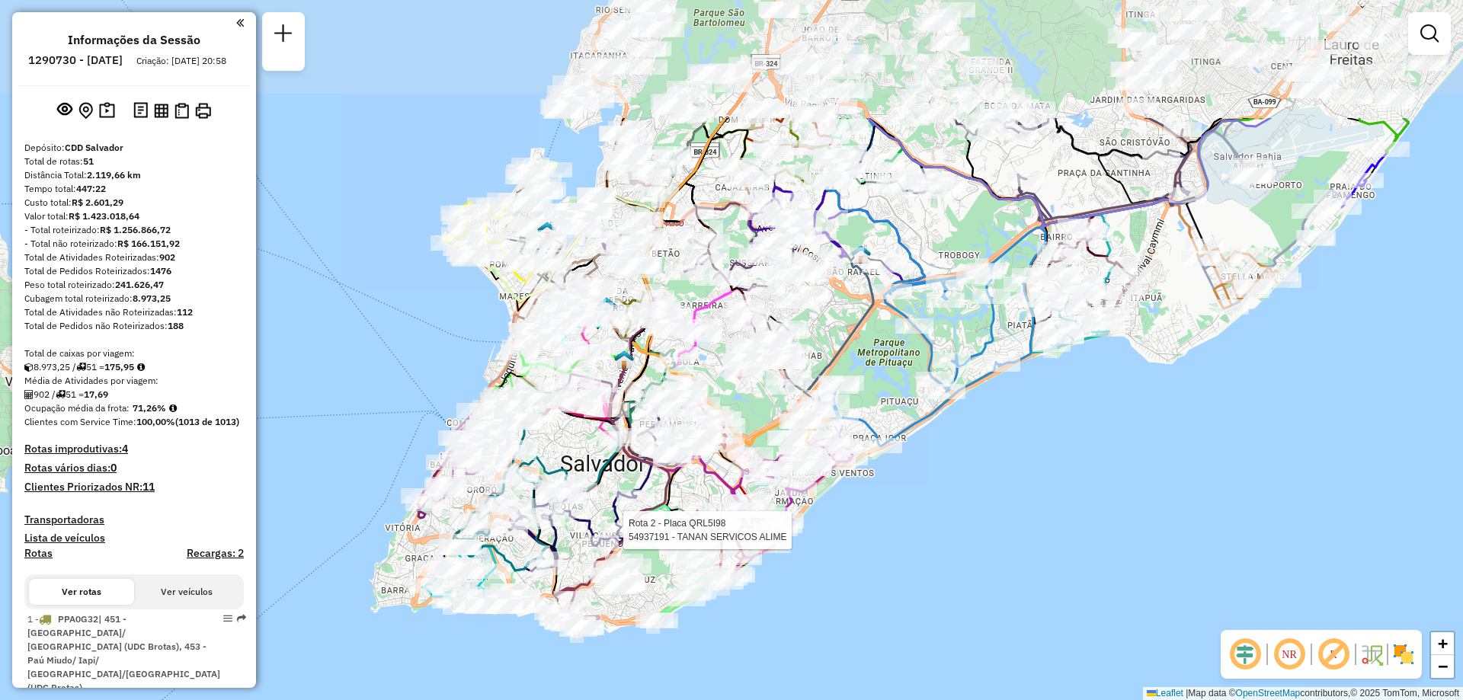
drag, startPoint x: 630, startPoint y: 402, endPoint x: 598, endPoint y: 450, distance: 57.1
click at [594, 455] on div "Rota 2 - Placa QRL5I98 54937191 - TANAN SERVICOS ALIME Janela de atendimento Gr…" at bounding box center [731, 350] width 1463 height 700
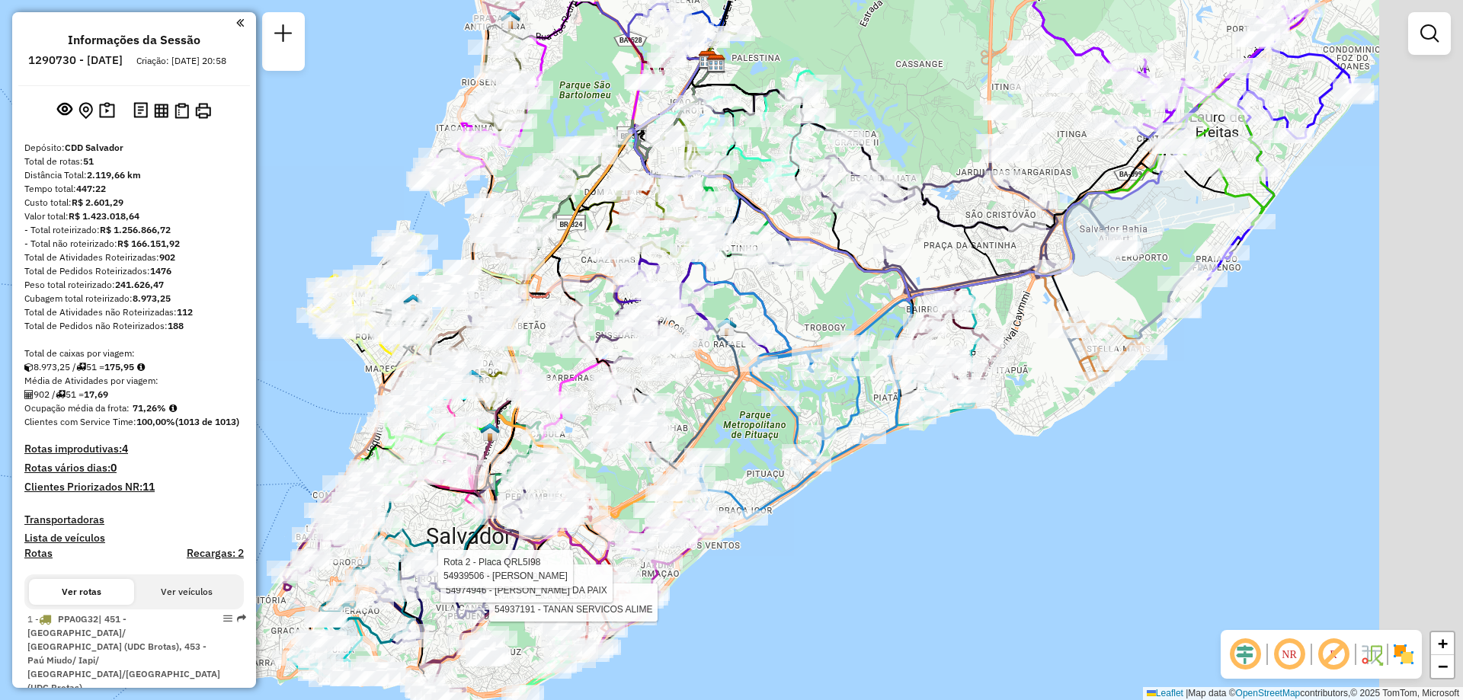
drag, startPoint x: 795, startPoint y: 341, endPoint x: 682, endPoint y: 393, distance: 124.1
click at [682, 393] on div "Rota 2 - Placa QRL5I98 54937191 - TANAN SERVICOS ALIME Rota 2 - Placa QRL5I98 5…" at bounding box center [731, 350] width 1463 height 700
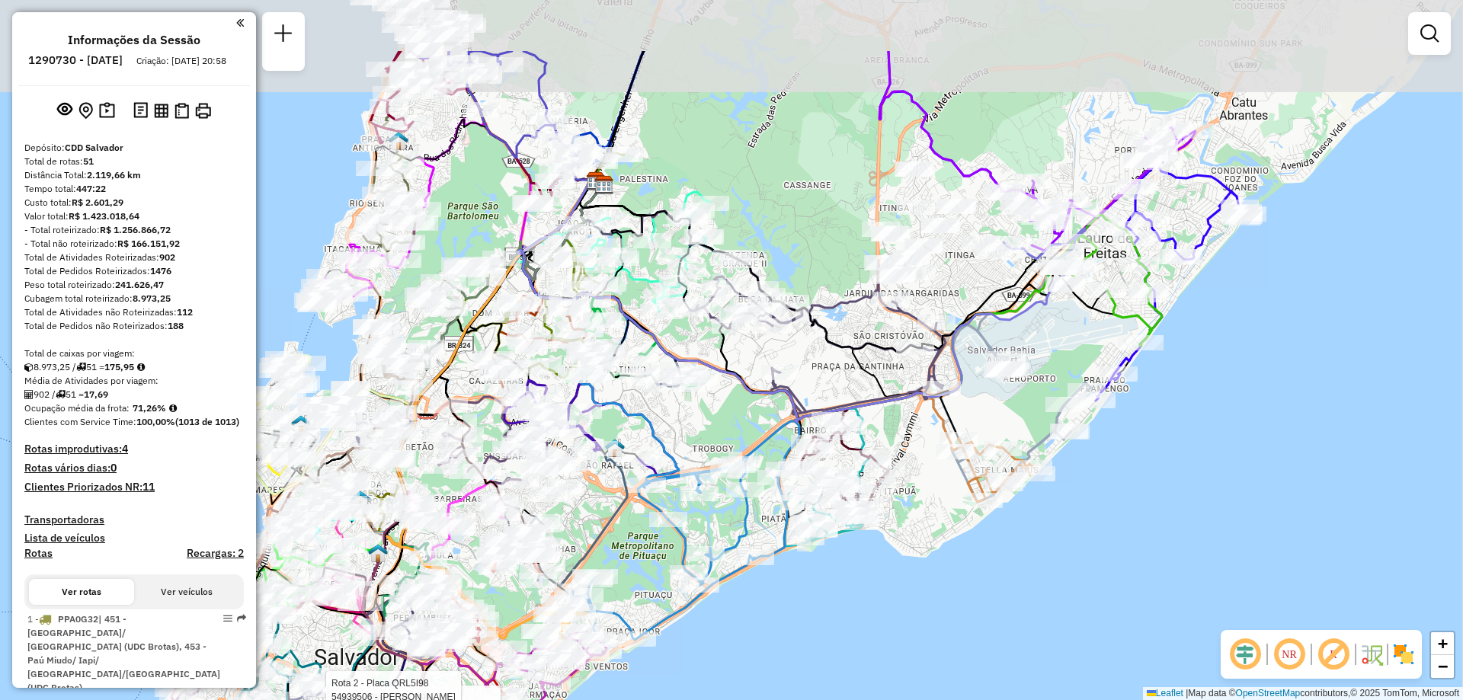
drag, startPoint x: 764, startPoint y: 292, endPoint x: 652, endPoint y: 413, distance: 165.0
click at [652, 413] on icon at bounding box center [632, 334] width 230 height 313
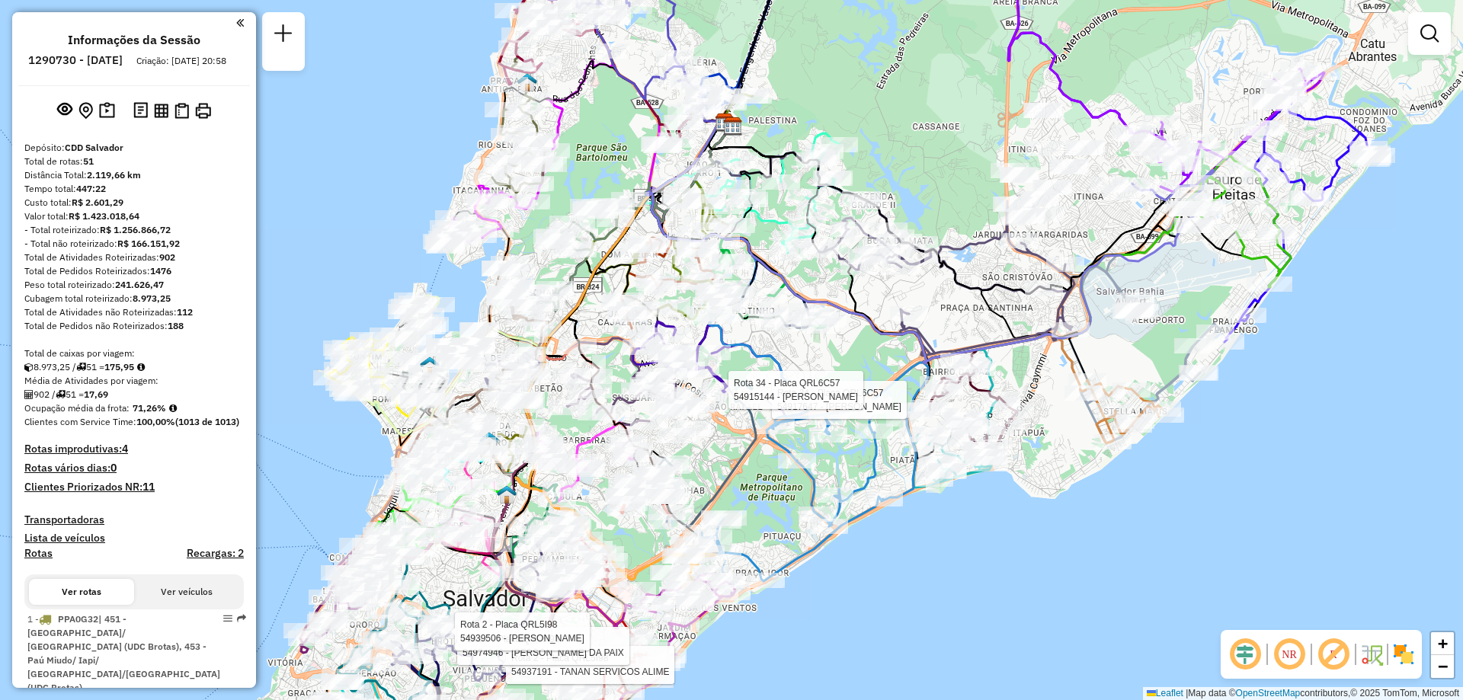
drag, startPoint x: 603, startPoint y: 396, endPoint x: 731, endPoint y: 338, distance: 141.5
click at [731, 338] on icon at bounding box center [761, 276] width 230 height 313
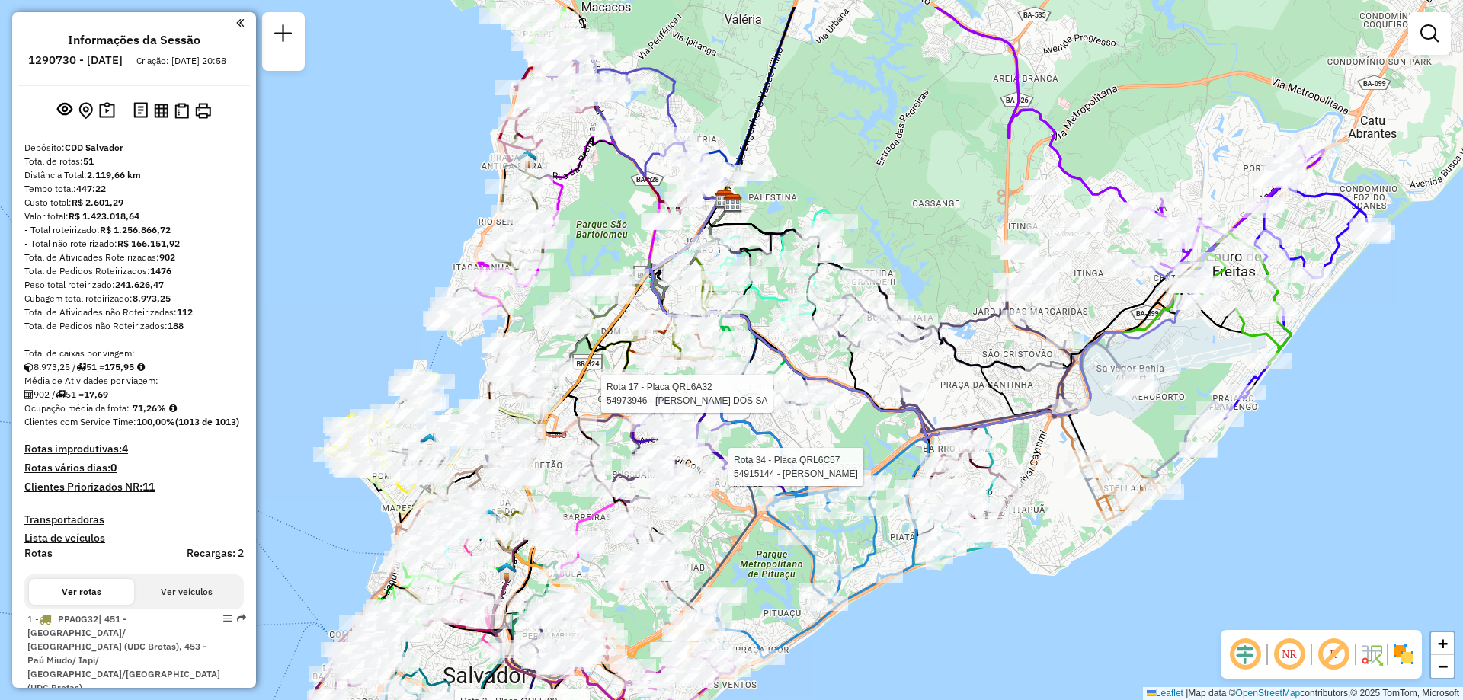
drag, startPoint x: 948, startPoint y: 330, endPoint x: 948, endPoint y: 407, distance: 77.0
click at [948, 407] on div "Rota 2 - Placa QRL5I98 54937191 - TANAN SERVICOS ALIME Rota 2 - Placa QRL5I98 5…" at bounding box center [731, 350] width 1463 height 700
